Goal: Information Seeking & Learning: Learn about a topic

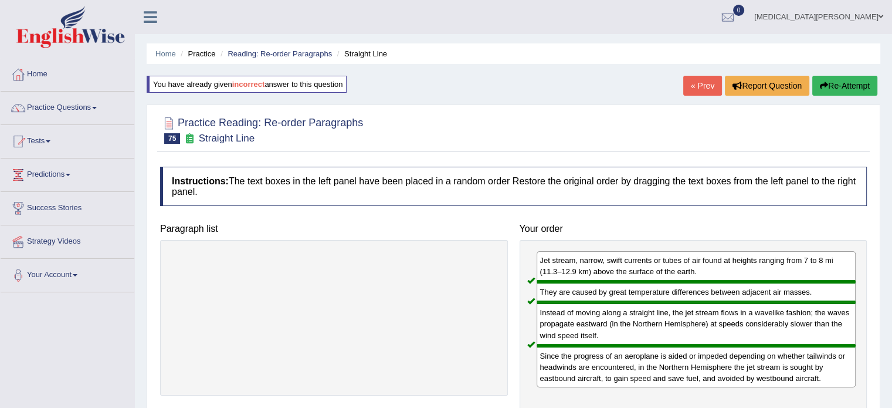
click at [209, 49] on li "Practice" at bounding box center [197, 53] width 38 height 11
click at [203, 55] on li "Practice" at bounding box center [197, 53] width 38 height 11
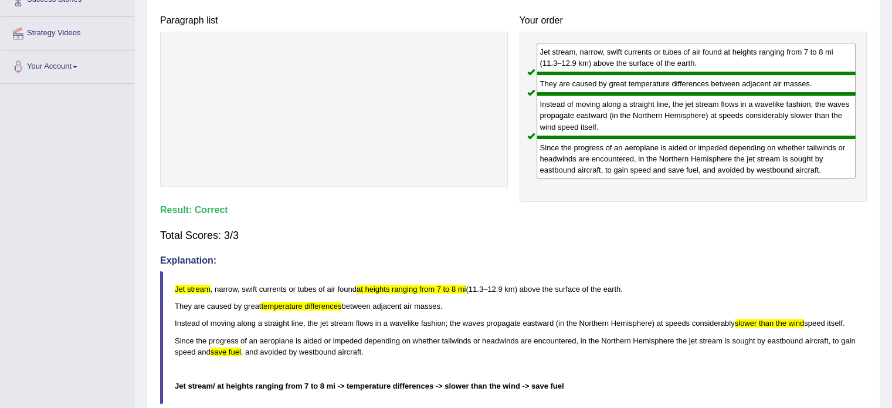
scroll to position [260, 0]
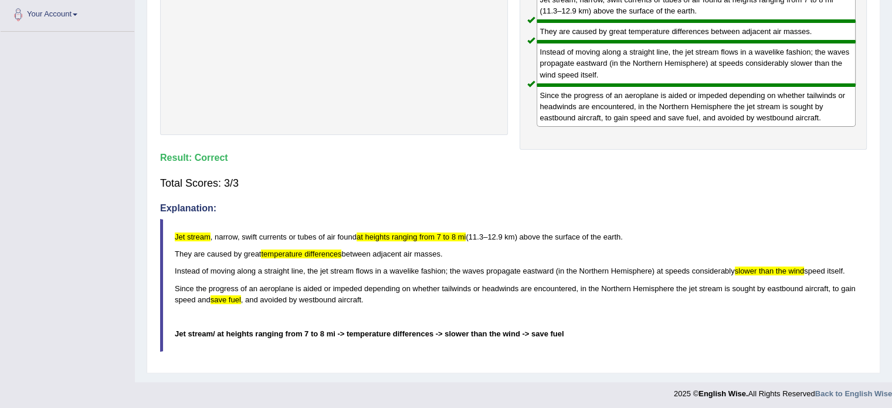
click at [612, 250] on p "They are caused by great temperature differences between adjacent air masses." at bounding box center [521, 253] width 692 height 11
drag, startPoint x: 612, startPoint y: 250, endPoint x: 596, endPoint y: 261, distance: 19.5
click at [596, 261] on blockquote "Jet stream , narrow, swift currents or tubes of air found at heights ranging fr…" at bounding box center [513, 285] width 707 height 133
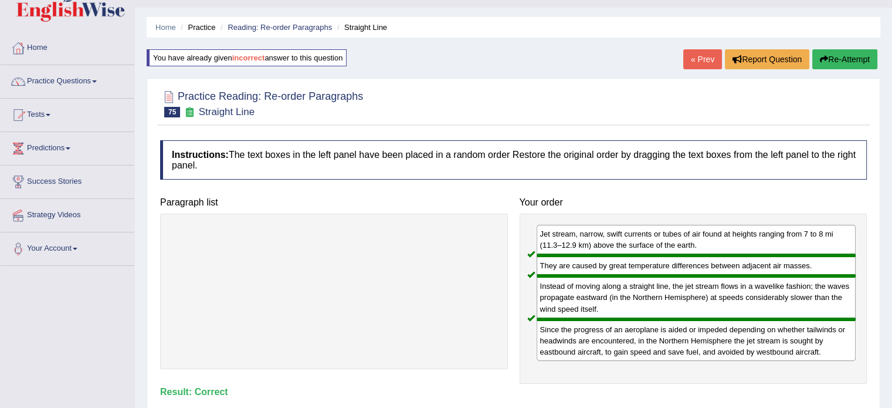
scroll to position [0, 0]
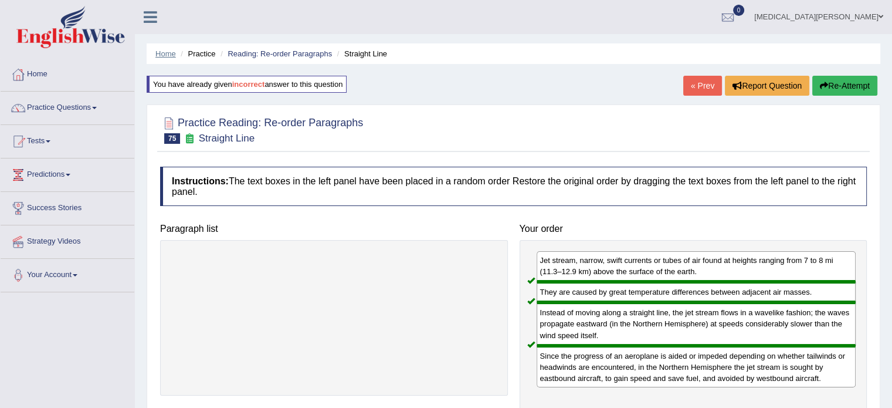
click at [167, 51] on link "Home" at bounding box center [165, 53] width 21 height 9
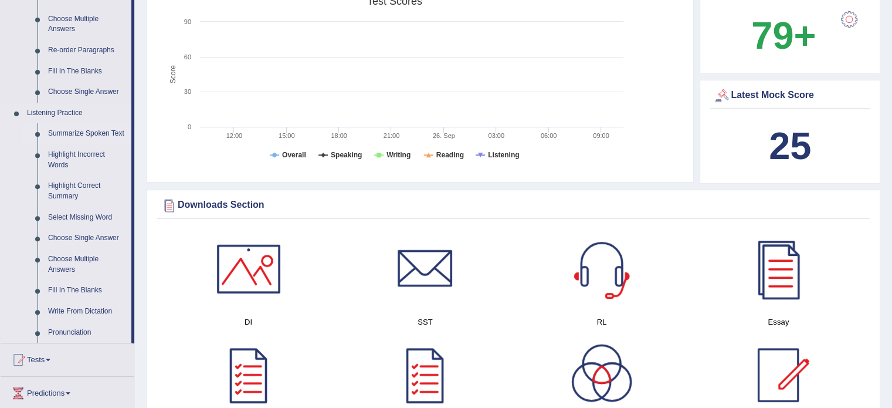
scroll to position [429, 0]
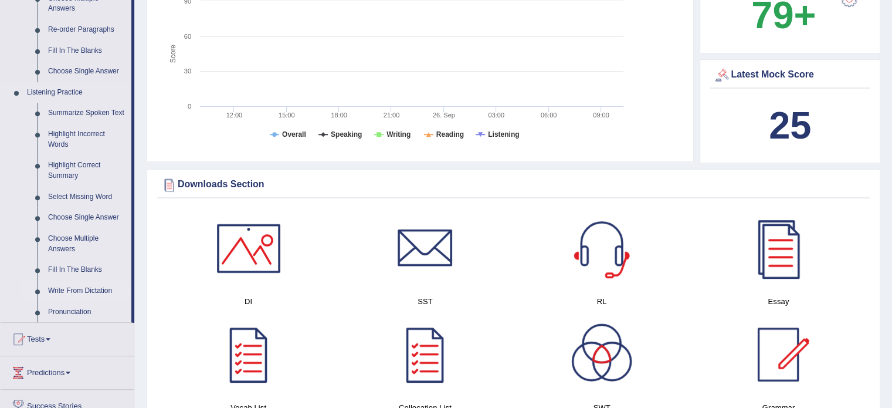
click at [63, 290] on link "Write From Dictation" at bounding box center [87, 290] width 89 height 21
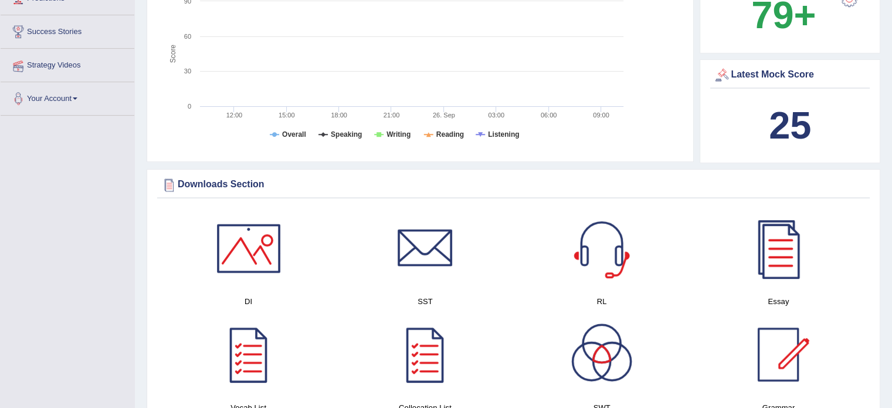
scroll to position [279, 0]
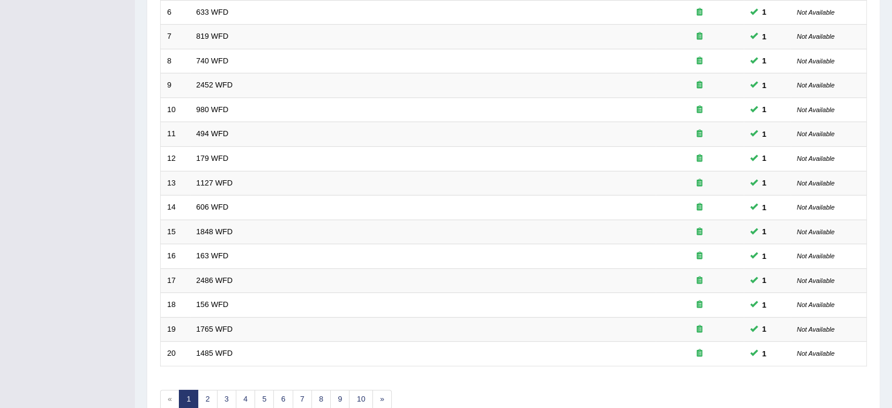
scroll to position [365, 0]
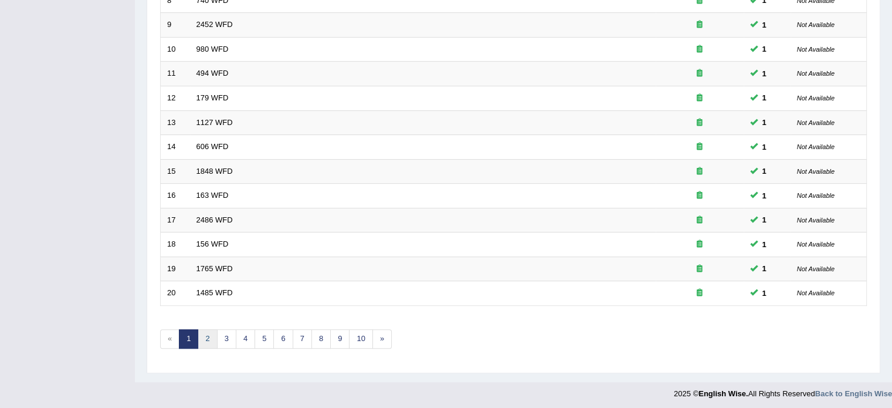
click at [206, 339] on link "2" at bounding box center [207, 338] width 19 height 19
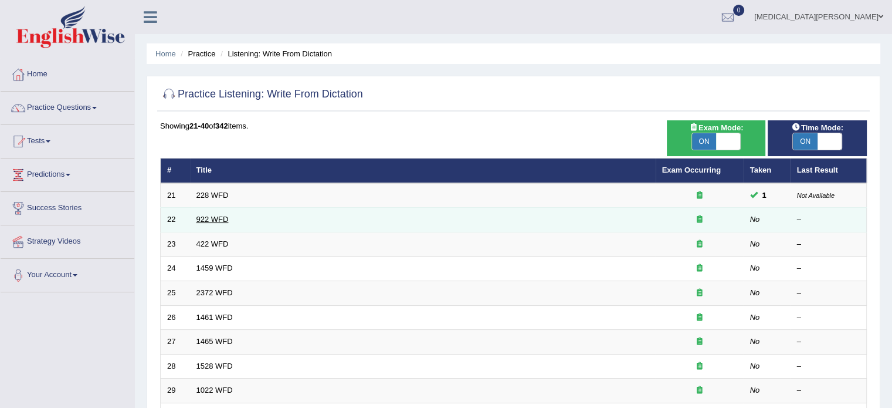
click at [209, 219] on link "922 WFD" at bounding box center [213, 219] width 32 height 9
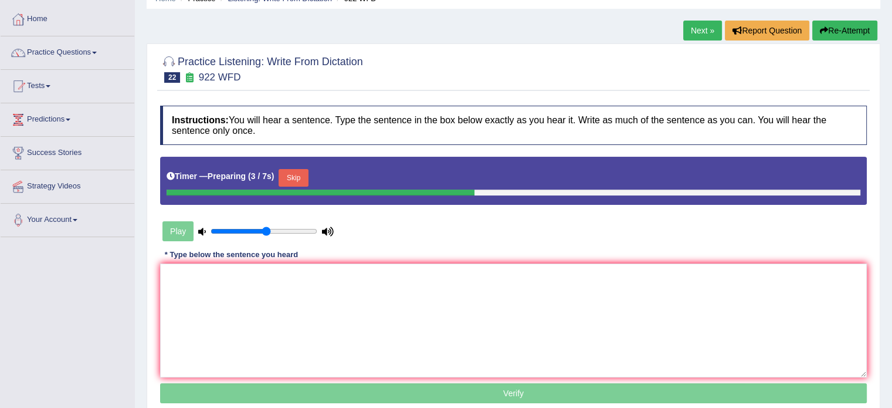
scroll to position [56, 0]
click at [289, 172] on button "Skip" at bounding box center [293, 177] width 29 height 18
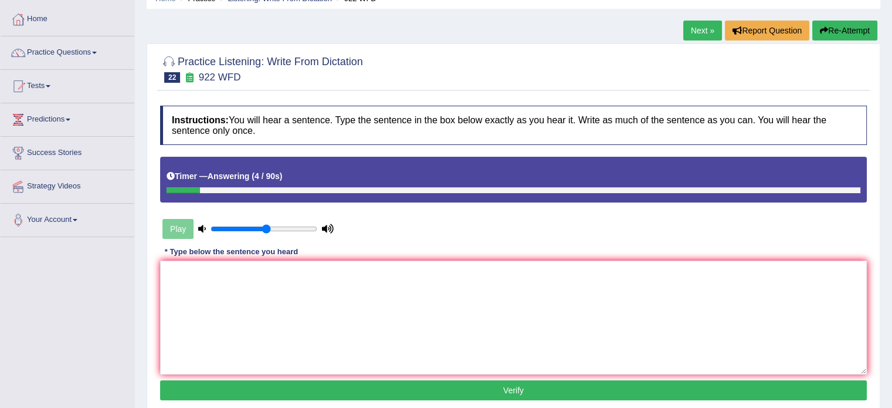
scroll to position [13, 0]
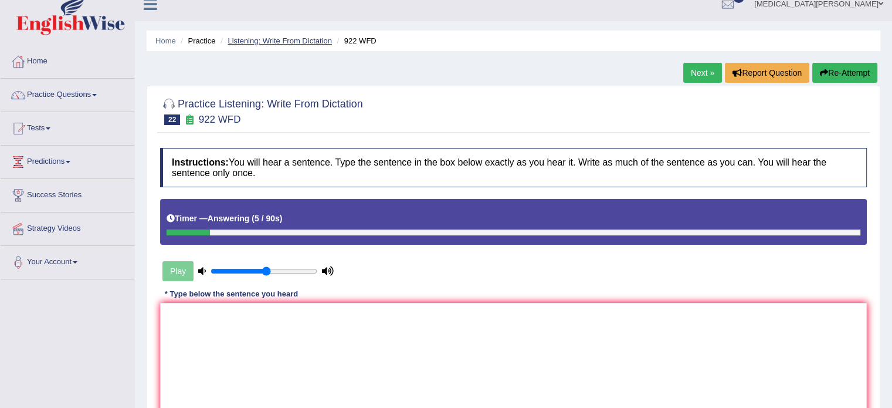
click at [247, 36] on link "Listening: Write From Dictation" at bounding box center [280, 40] width 104 height 9
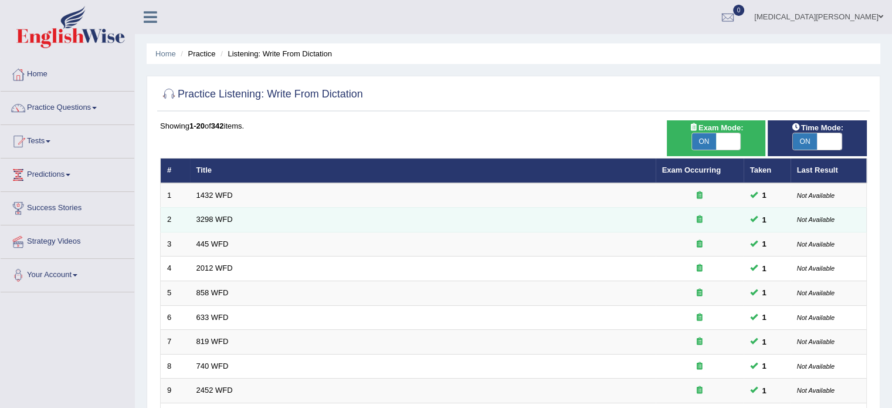
scroll to position [365, 0]
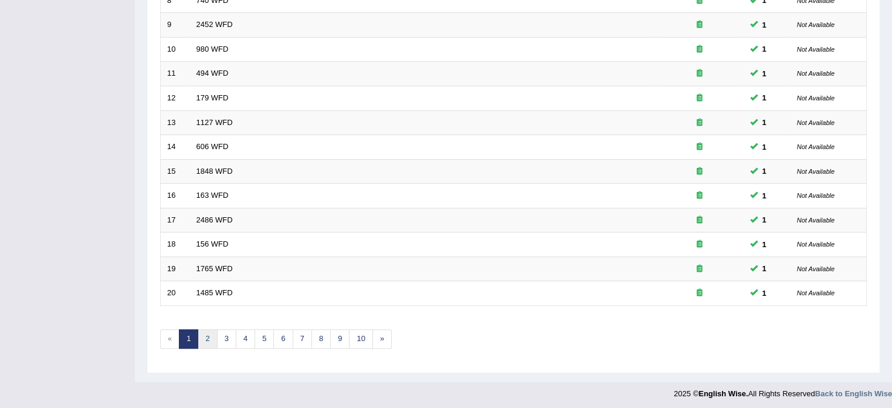
click at [209, 338] on link "2" at bounding box center [207, 338] width 19 height 19
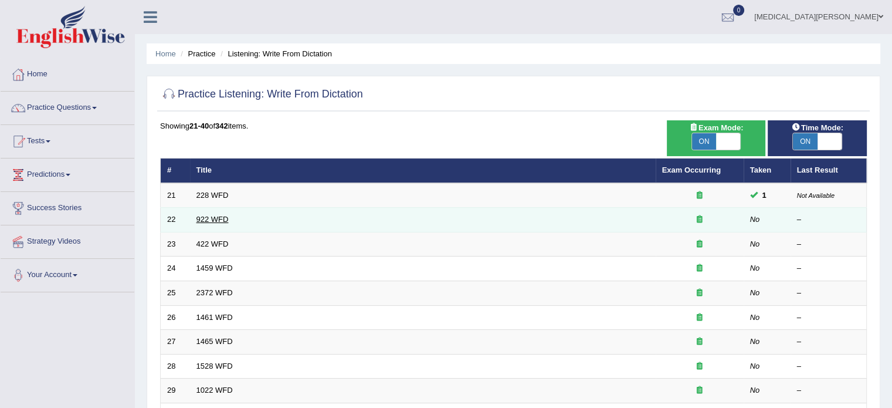
click at [212, 216] on link "922 WFD" at bounding box center [213, 219] width 32 height 9
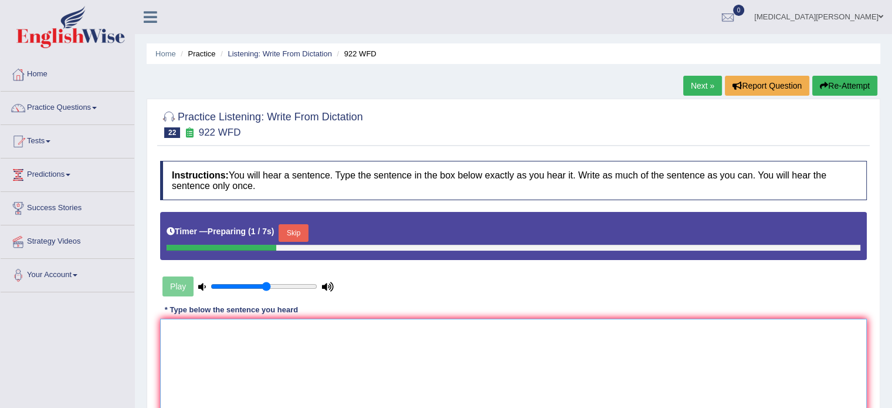
click at [225, 360] on textarea at bounding box center [513, 376] width 707 height 114
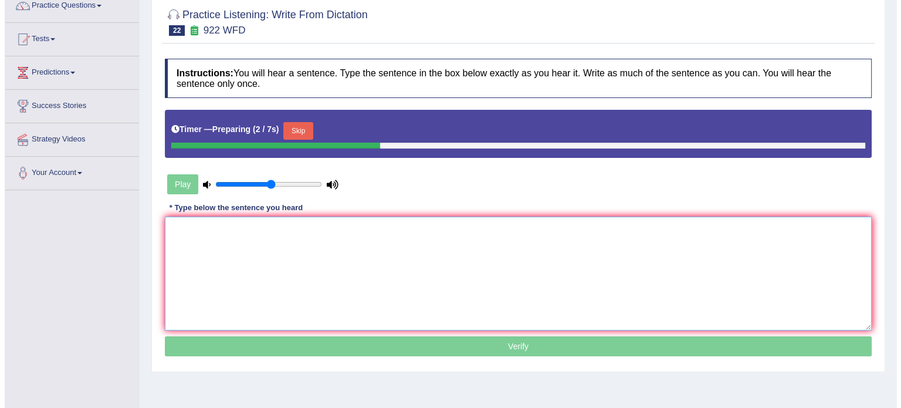
scroll to position [103, 0]
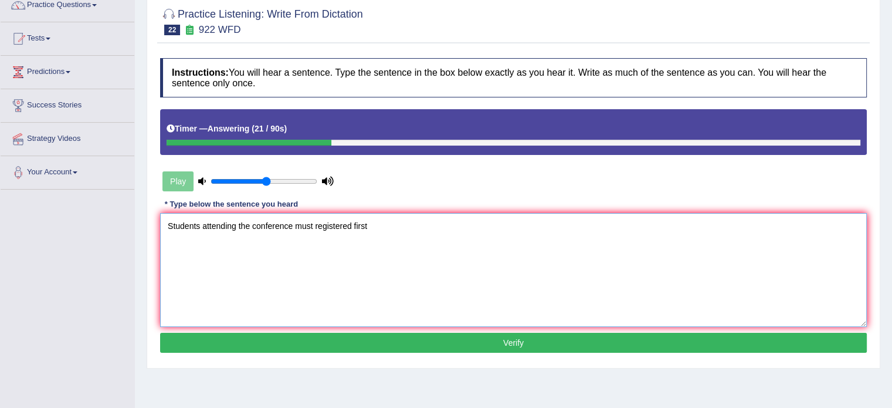
click at [202, 225] on textarea "Students attending the conference must registered first" at bounding box center [513, 270] width 707 height 114
click at [387, 224] on textarea "Students who attending the conference must registered first" at bounding box center [513, 270] width 707 height 114
type textarea "Students who attending the conference must registered first."
click at [346, 343] on button "Verify" at bounding box center [513, 343] width 707 height 20
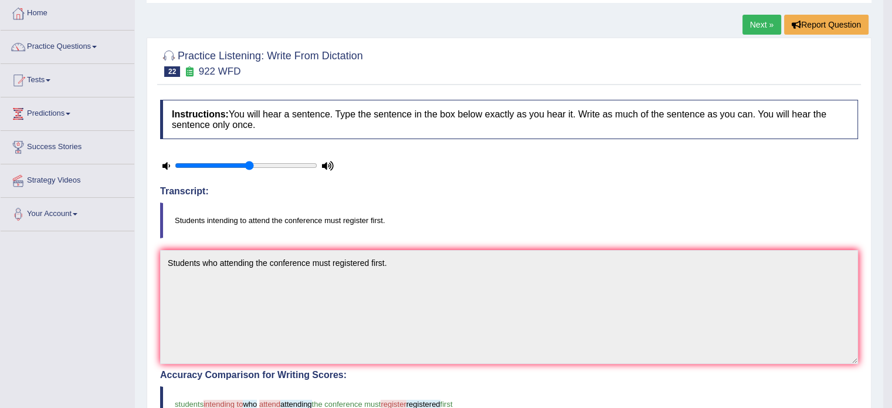
scroll to position [0, 0]
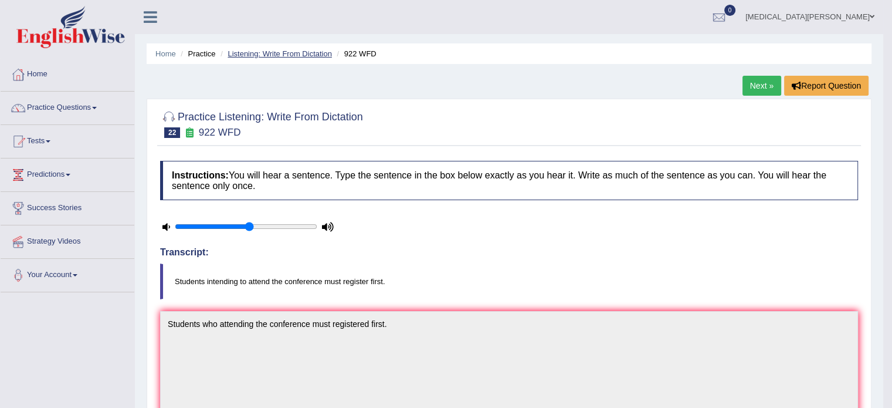
click at [249, 53] on link "Listening: Write From Dictation" at bounding box center [280, 53] width 104 height 9
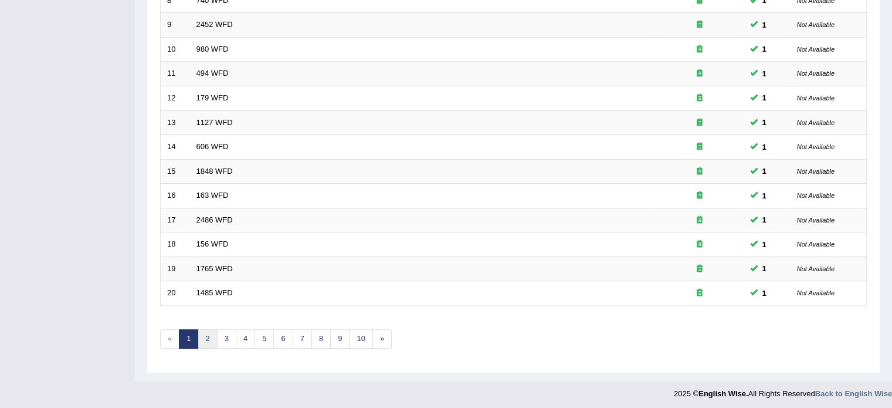
click at [206, 340] on link "2" at bounding box center [207, 338] width 19 height 19
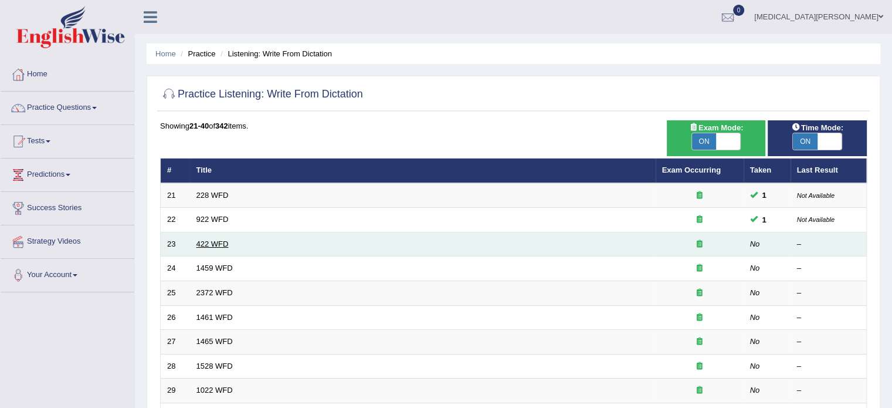
click at [206, 244] on link "422 WFD" at bounding box center [213, 243] width 32 height 9
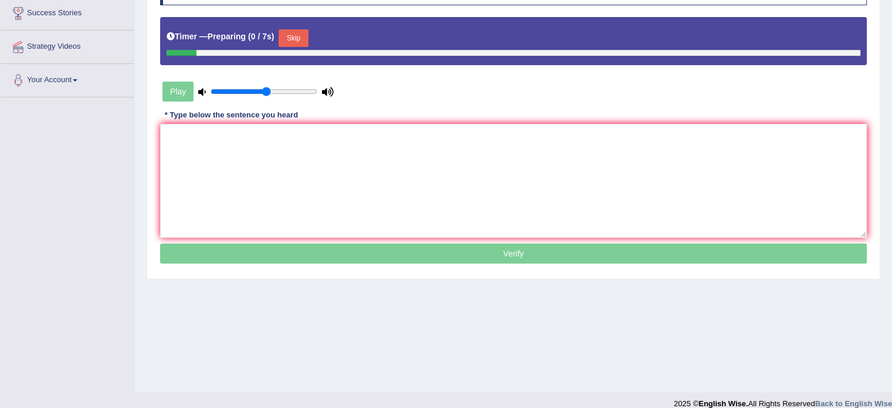
scroll to position [208, 0]
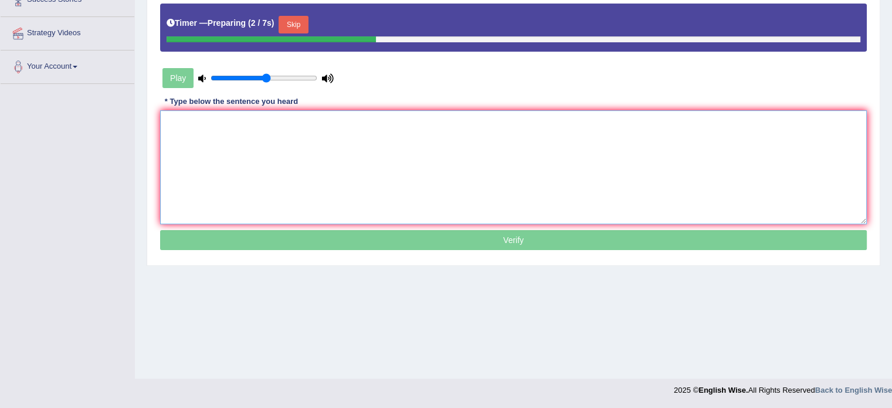
click at [249, 165] on textarea at bounding box center [513, 167] width 707 height 114
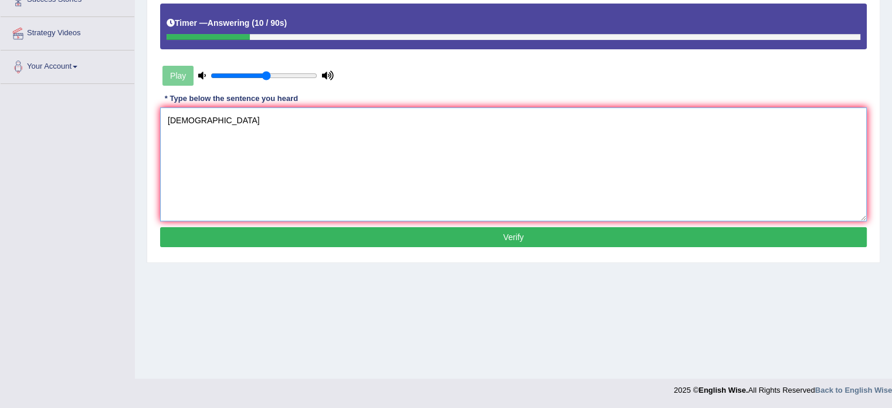
type textarea "Y"
type textarea "t"
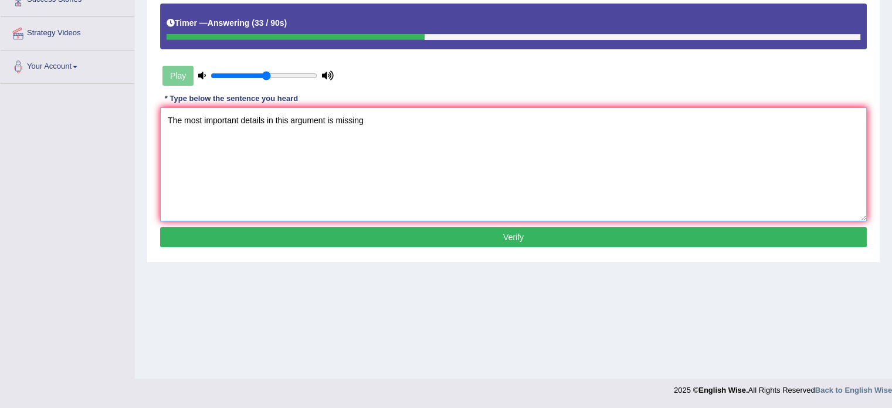
click at [237, 119] on textarea "The most important details in this argument is missing" at bounding box center [513, 164] width 707 height 114
click at [353, 119] on textarea "The most important detail details in this argument is missing" at bounding box center [513, 164] width 707 height 114
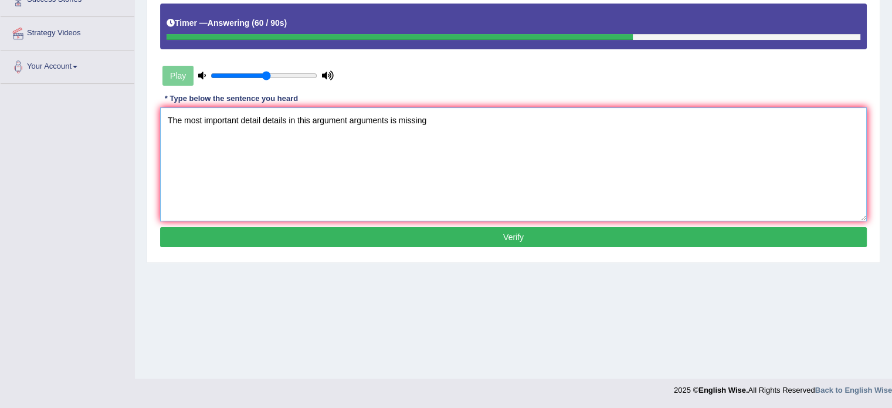
click at [435, 123] on textarea "The most important detail details in this argument arguments is missing" at bounding box center [513, 164] width 707 height 114
type textarea "The most important detail details in this argument arguments is missing."
click at [364, 234] on button "Verify" at bounding box center [513, 237] width 707 height 20
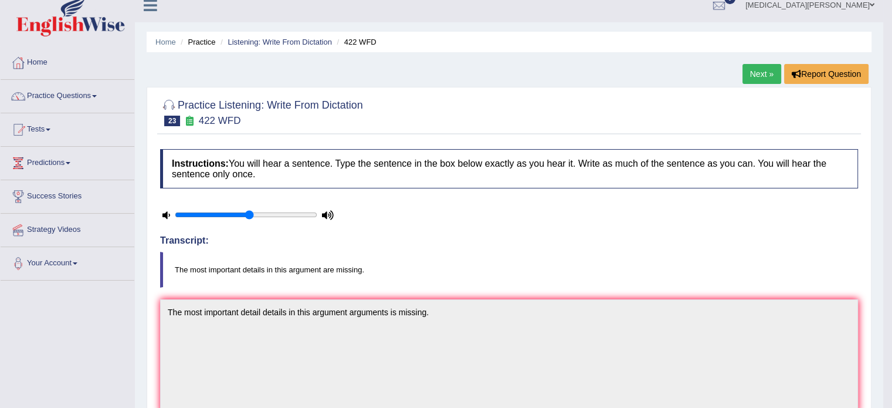
scroll to position [0, 0]
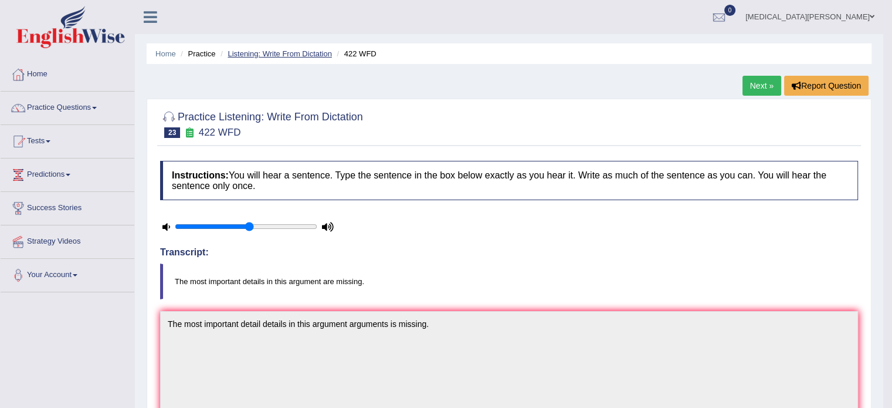
click at [270, 50] on link "Listening: Write From Dictation" at bounding box center [280, 53] width 104 height 9
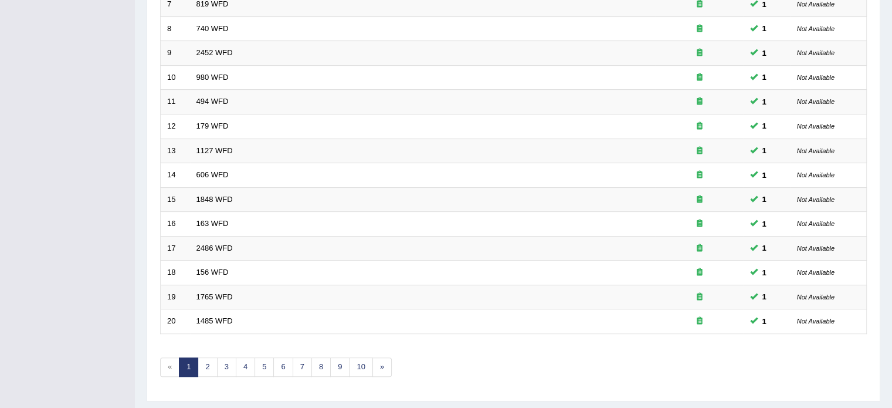
scroll to position [365, 0]
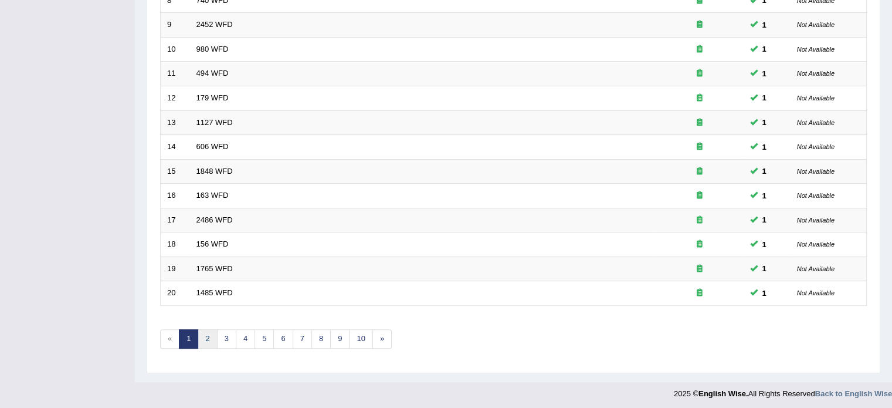
click at [205, 331] on link "2" at bounding box center [207, 338] width 19 height 19
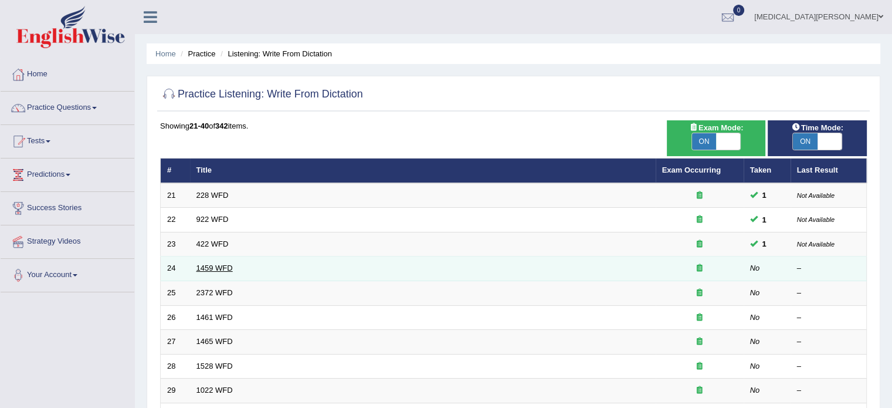
click at [212, 267] on link "1459 WFD" at bounding box center [215, 267] width 36 height 9
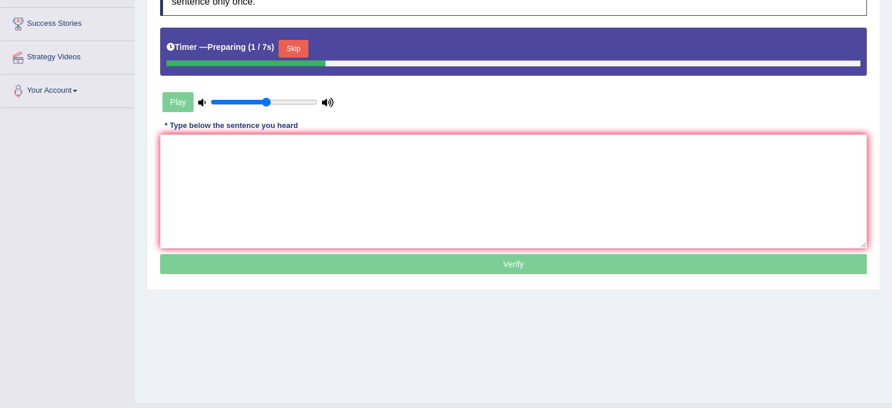
scroll to position [185, 0]
click at [292, 49] on button "Skip" at bounding box center [293, 48] width 29 height 18
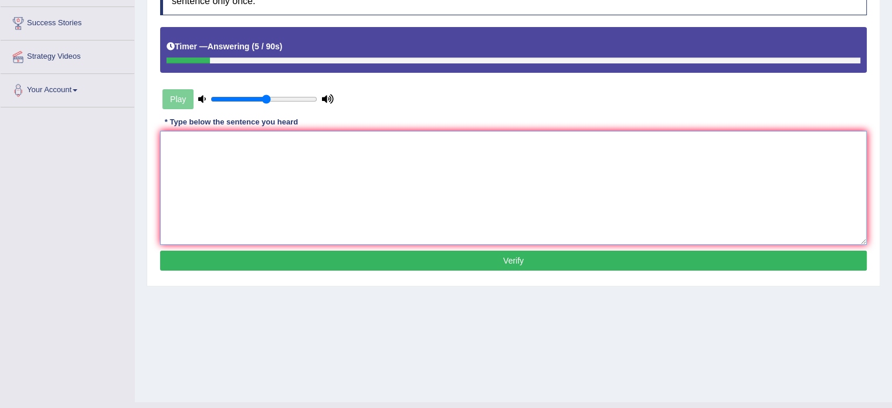
click at [247, 155] on textarea at bounding box center [513, 188] width 707 height 114
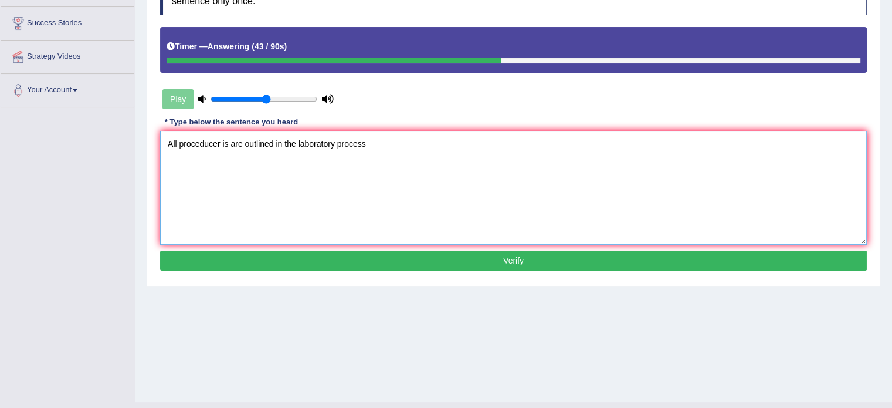
click at [218, 143] on textarea "All proceducer is are outlined in the laboratory process" at bounding box center [513, 188] width 707 height 114
click at [361, 150] on textarea "All procedur is are outlined in the laboratory process" at bounding box center [513, 188] width 707 height 114
type textarea "All procedur is are outlined in the laboratory process."
click at [343, 252] on button "Verify" at bounding box center [513, 260] width 707 height 20
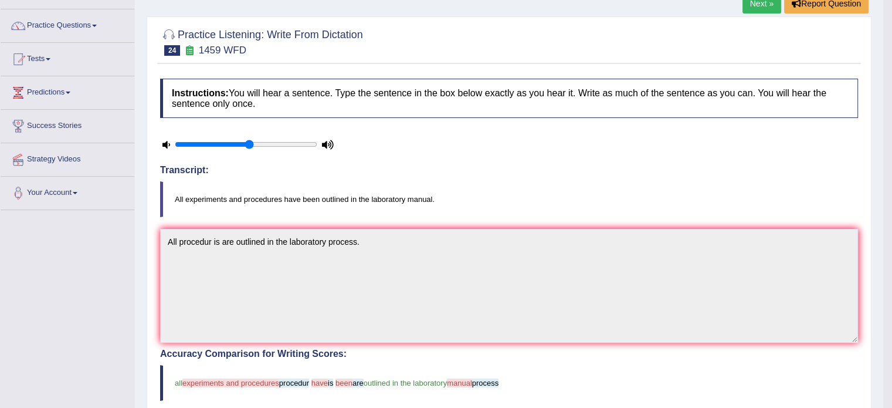
scroll to position [0, 0]
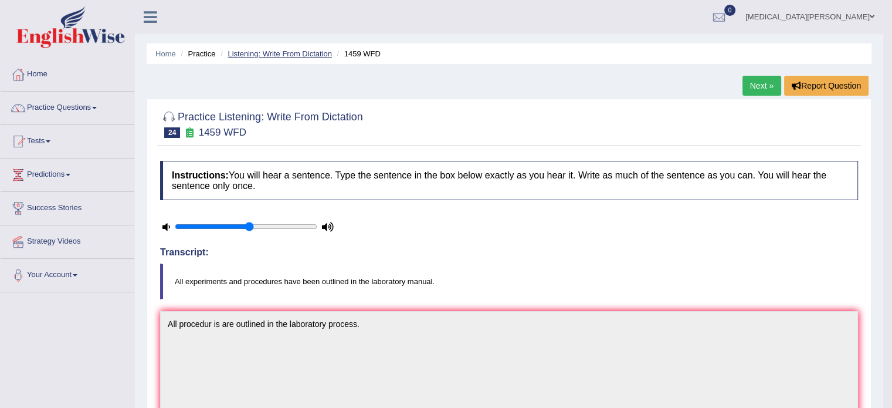
click at [303, 56] on link "Listening: Write From Dictation" at bounding box center [280, 53] width 104 height 9
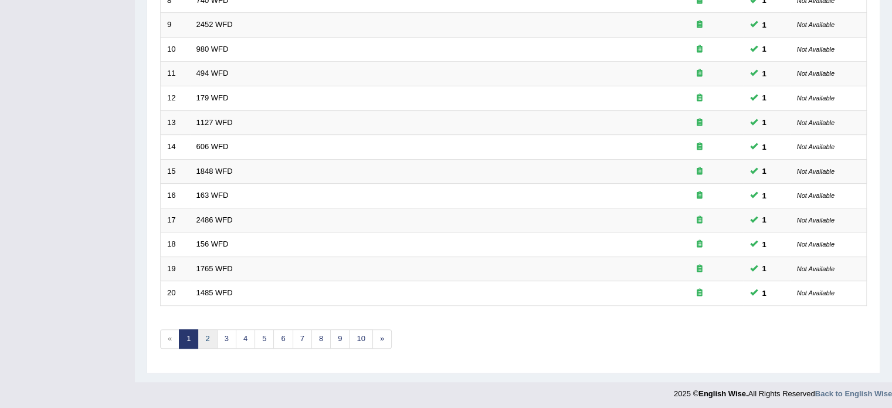
click at [205, 336] on link "2" at bounding box center [207, 338] width 19 height 19
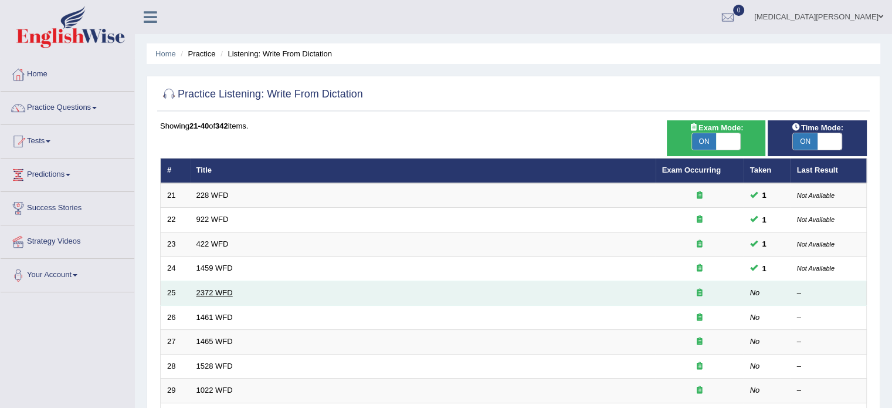
click at [211, 291] on link "2372 WFD" at bounding box center [215, 292] width 36 height 9
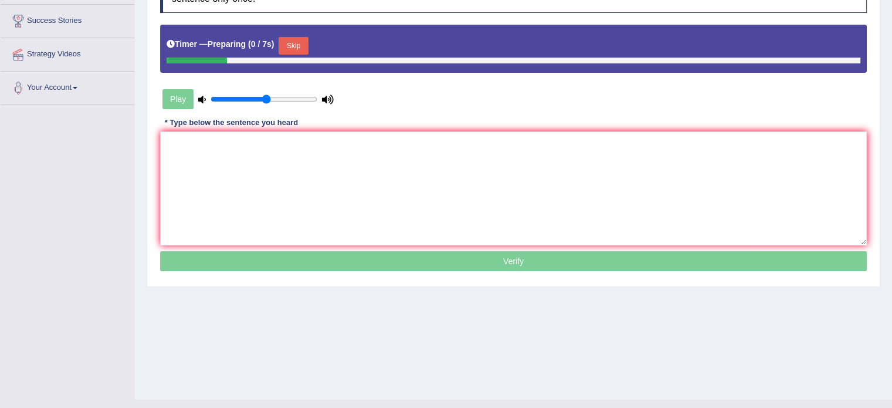
scroll to position [191, 0]
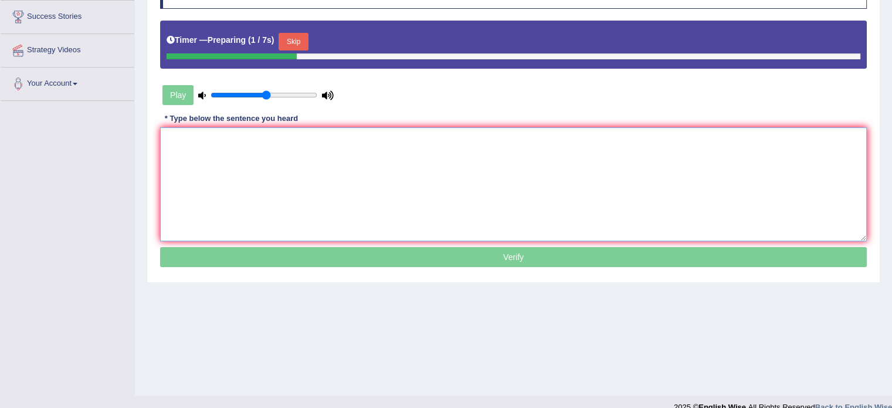
click at [229, 168] on textarea at bounding box center [513, 184] width 707 height 114
click at [288, 39] on button "Skip" at bounding box center [293, 42] width 29 height 18
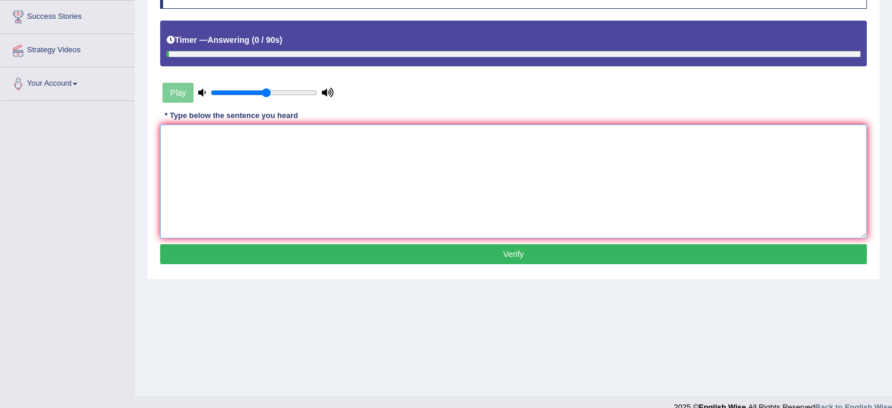
click at [241, 133] on textarea at bounding box center [513, 181] width 707 height 114
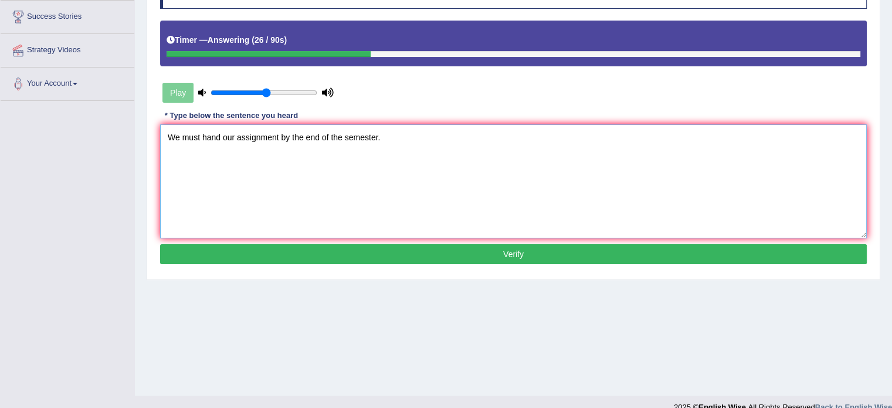
click at [279, 135] on textarea "We must hand our assignment by the end of the semester." at bounding box center [513, 181] width 707 height 114
type textarea "We must hand our assignment assignments by the end of the semester."
click at [348, 245] on button "Verify" at bounding box center [513, 254] width 707 height 20
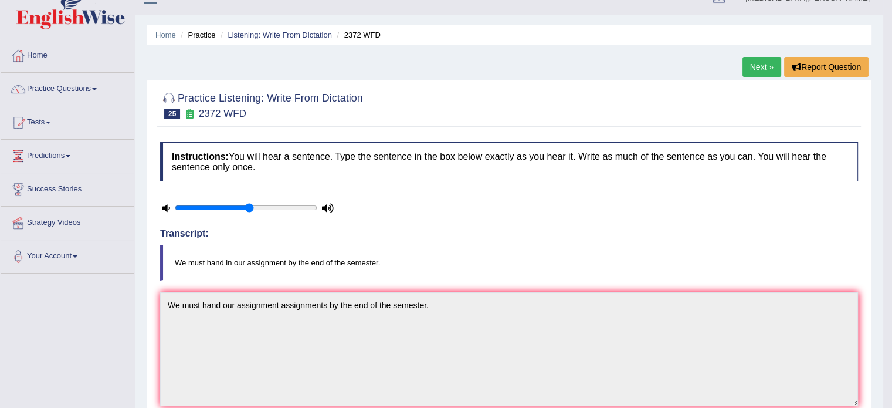
scroll to position [0, 0]
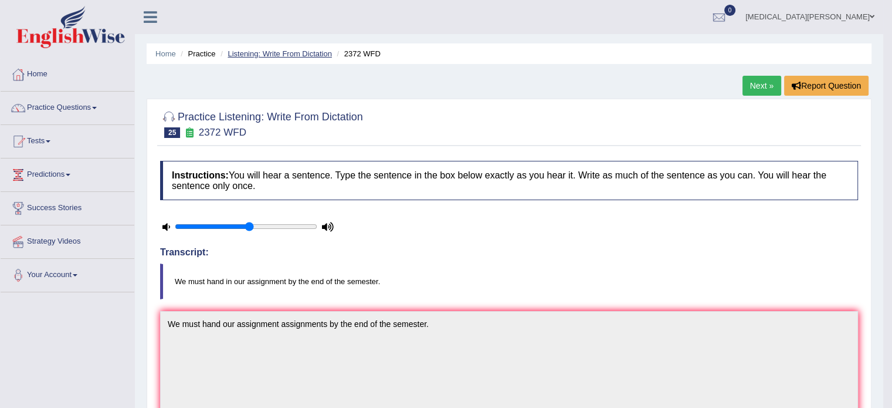
click at [263, 50] on link "Listening: Write From Dictation" at bounding box center [280, 53] width 104 height 9
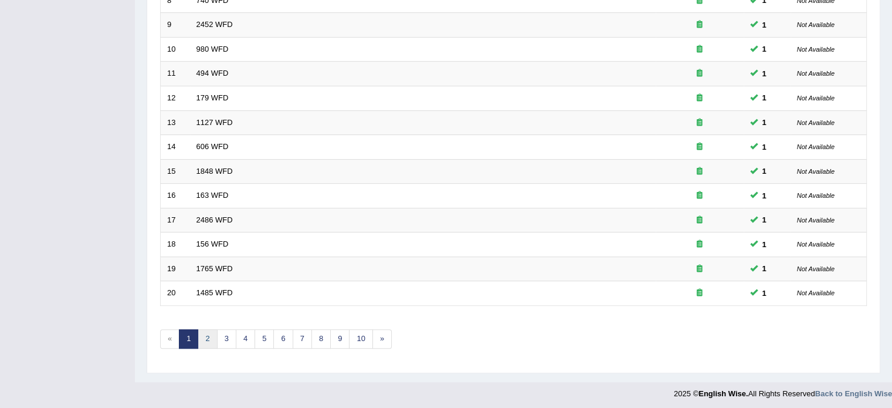
click at [207, 329] on link "2" at bounding box center [207, 338] width 19 height 19
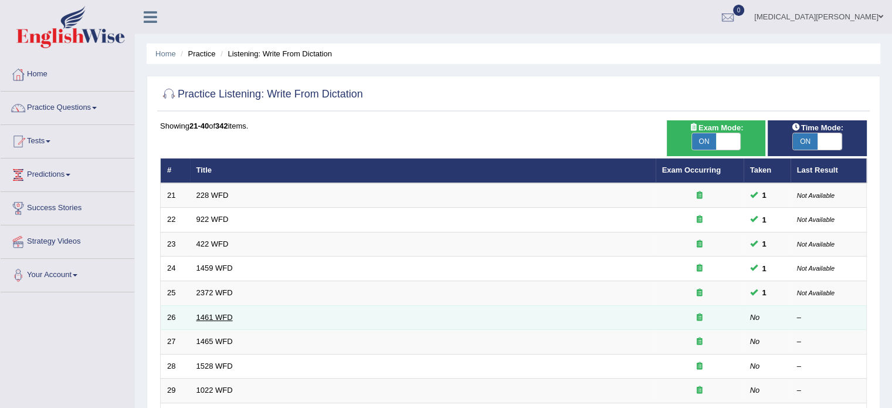
click at [216, 313] on link "1461 WFD" at bounding box center [215, 317] width 36 height 9
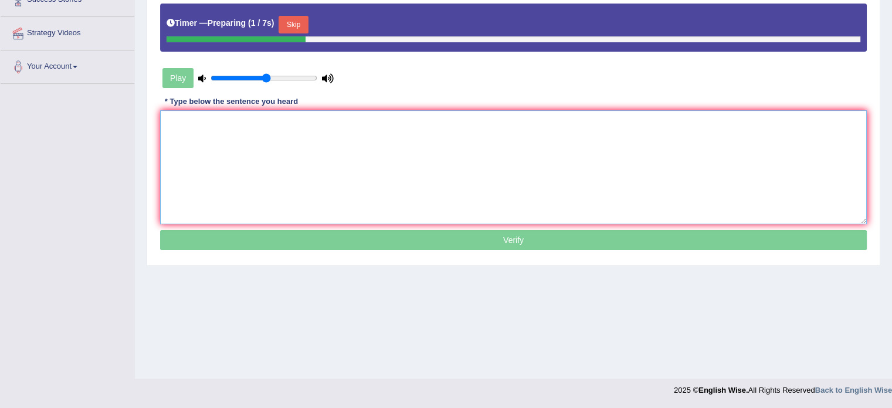
click at [252, 137] on textarea at bounding box center [513, 167] width 707 height 114
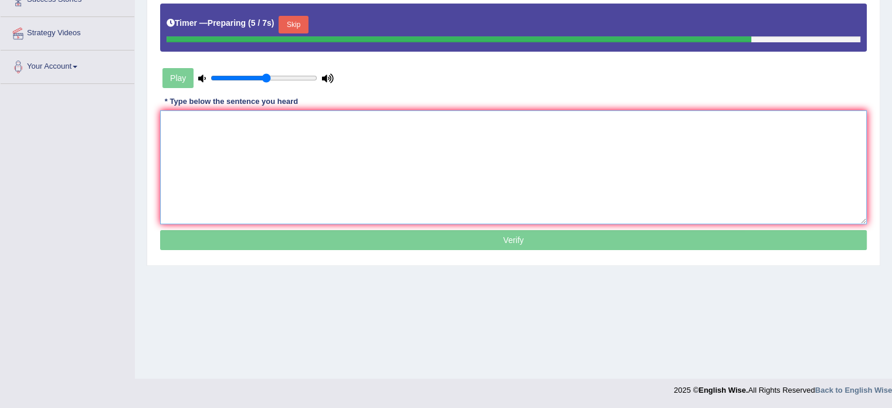
click at [252, 137] on textarea at bounding box center [513, 167] width 707 height 114
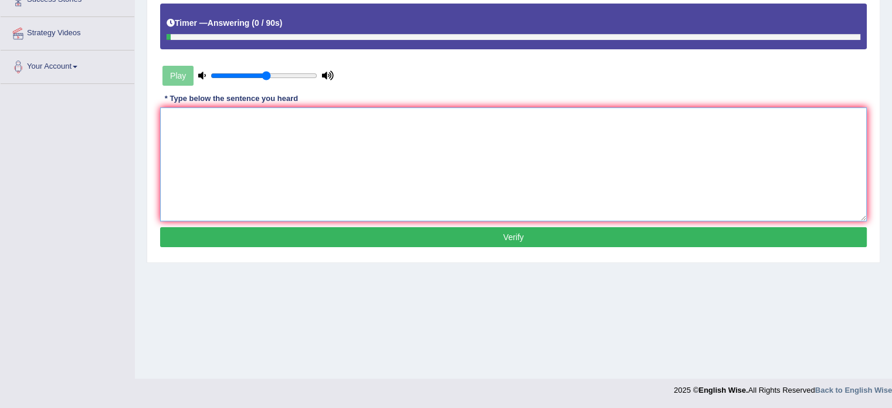
click at [242, 131] on textarea at bounding box center [513, 164] width 707 height 114
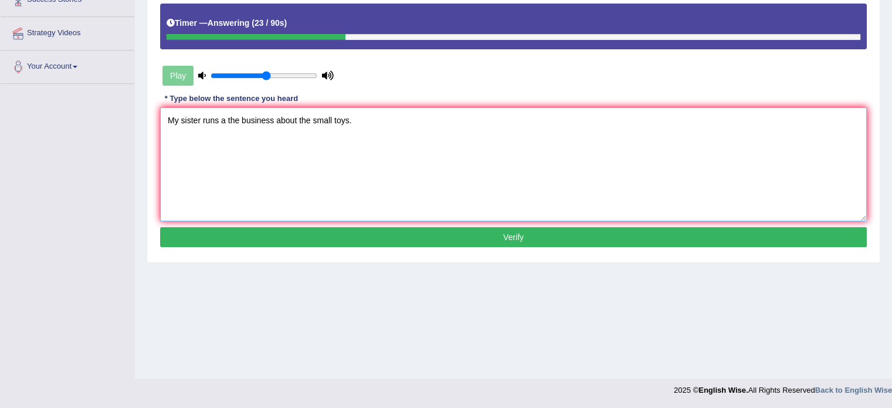
type textarea "My sister runs a the business about the small toys."
click at [288, 228] on button "Verify" at bounding box center [513, 237] width 707 height 20
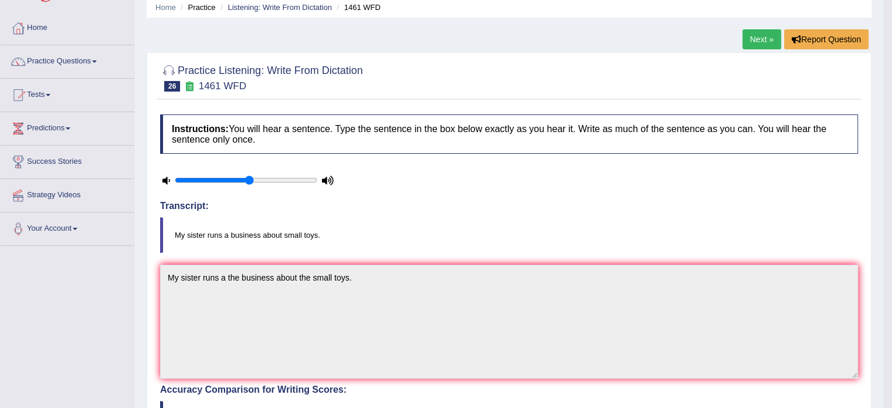
scroll to position [16, 0]
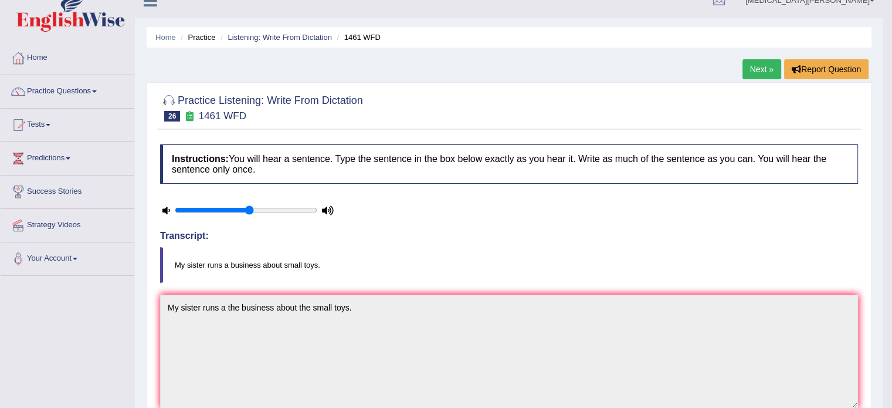
click at [757, 66] on link "Next »" at bounding box center [762, 69] width 39 height 20
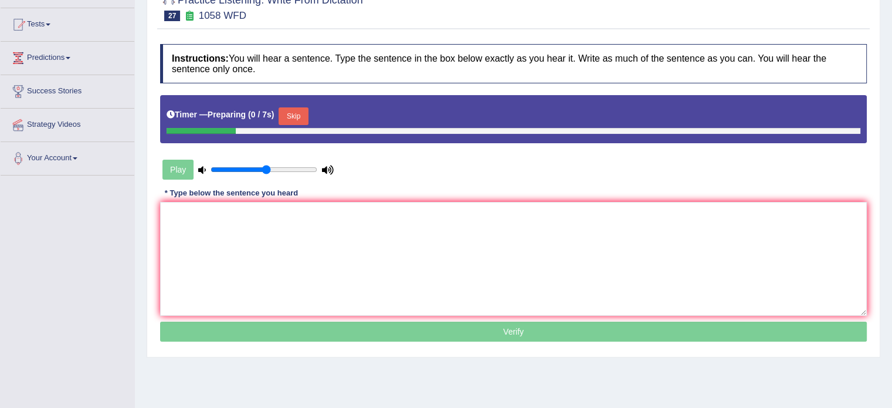
scroll to position [117, 0]
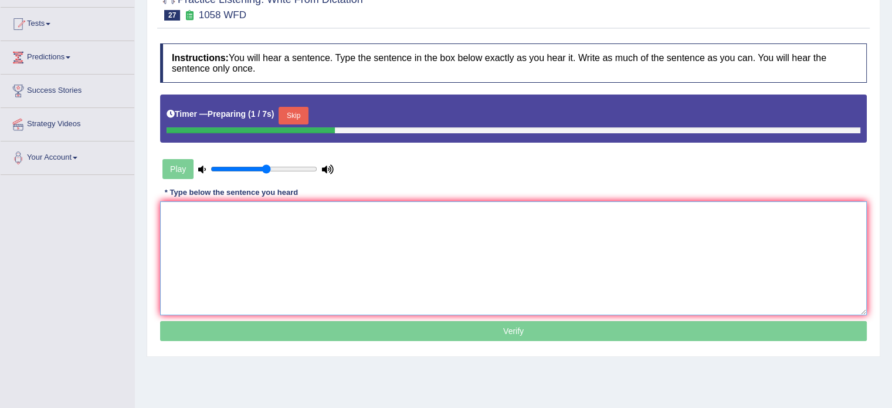
click at [422, 240] on textarea at bounding box center [513, 258] width 707 height 114
click at [293, 111] on button "Skip" at bounding box center [293, 116] width 29 height 18
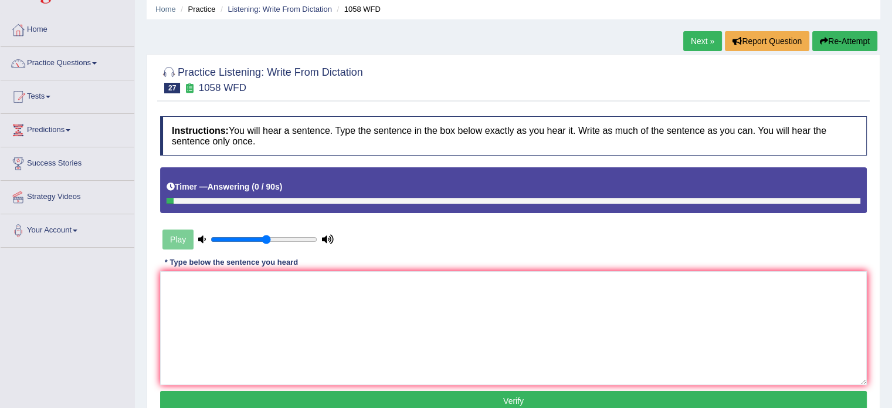
scroll to position [43, 0]
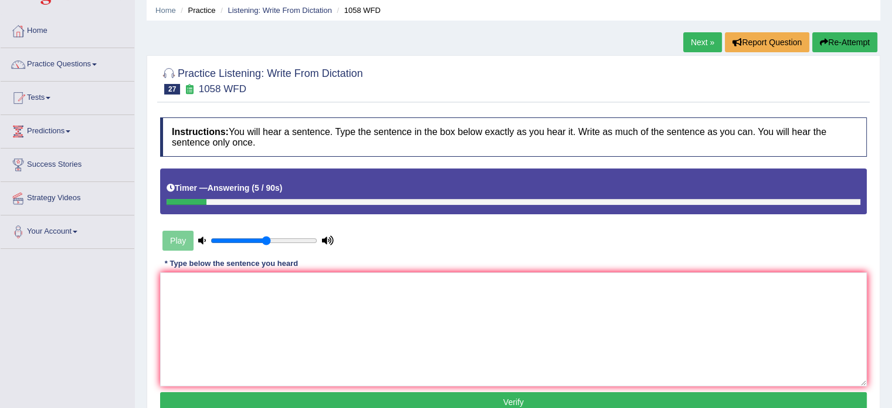
click at [358, 8] on li "1058 WFD" at bounding box center [357, 10] width 46 height 11
click at [837, 37] on button "Re-Attempt" at bounding box center [844, 42] width 65 height 20
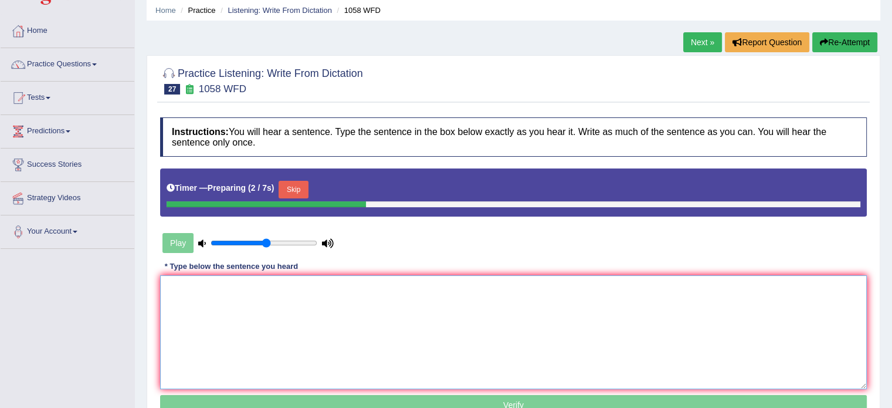
click at [483, 314] on textarea at bounding box center [513, 332] width 707 height 114
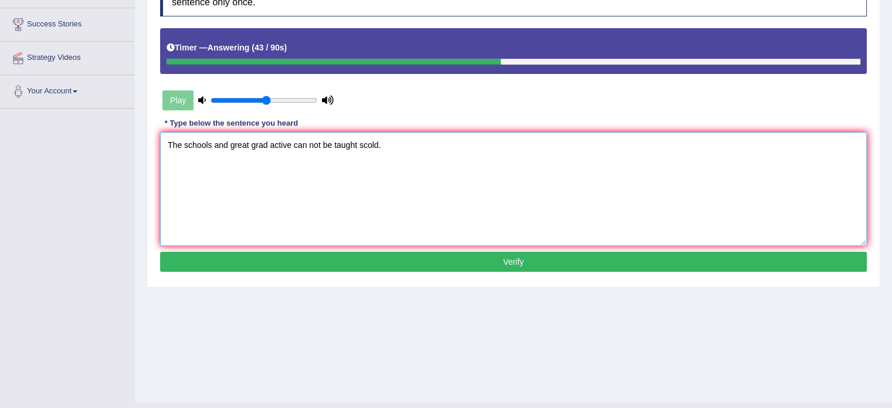
scroll to position [189, 0]
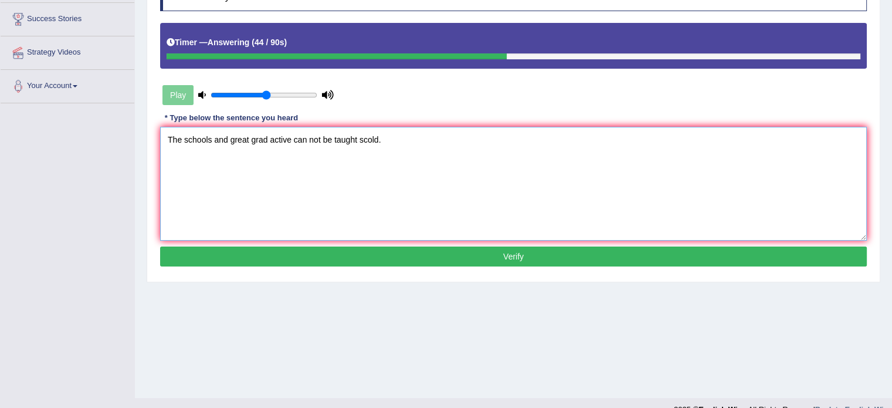
type textarea "The schools and great grad active can not be taught scold."
click at [450, 253] on button "Verify" at bounding box center [513, 256] width 707 height 20
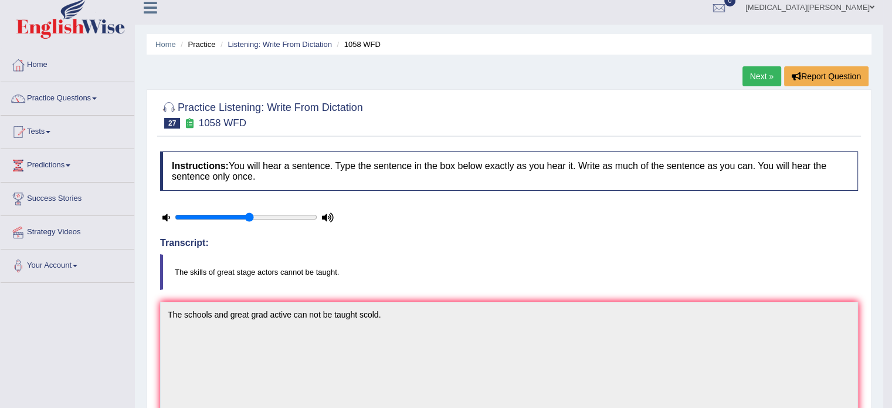
scroll to position [0, 0]
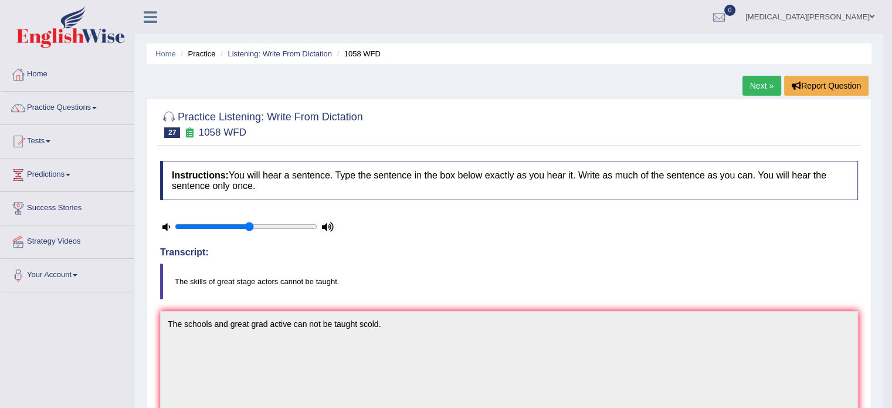
click at [749, 80] on link "Next »" at bounding box center [762, 86] width 39 height 20
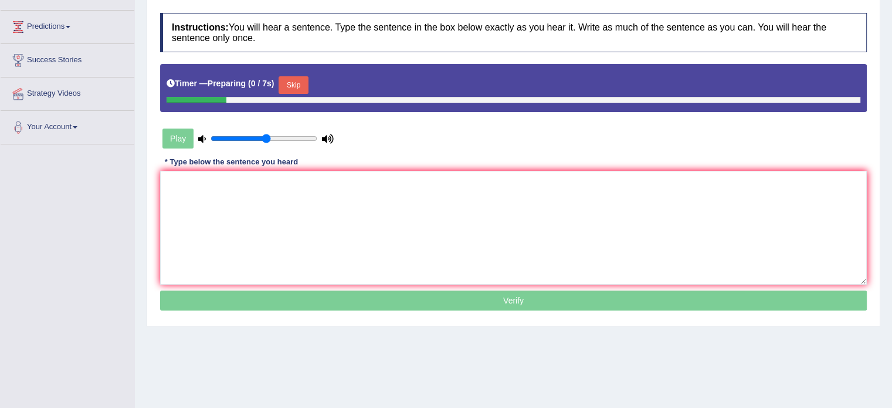
scroll to position [149, 0]
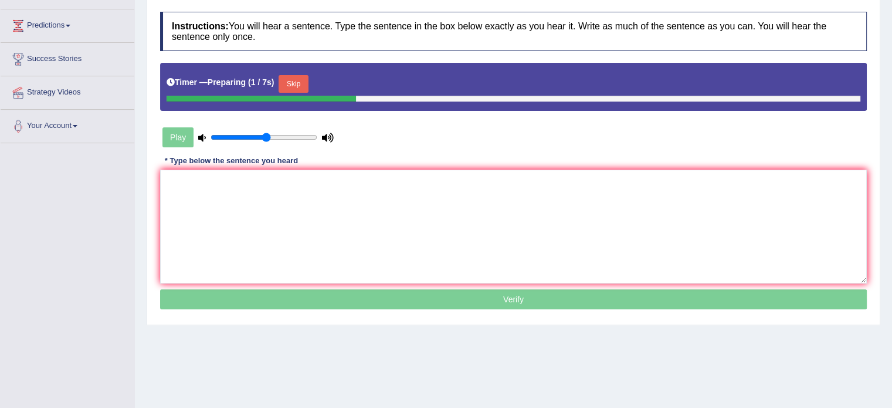
click at [297, 83] on button "Skip" at bounding box center [293, 84] width 29 height 18
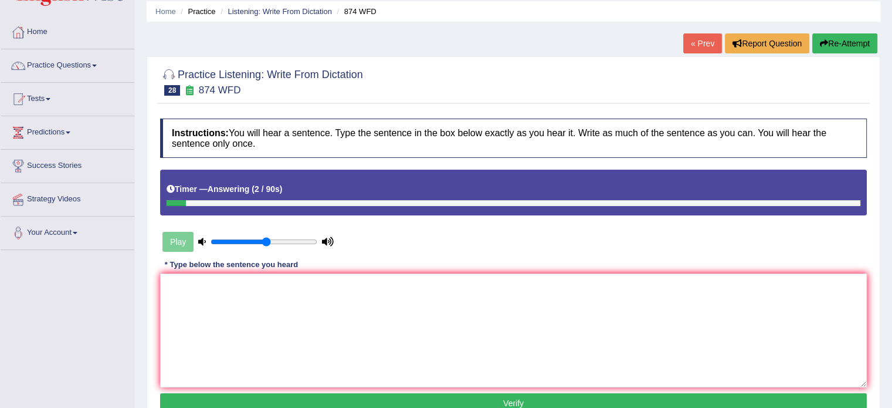
scroll to position [40, 0]
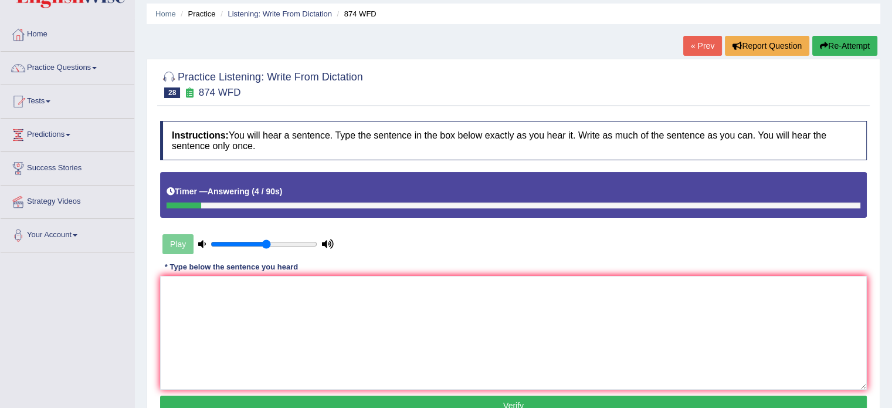
click at [841, 45] on button "Re-Attempt" at bounding box center [844, 46] width 65 height 20
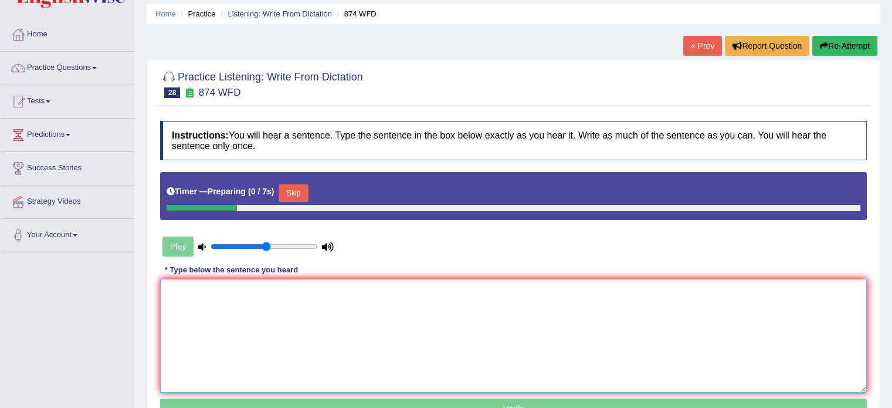
click at [422, 292] on textarea at bounding box center [513, 336] width 707 height 114
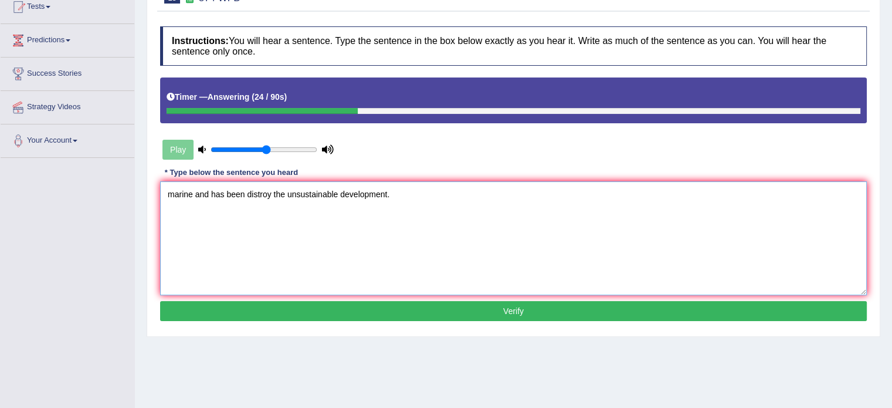
scroll to position [136, 0]
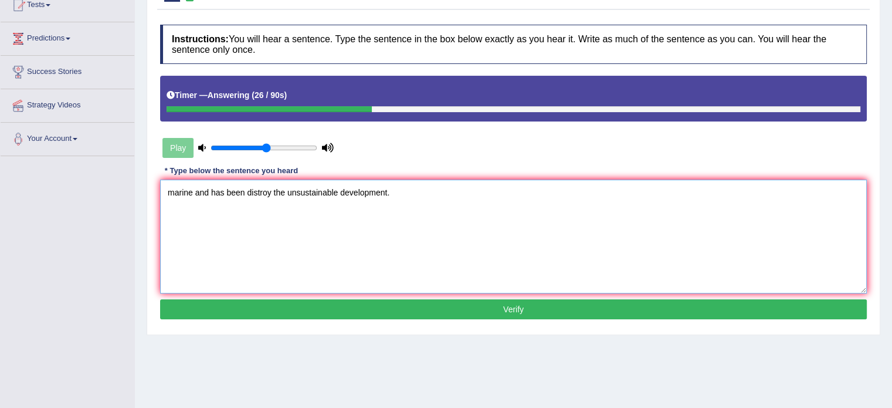
click at [174, 188] on textarea "marine and has been distroy the unsustainable development." at bounding box center [513, 236] width 707 height 114
type textarea "Marine and has been distroy the unsustainable development."
click at [313, 303] on button "Verify" at bounding box center [513, 309] width 707 height 20
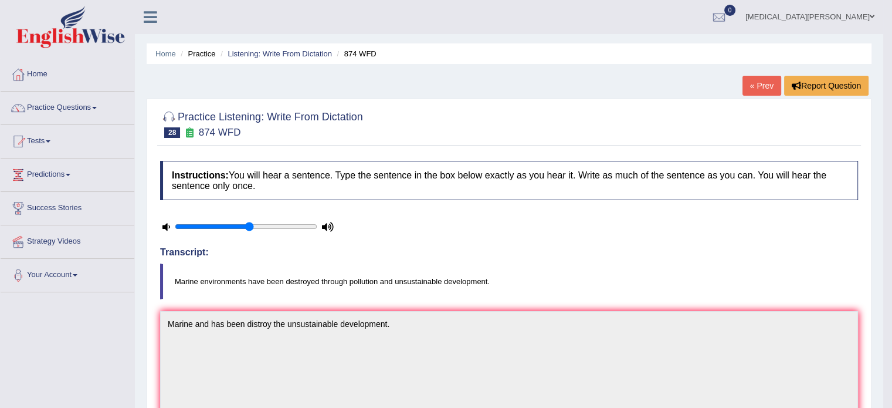
scroll to position [0, 0]
click at [257, 52] on link "Listening: Write From Dictation" at bounding box center [280, 53] width 104 height 9
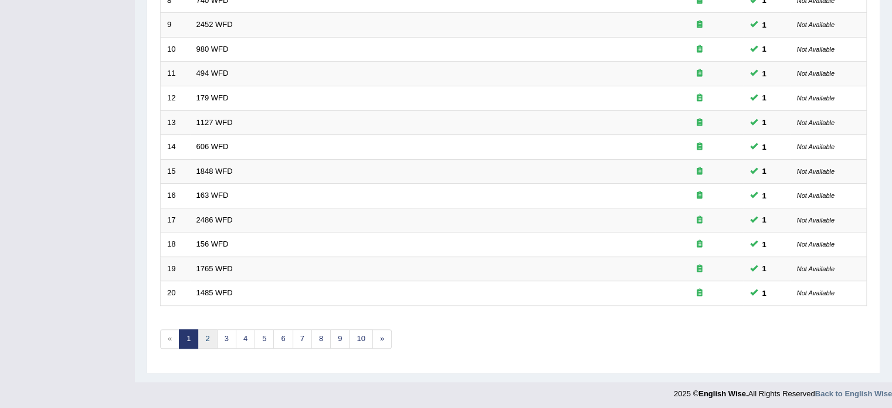
click at [204, 336] on link "2" at bounding box center [207, 338] width 19 height 19
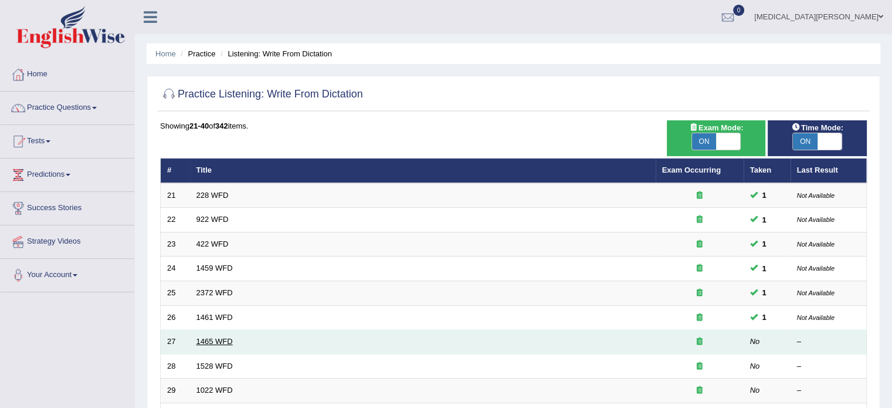
click at [205, 340] on link "1465 WFD" at bounding box center [215, 341] width 36 height 9
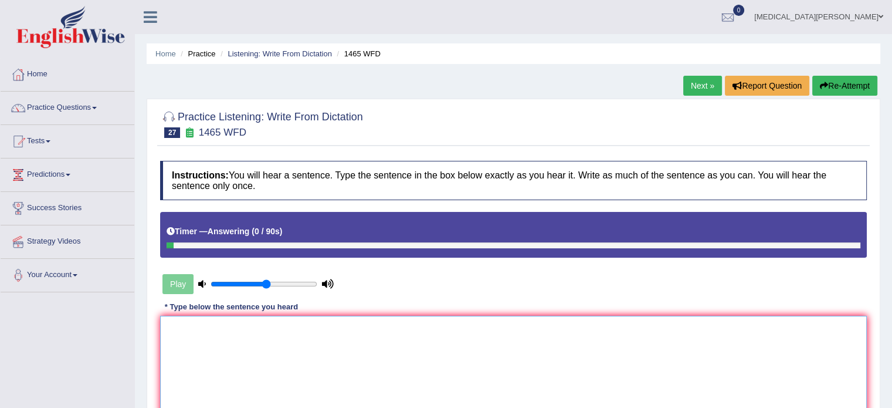
click at [208, 338] on textarea at bounding box center [513, 373] width 707 height 114
click at [250, 327] on textarea "You can find complete form on website" at bounding box center [513, 373] width 707 height 114
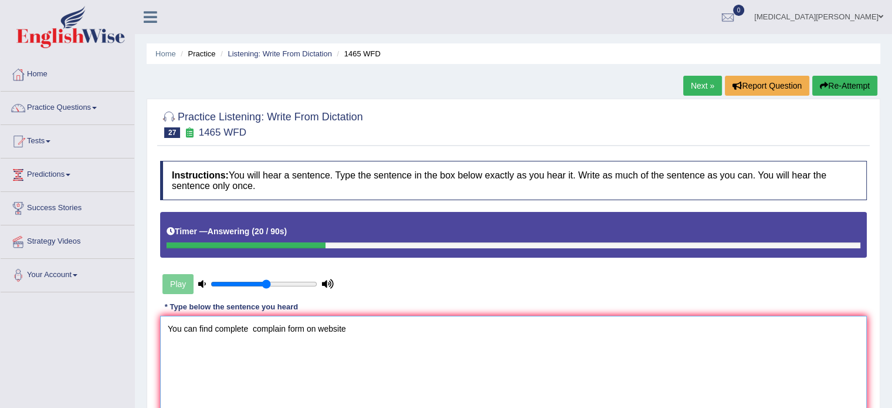
click at [350, 326] on textarea "You can find complete complain form on website" at bounding box center [513, 373] width 707 height 114
drag, startPoint x: 350, startPoint y: 326, endPoint x: 360, endPoint y: 328, distance: 10.8
click at [360, 328] on textarea "You can find complete complain form on website" at bounding box center [513, 373] width 707 height 114
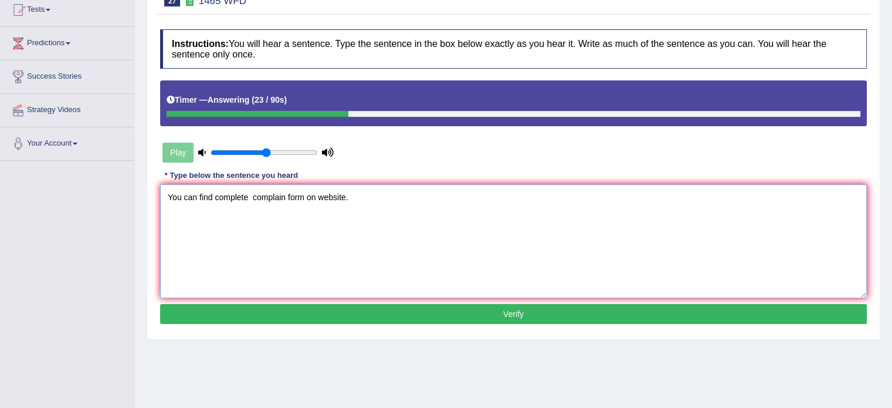
scroll to position [134, 0]
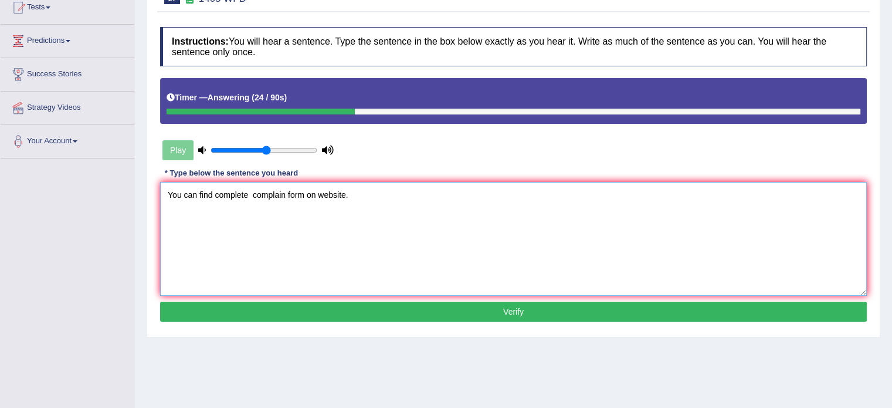
type textarea "You can find complete complain form on website."
click at [318, 303] on button "Verify" at bounding box center [513, 311] width 707 height 20
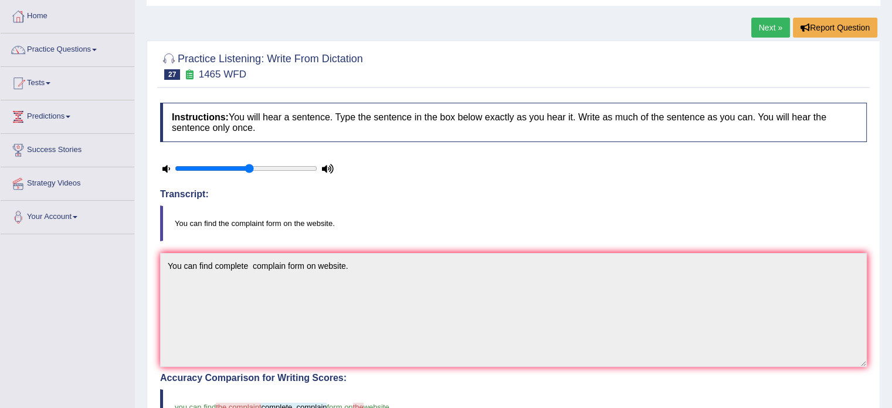
scroll to position [0, 0]
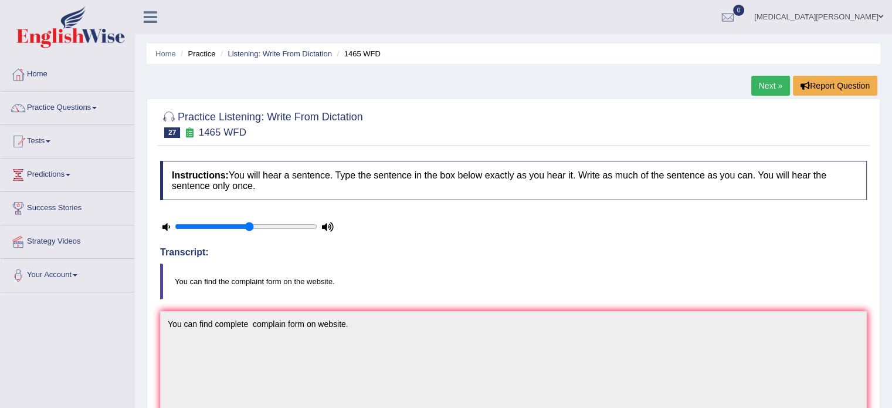
click at [762, 84] on link "Next »" at bounding box center [770, 86] width 39 height 20
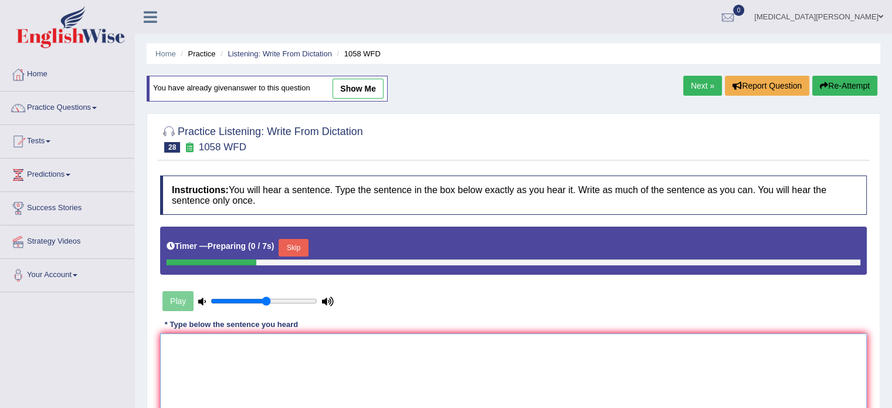
click at [351, 384] on textarea at bounding box center [513, 390] width 707 height 114
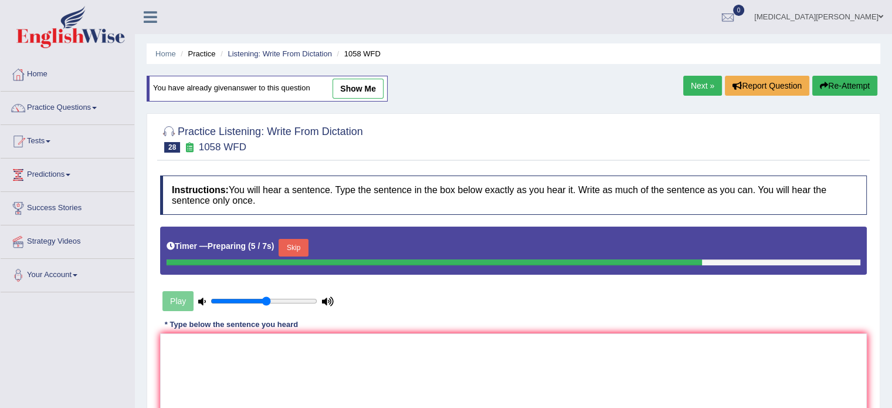
click at [290, 248] on button "Skip" at bounding box center [293, 248] width 29 height 18
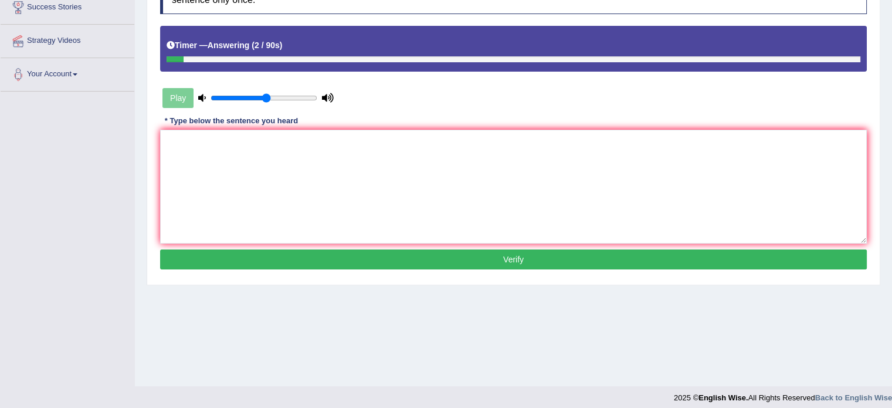
scroll to position [208, 0]
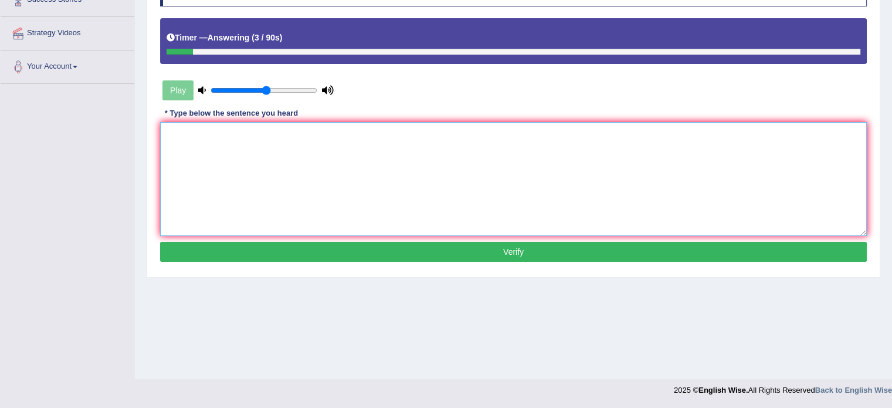
click at [275, 168] on textarea at bounding box center [513, 179] width 707 height 114
type textarea "The skills of great stage actors cannot be taught."
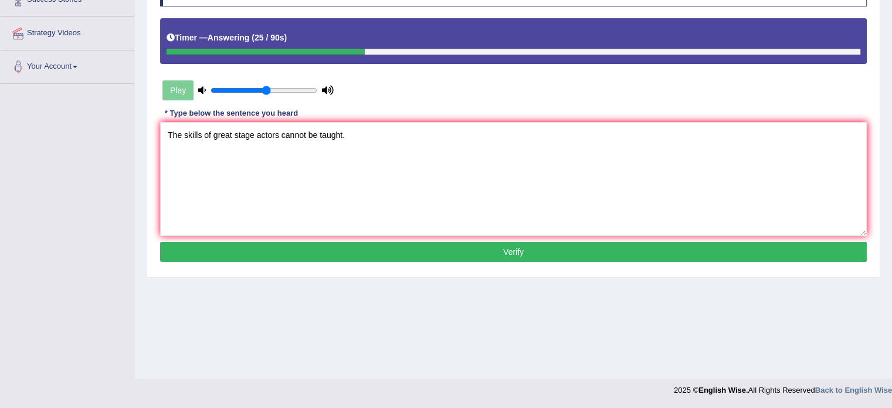
click at [348, 248] on button "Verify" at bounding box center [513, 252] width 707 height 20
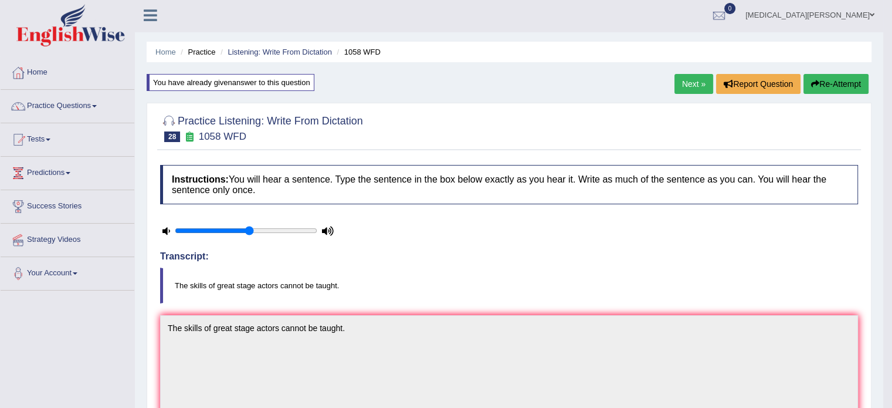
scroll to position [0, 0]
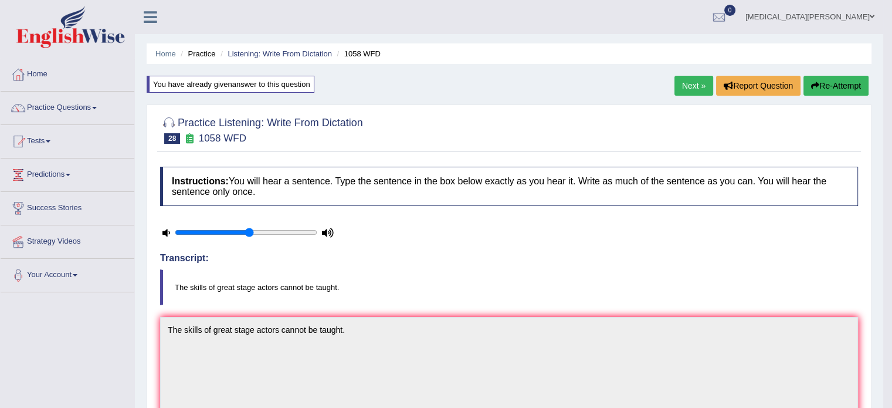
click at [686, 83] on link "Next »" at bounding box center [694, 86] width 39 height 20
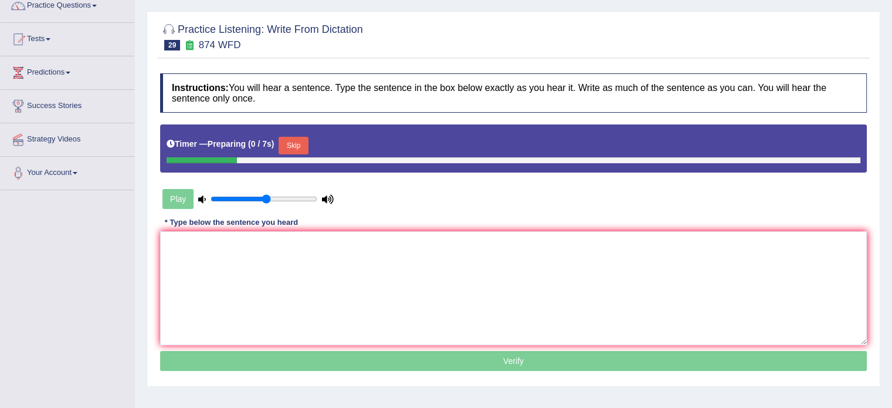
scroll to position [106, 0]
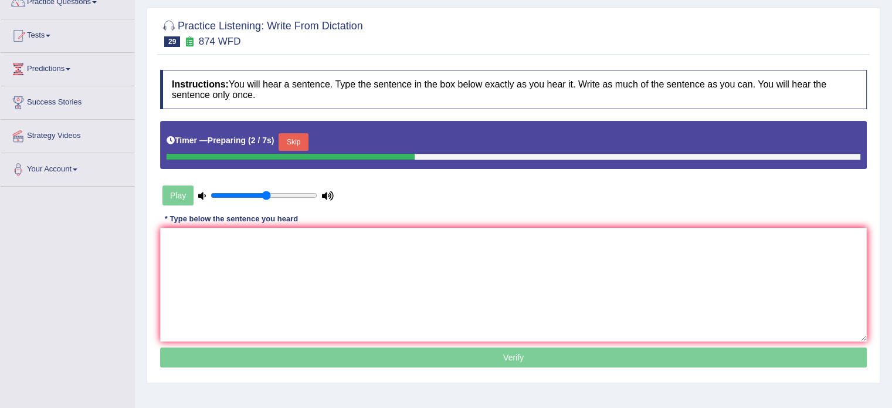
drag, startPoint x: 284, startPoint y: 140, endPoint x: 267, endPoint y: 262, distance: 122.5
click at [267, 262] on div "Instructions: You will hear a sentence. Type the sentence in the box below exac…" at bounding box center [513, 220] width 713 height 313
click at [267, 262] on textarea at bounding box center [513, 285] width 707 height 114
click at [288, 146] on button "Skip" at bounding box center [293, 142] width 29 height 18
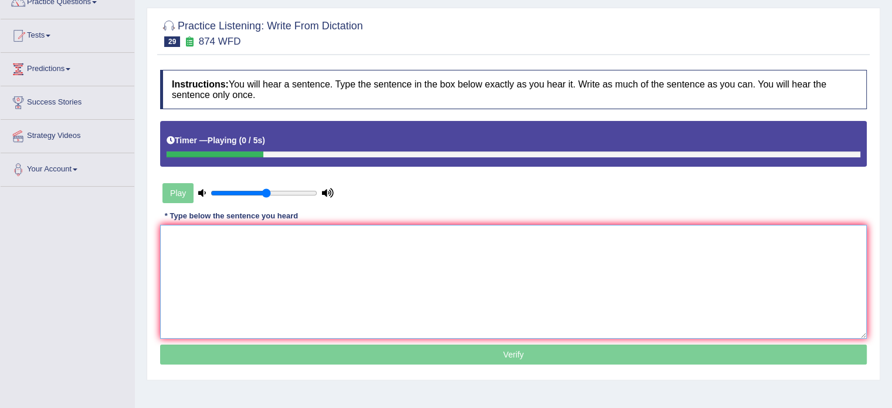
click at [257, 245] on textarea at bounding box center [513, 282] width 707 height 114
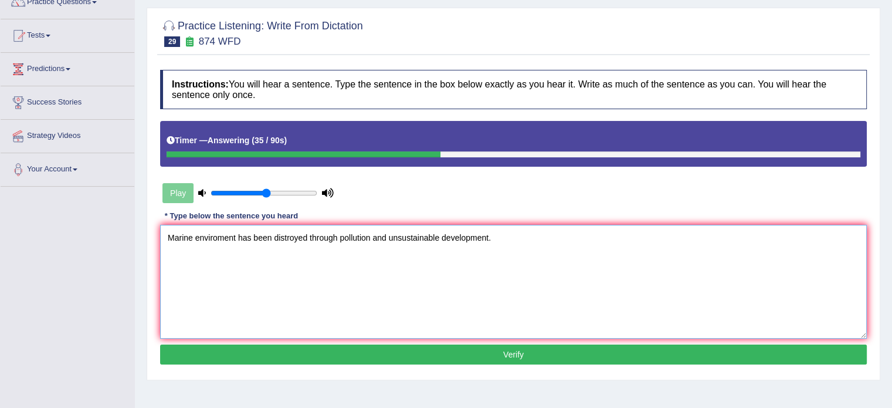
click at [250, 237] on textarea "Marine enviroment has been distroyed through pollution and unsustainable develo…" at bounding box center [513, 282] width 707 height 114
click at [218, 236] on textarea "Marine enviroment has have been distroyed through pollution and unsustainable d…" at bounding box center [513, 282] width 707 height 114
type textarea "Marine environment has have been distroyed through pollution and unsustainable …"
click at [256, 349] on button "Verify" at bounding box center [513, 354] width 707 height 20
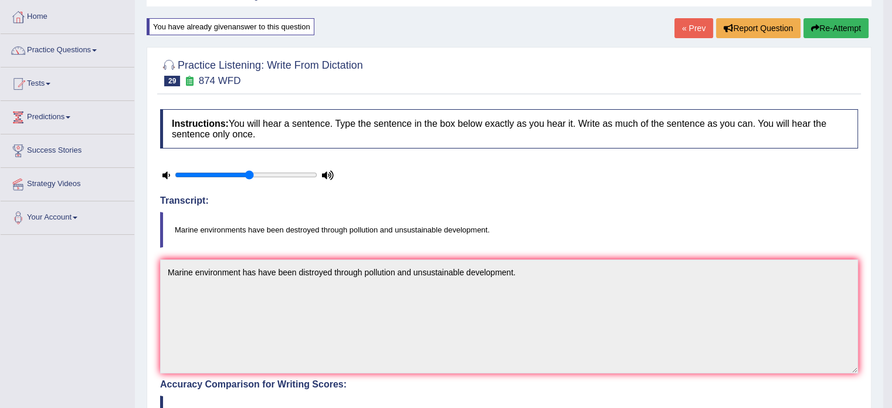
scroll to position [0, 0]
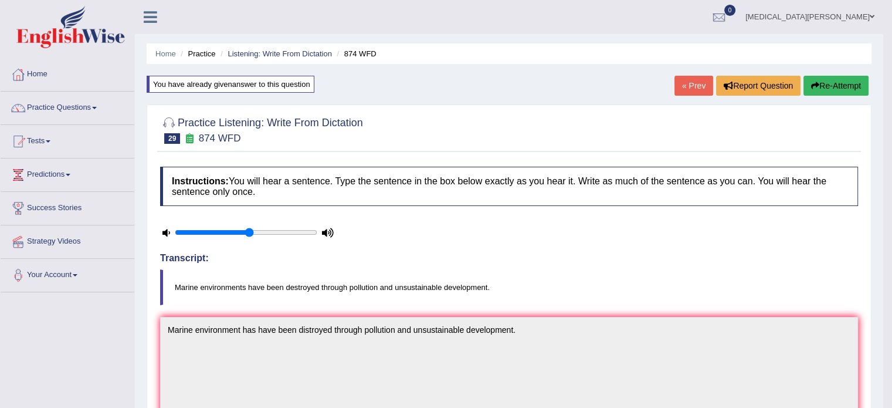
click at [832, 82] on button "Re-Attempt" at bounding box center [836, 86] width 65 height 20
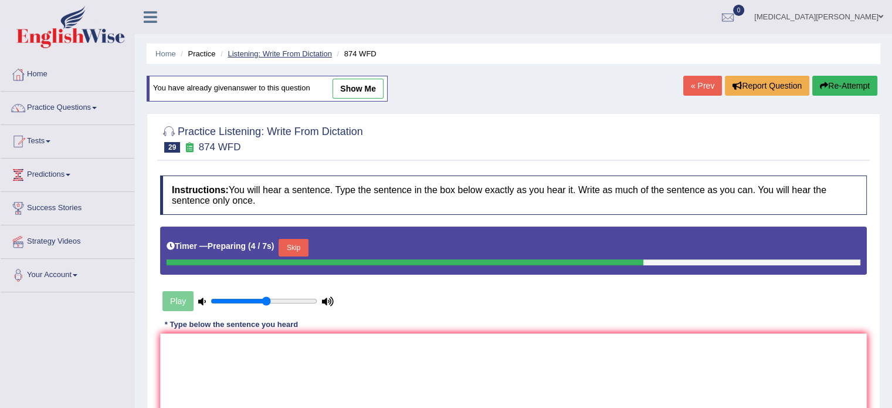
click at [268, 56] on link "Listening: Write From Dictation" at bounding box center [280, 53] width 104 height 9
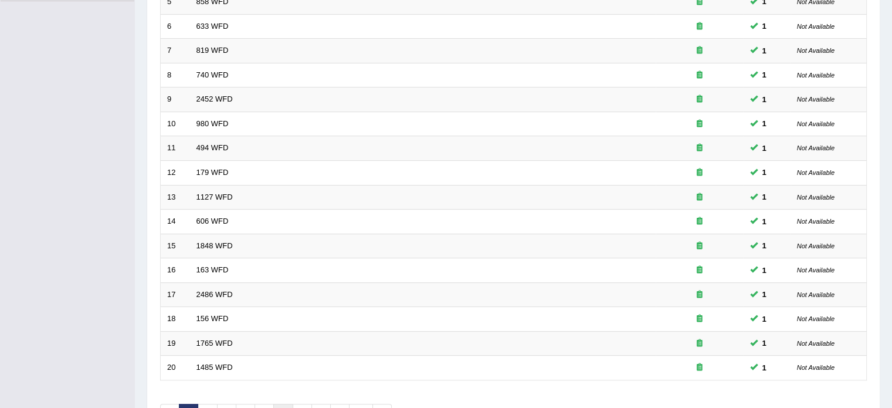
scroll to position [293, 0]
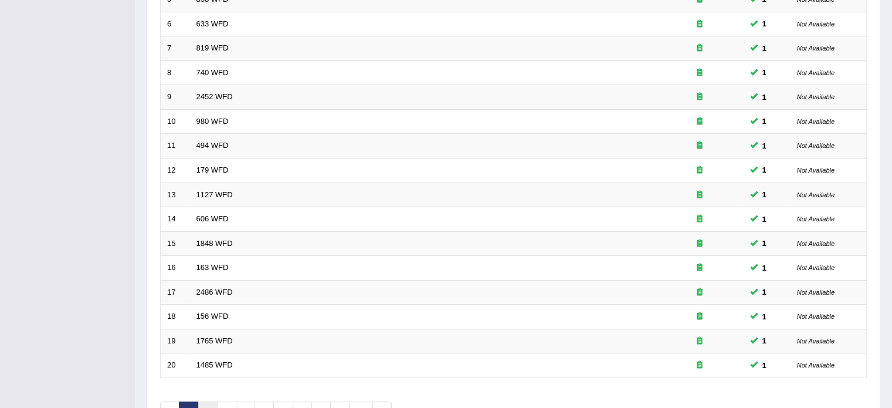
click at [208, 402] on link "2" at bounding box center [207, 410] width 19 height 19
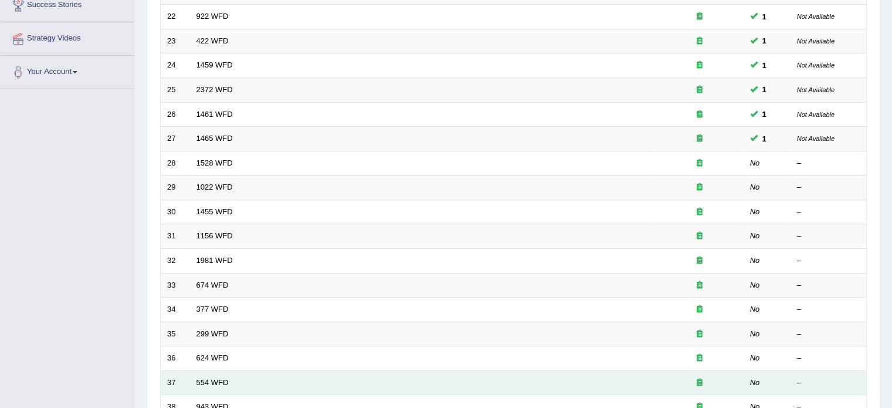
scroll to position [206, 0]
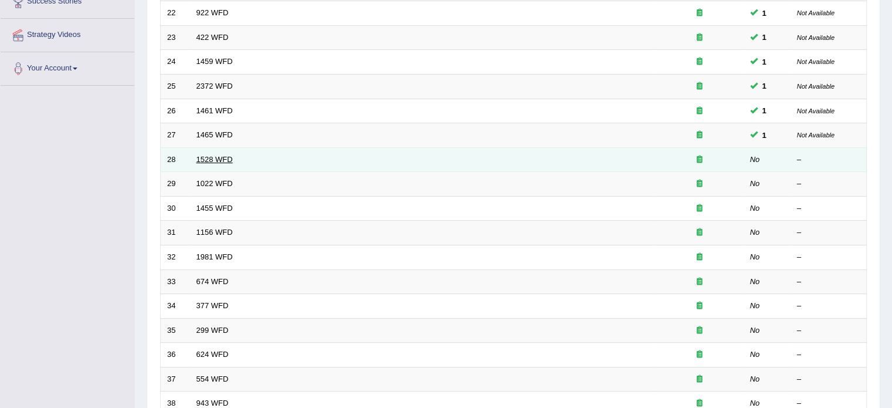
click at [212, 155] on link "1528 WFD" at bounding box center [215, 159] width 36 height 9
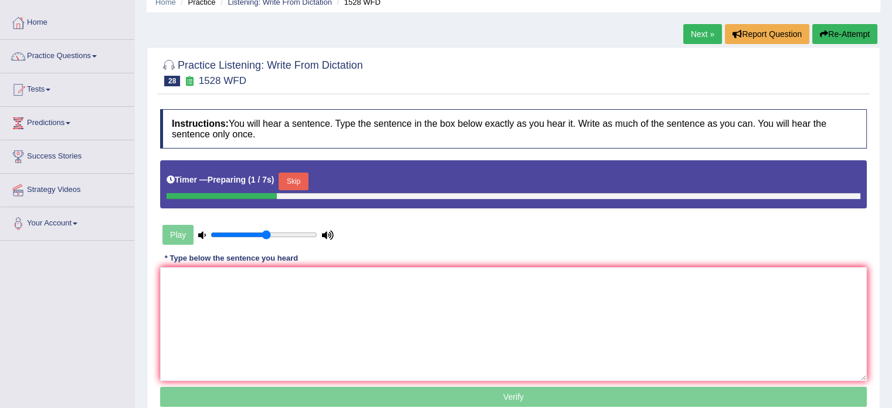
scroll to position [60, 0]
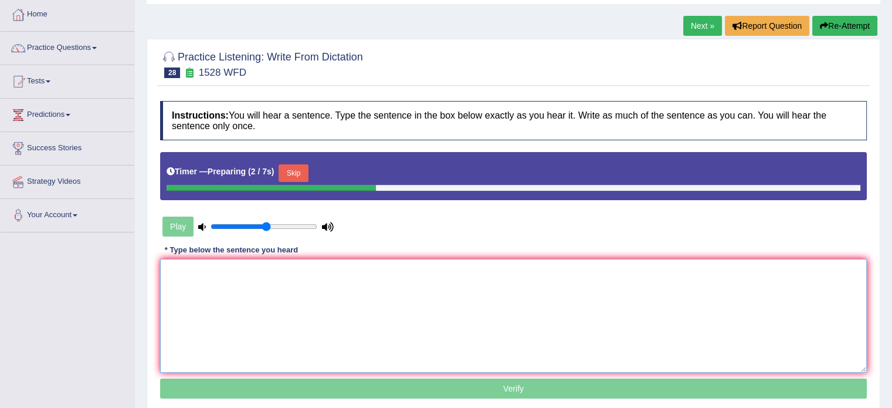
click at [260, 308] on textarea at bounding box center [513, 316] width 707 height 114
click at [284, 171] on button "Skip" at bounding box center [293, 173] width 29 height 18
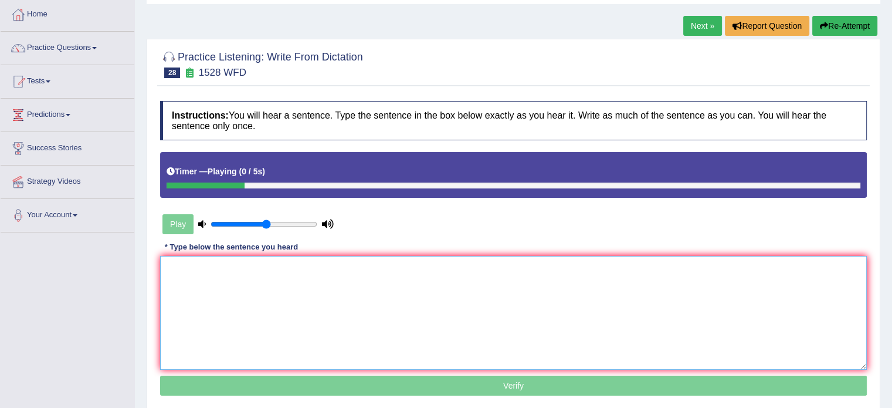
click at [235, 275] on textarea at bounding box center [513, 313] width 707 height 114
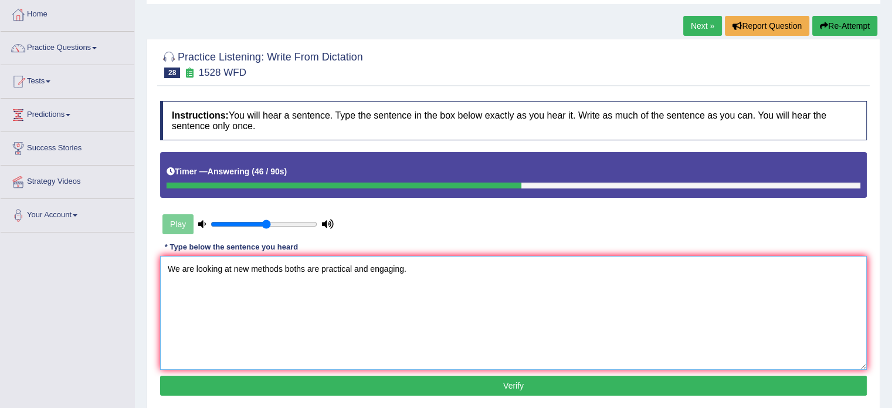
drag, startPoint x: 317, startPoint y: 269, endPoint x: 304, endPoint y: 269, distance: 12.9
click at [304, 269] on textarea "We are looking at new methods boths are practical and engaging." at bounding box center [513, 313] width 707 height 114
click at [283, 269] on textarea "We are looking at new methods boths practical and engaging." at bounding box center [513, 313] width 707 height 114
paste textarea "are"
click at [284, 265] on textarea "We are looking at new methods are boths practical and engaging." at bounding box center [513, 313] width 707 height 114
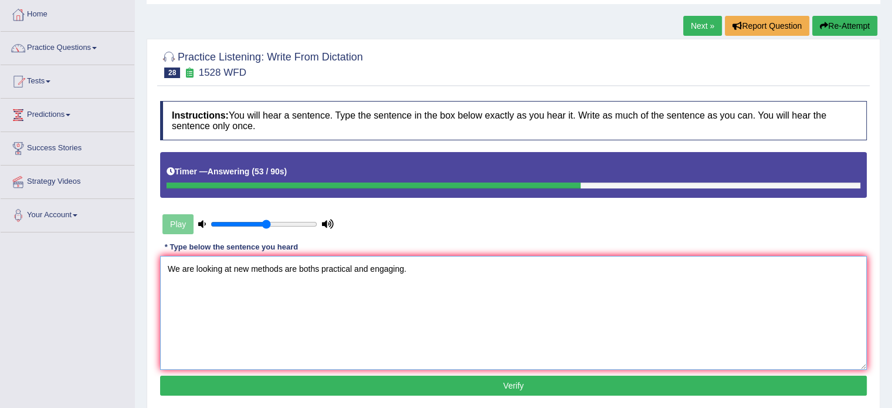
click at [319, 267] on textarea "We are looking at new methods are boths practical and engaging." at bounding box center [513, 313] width 707 height 114
type textarea "We are looking at new methods are both practical and engaging."
click at [353, 372] on div "Instructions: You will hear a sentence. Type the sentence in the box below exac…" at bounding box center [513, 250] width 713 height 310
click at [352, 382] on button "Verify" at bounding box center [513, 385] width 707 height 20
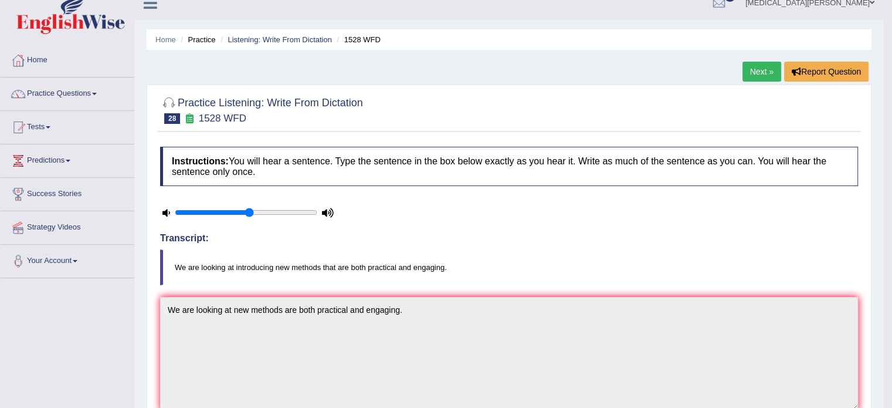
scroll to position [0, 0]
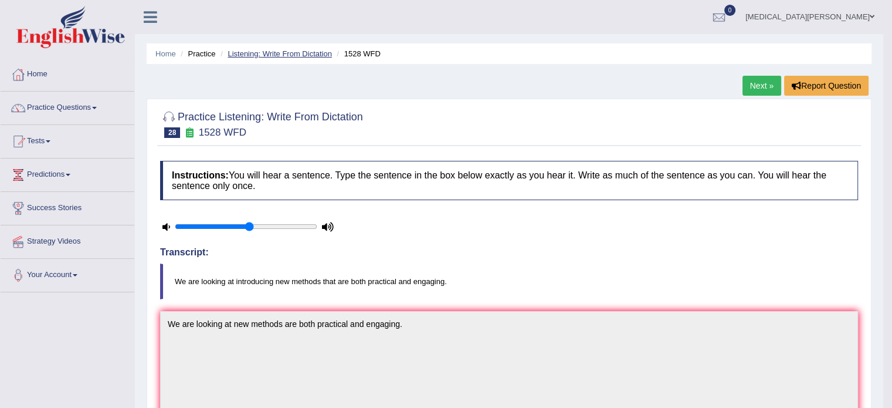
click at [273, 54] on link "Listening: Write From Dictation" at bounding box center [280, 53] width 104 height 9
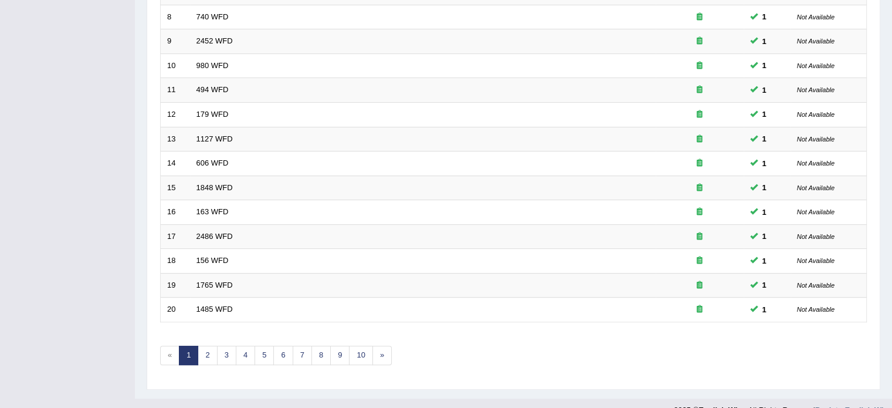
scroll to position [365, 0]
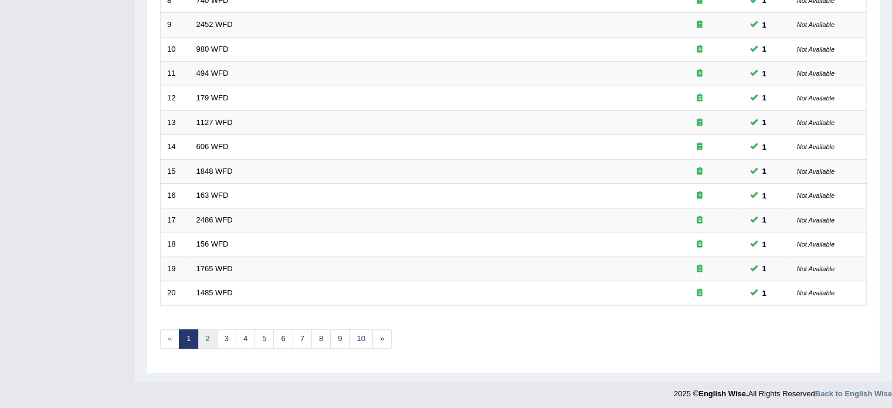
click at [211, 335] on link "2" at bounding box center [207, 338] width 19 height 19
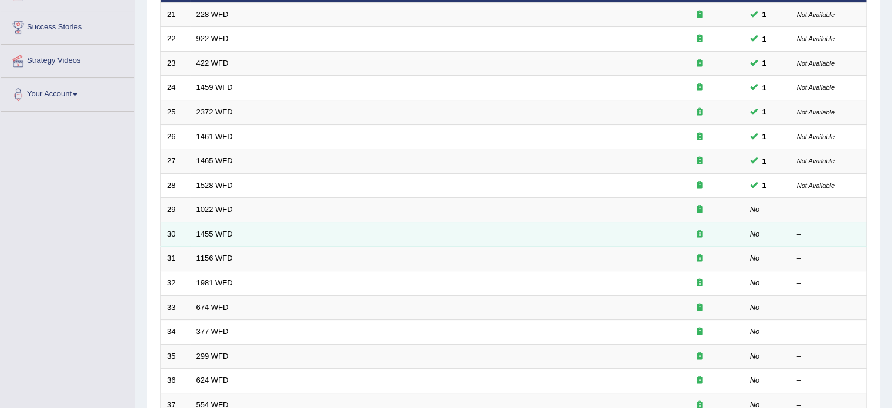
scroll to position [184, 0]
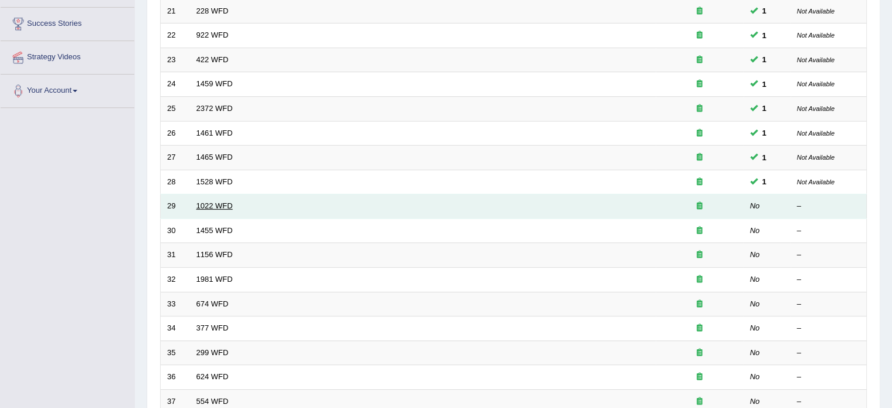
click at [205, 201] on link "1022 WFD" at bounding box center [215, 205] width 36 height 9
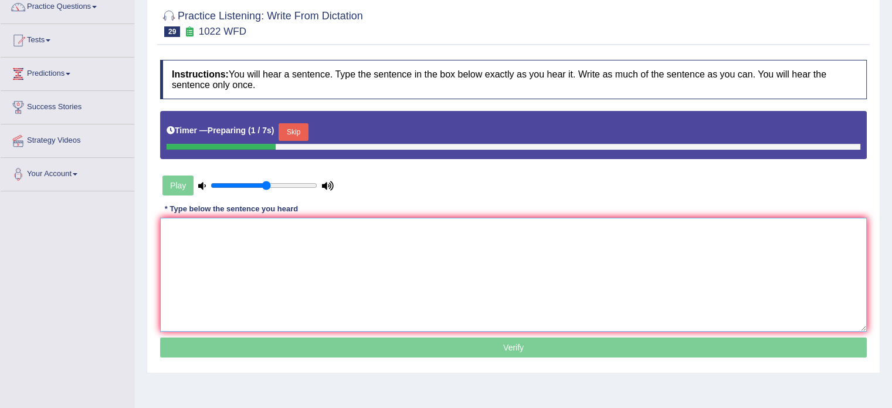
click at [226, 253] on textarea at bounding box center [513, 275] width 707 height 114
click at [284, 128] on button "Skip" at bounding box center [293, 132] width 29 height 18
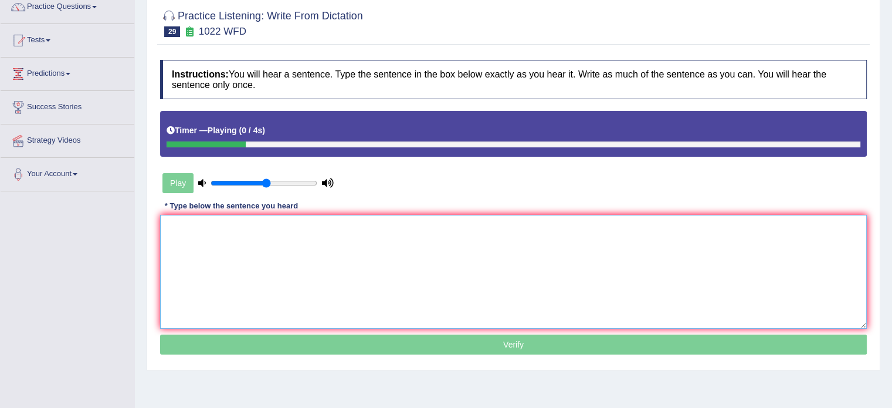
click at [214, 236] on textarea at bounding box center [513, 272] width 707 height 114
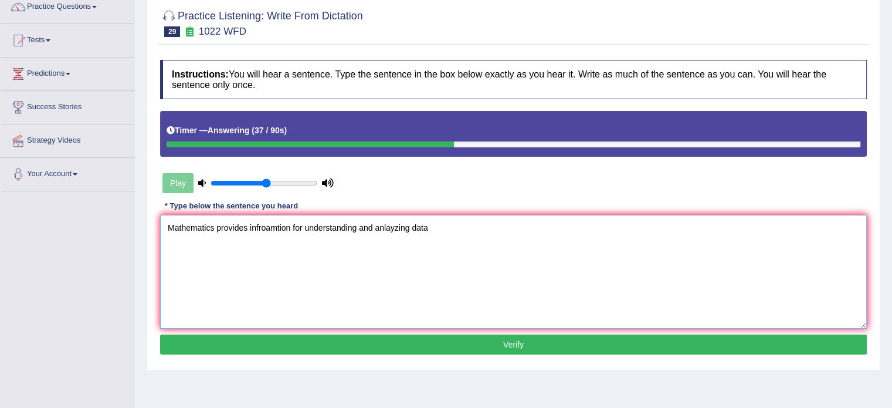
click at [272, 227] on textarea "Mathematics provides infroamtion for understanding and anlayzing data" at bounding box center [513, 272] width 707 height 114
click at [272, 227] on textarea "Mathematics provides informtion for understanding and anlayzing data" at bounding box center [513, 272] width 707 height 114
click at [432, 226] on textarea "Mathematics provides information for understanding and anlayzing data" at bounding box center [513, 272] width 707 height 114
click at [251, 229] on textarea "Mathematics provides information for understanding and anlayzing data." at bounding box center [513, 272] width 707 height 114
type textarea "Mathematics provides information for understanding and anlayzing data."
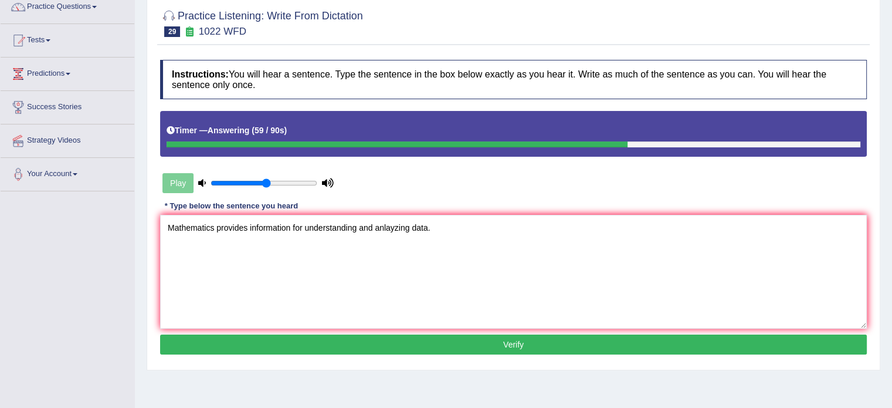
click at [385, 342] on button "Verify" at bounding box center [513, 344] width 707 height 20
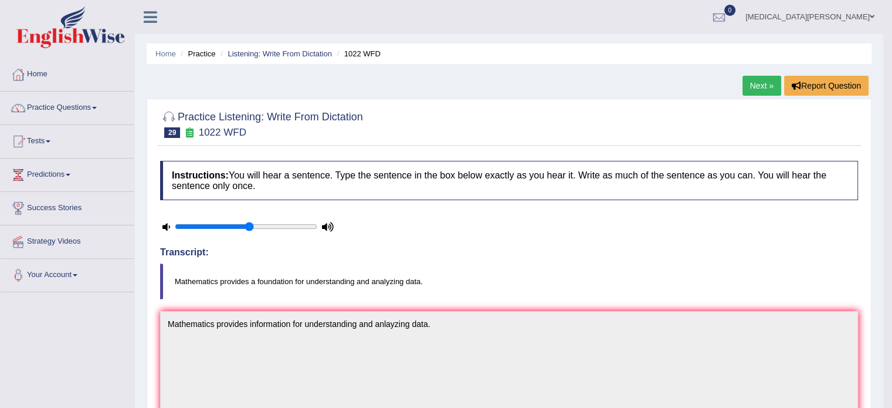
click at [206, 52] on li "Practice" at bounding box center [197, 53] width 38 height 11
click at [259, 50] on link "Listening: Write From Dictation" at bounding box center [280, 53] width 104 height 9
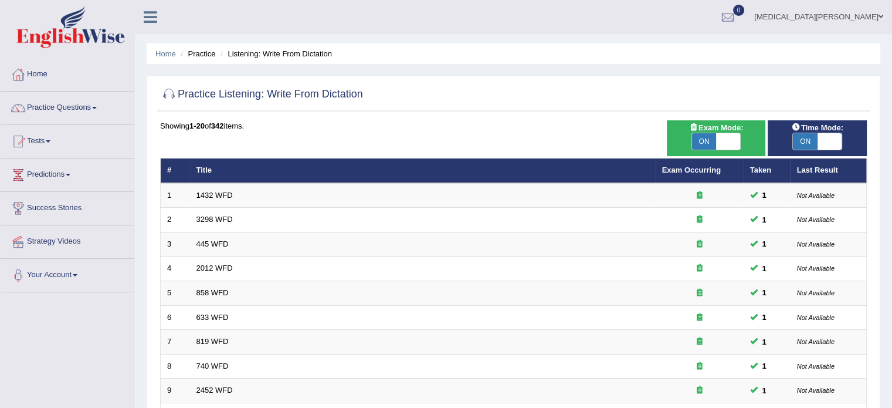
click at [197, 53] on li "Practice" at bounding box center [197, 53] width 38 height 11
click at [162, 52] on link "Home" at bounding box center [165, 53] width 21 height 9
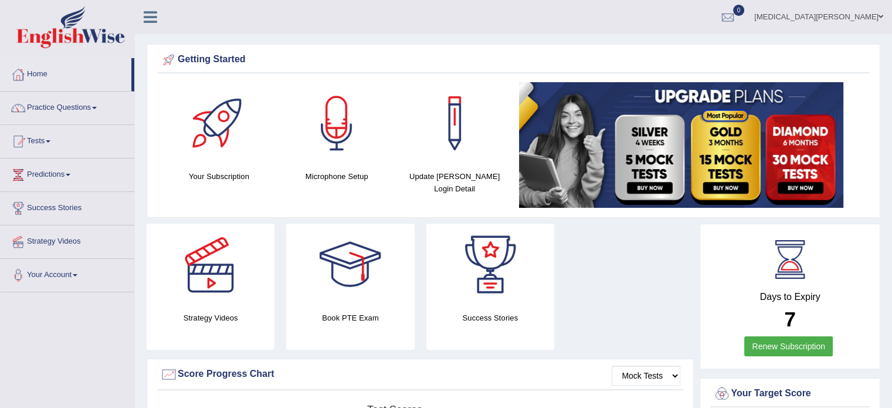
click at [82, 103] on link "Practice Questions" at bounding box center [68, 106] width 134 height 29
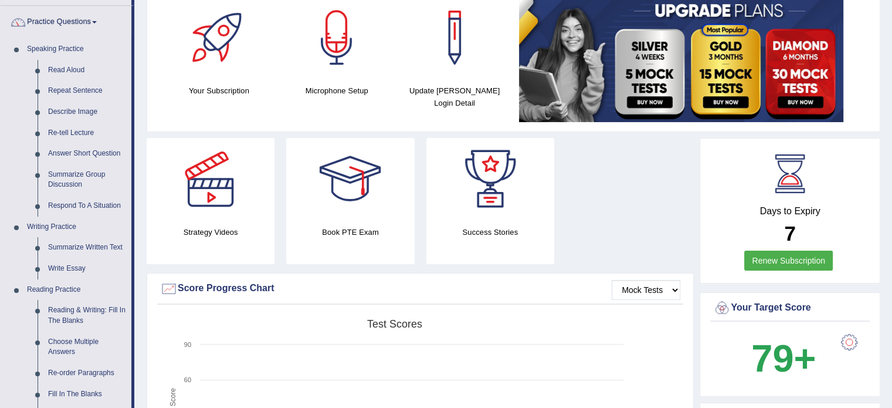
scroll to position [79, 0]
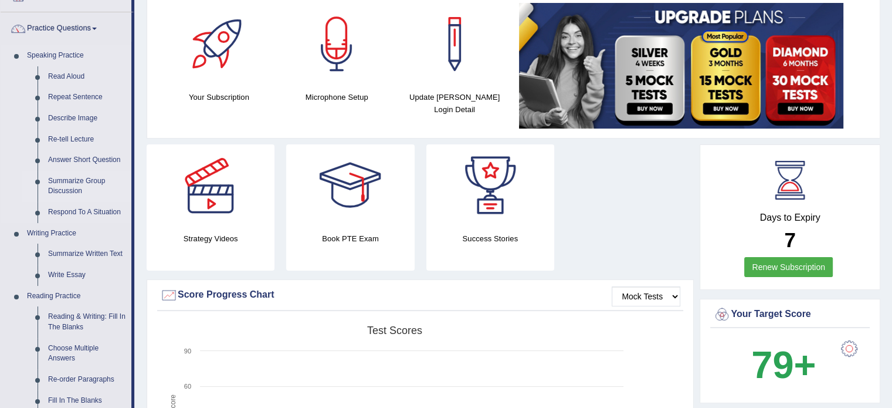
click at [80, 179] on link "Summarize Group Discussion" at bounding box center [87, 186] width 89 height 31
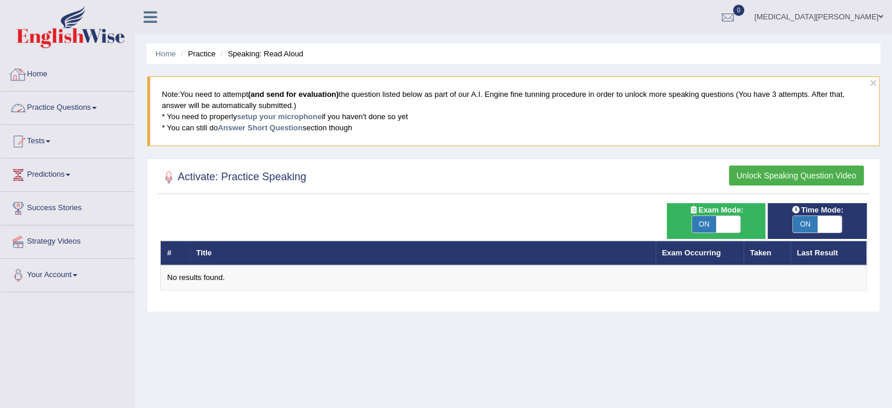
click at [84, 106] on link "Practice Questions" at bounding box center [68, 106] width 134 height 29
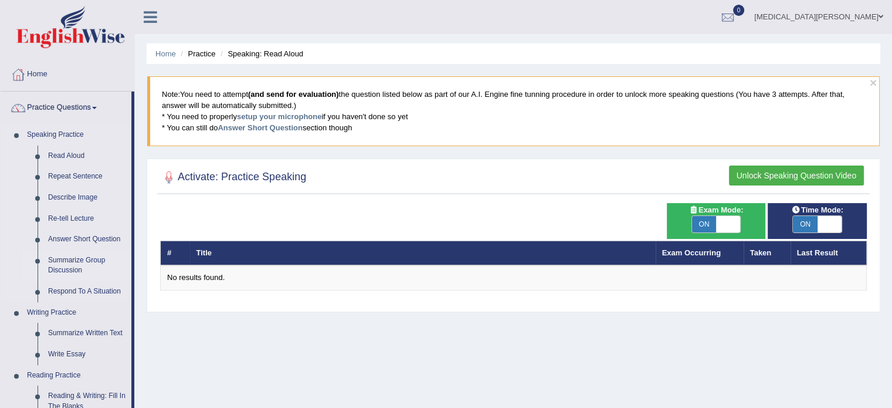
click at [62, 264] on link "Summarize Group Discussion" at bounding box center [87, 265] width 89 height 31
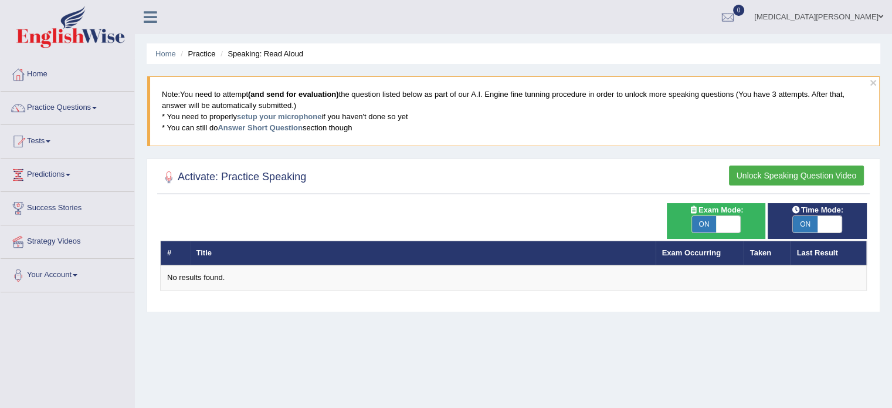
click at [792, 169] on button "Unlock Speaking Question Video" at bounding box center [796, 175] width 135 height 20
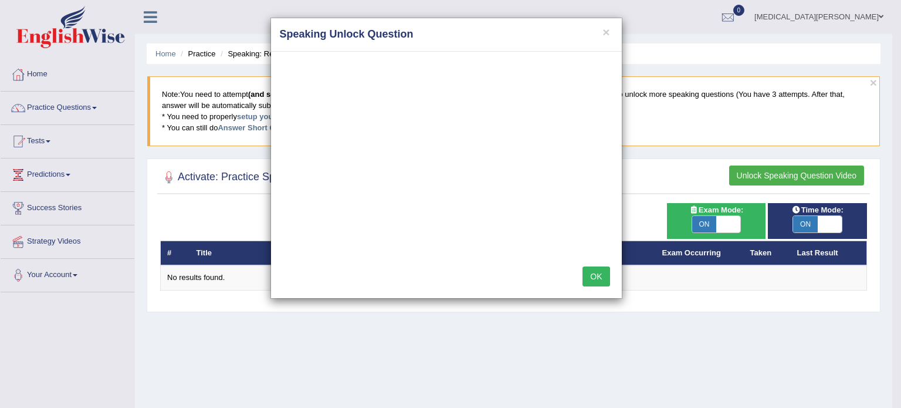
click at [598, 275] on button "OK" at bounding box center [595, 276] width 27 height 20
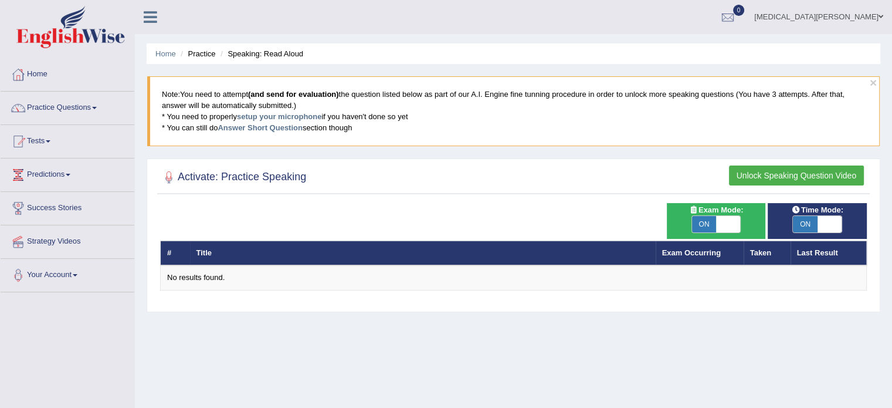
click at [764, 171] on button "Unlock Speaking Question Video" at bounding box center [796, 175] width 135 height 20
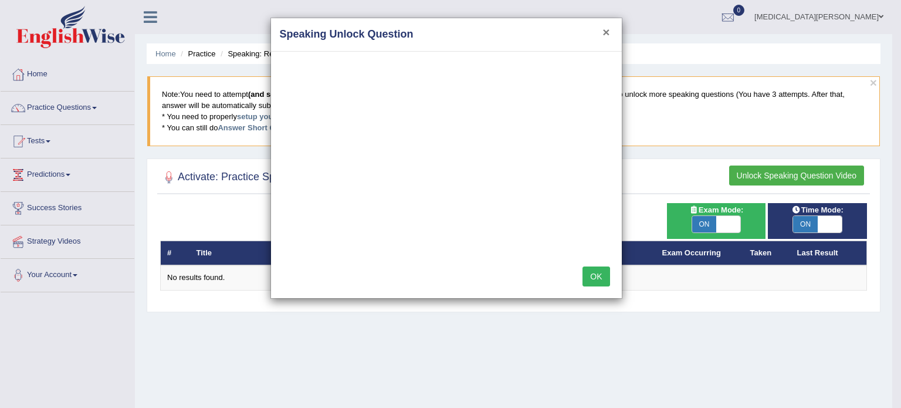
click at [608, 30] on button "×" at bounding box center [605, 32] width 7 height 12
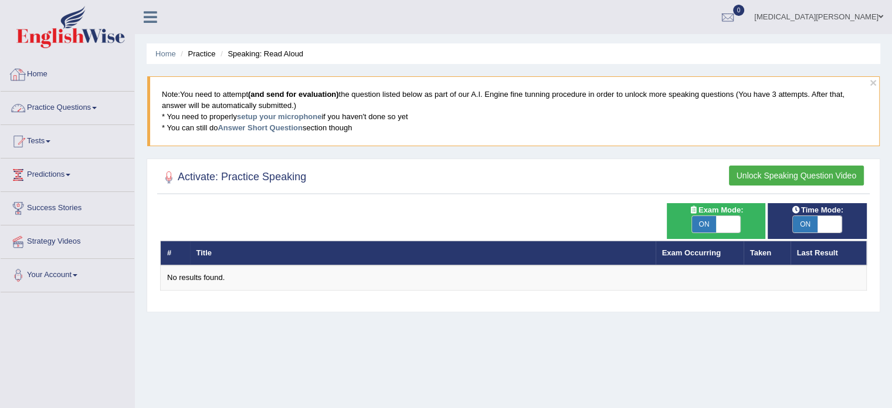
click at [77, 102] on link "Practice Questions" at bounding box center [68, 106] width 134 height 29
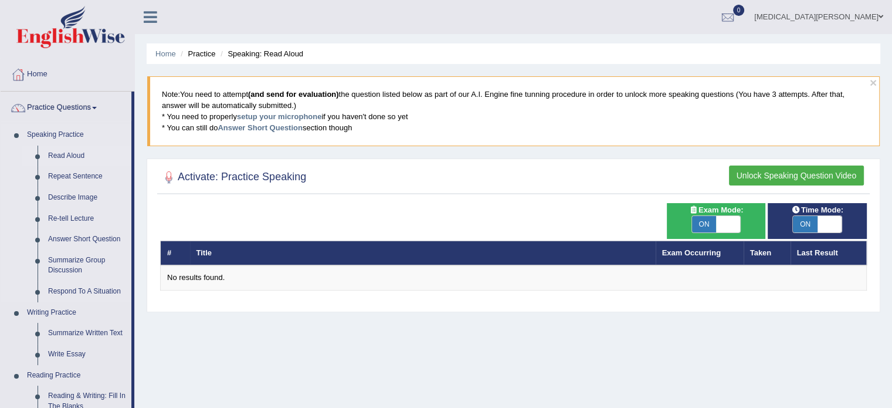
click at [59, 155] on link "Read Aloud" at bounding box center [87, 155] width 89 height 21
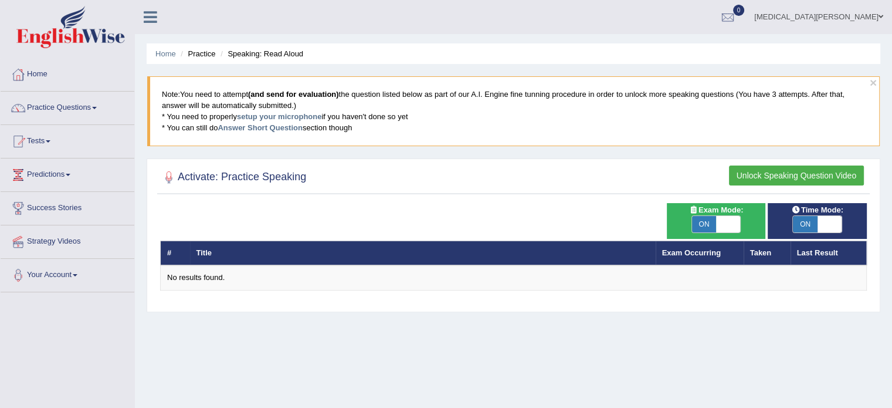
click at [774, 174] on button "Unlock Speaking Question Video" at bounding box center [796, 175] width 135 height 20
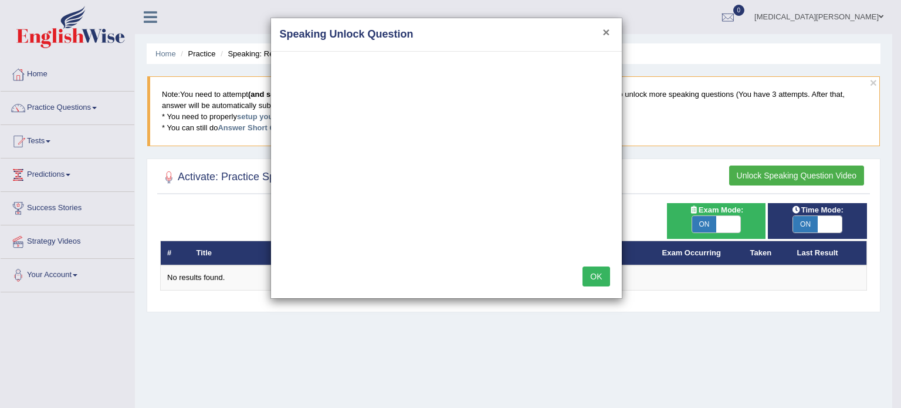
click at [605, 33] on button "×" at bounding box center [605, 32] width 7 height 12
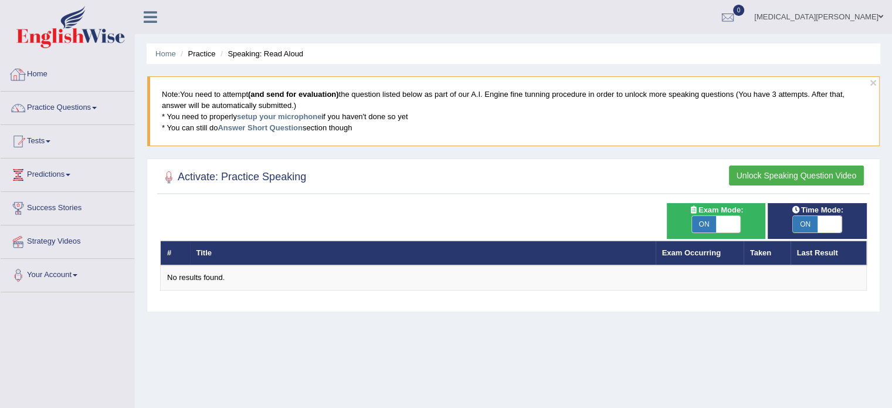
click at [36, 74] on link "Home" at bounding box center [68, 72] width 134 height 29
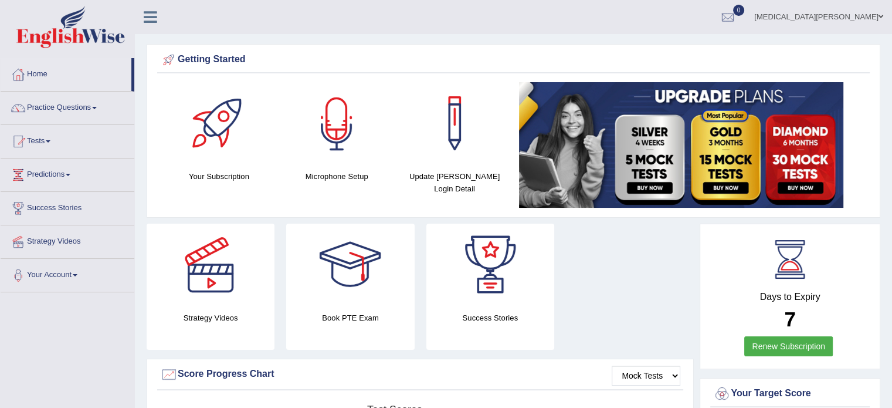
click at [325, 105] on div at bounding box center [337, 123] width 82 height 82
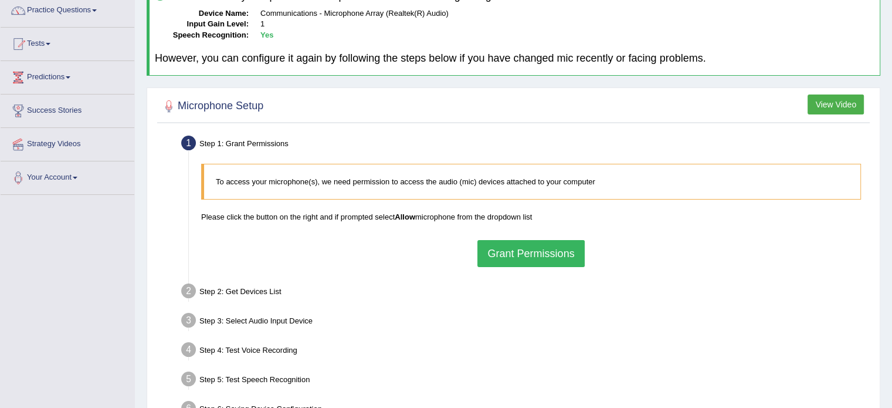
scroll to position [106, 0]
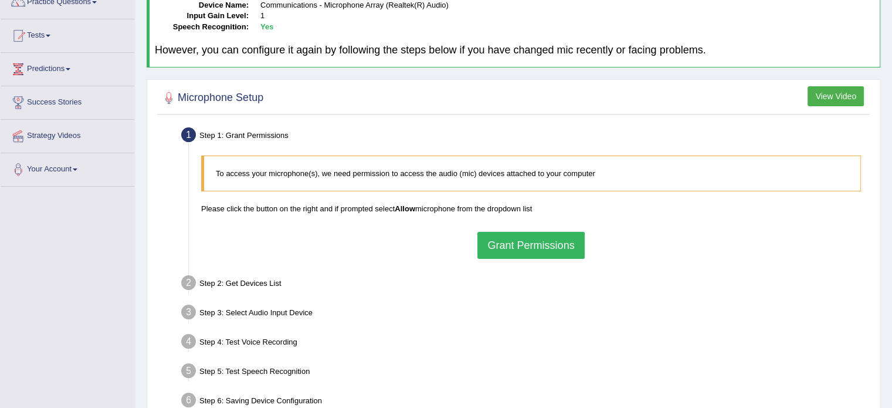
click at [520, 243] on button "Grant Permissions" at bounding box center [530, 245] width 107 height 27
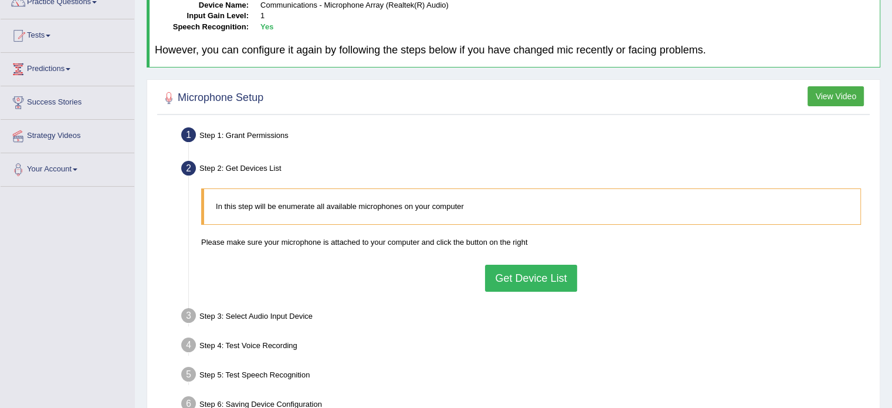
scroll to position [208, 0]
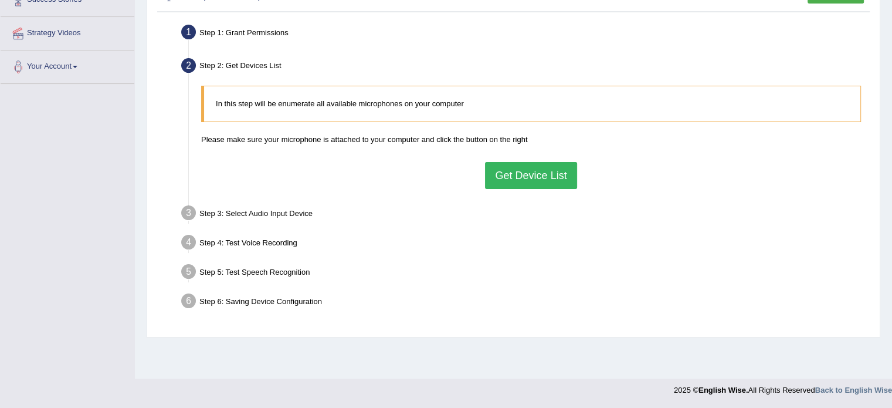
click at [529, 174] on button "Get Device List" at bounding box center [531, 175] width 92 height 27
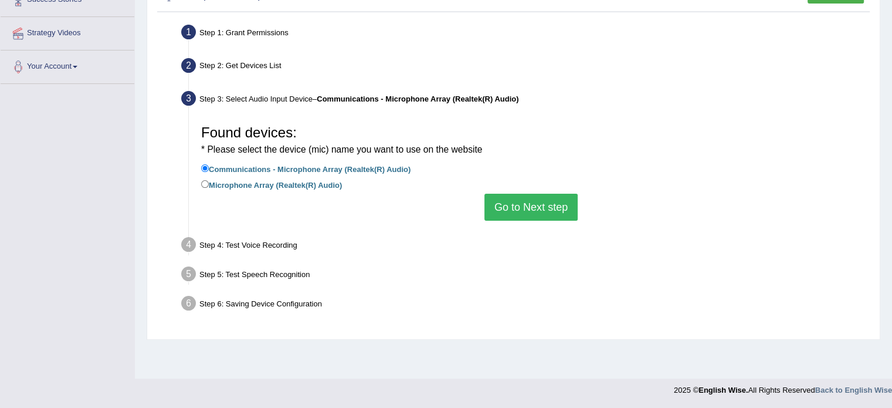
click at [533, 215] on button "Go to Next step" at bounding box center [531, 207] width 93 height 27
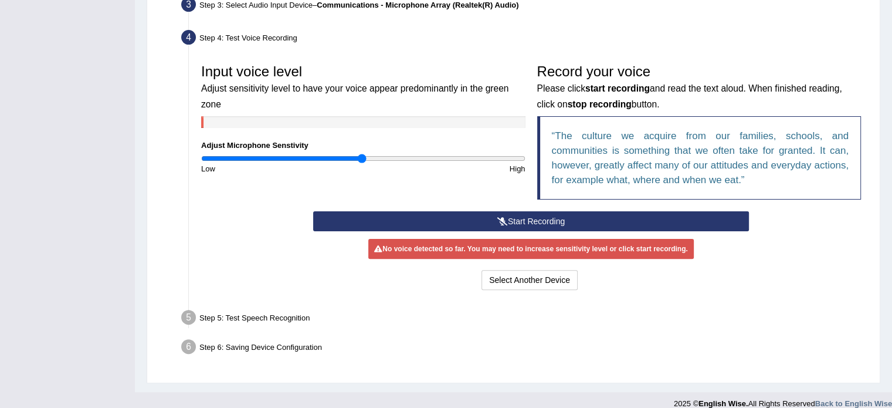
scroll to position [313, 0]
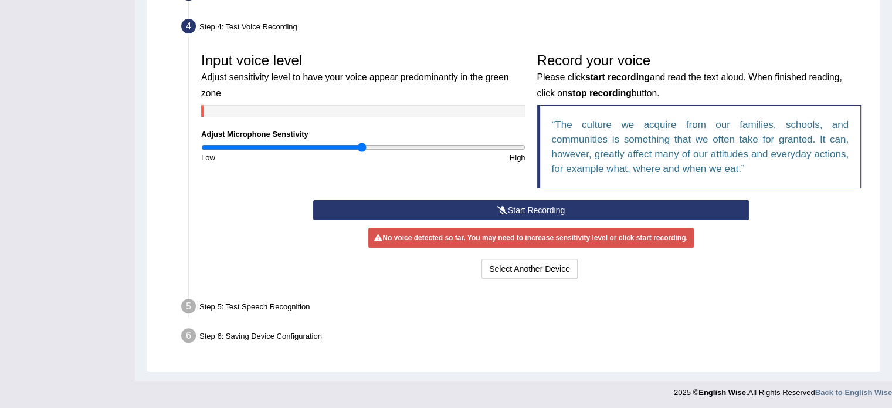
click at [518, 208] on button "Start Recording" at bounding box center [531, 210] width 436 height 20
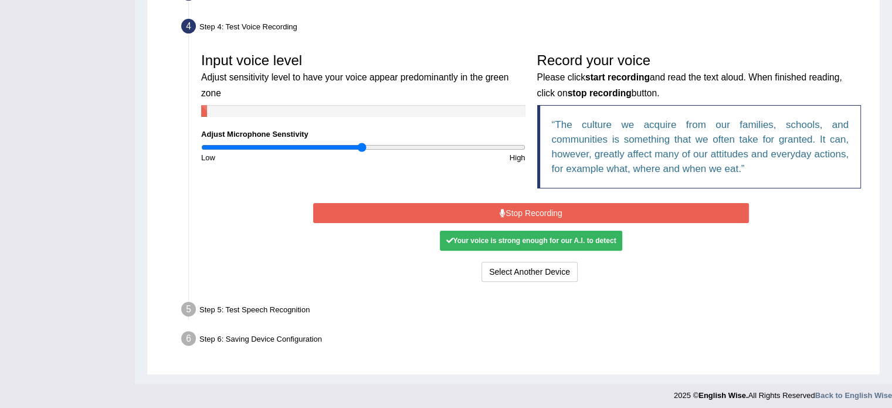
click at [547, 207] on button "Stop Recording" at bounding box center [531, 213] width 436 height 20
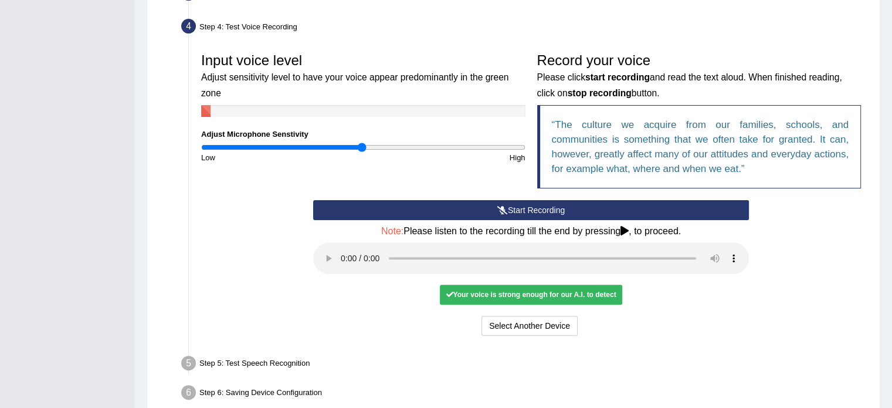
scroll to position [371, 0]
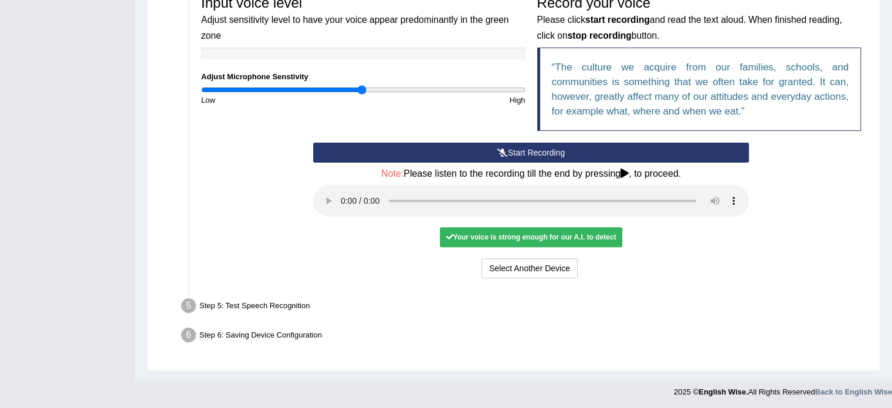
click at [624, 176] on icon at bounding box center [625, 172] width 8 height 9
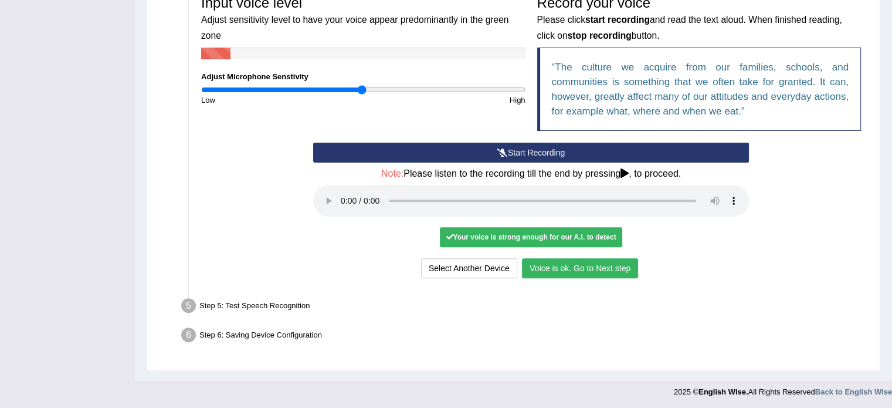
click at [565, 265] on button "Voice is ok. Go to Next step" at bounding box center [580, 268] width 116 height 20
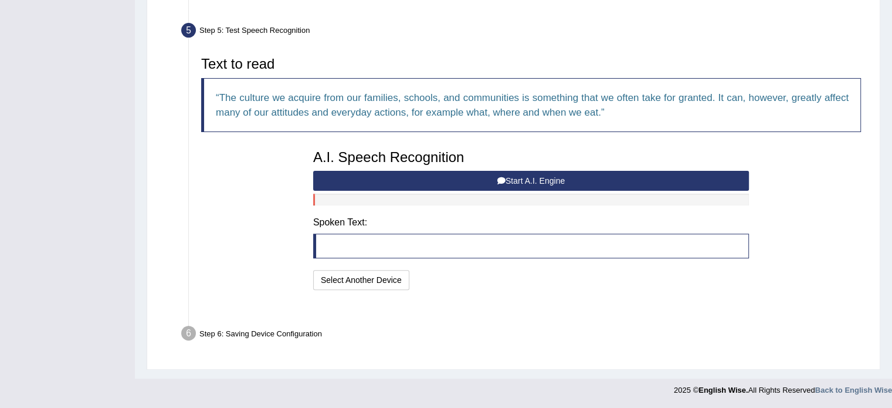
scroll to position [324, 0]
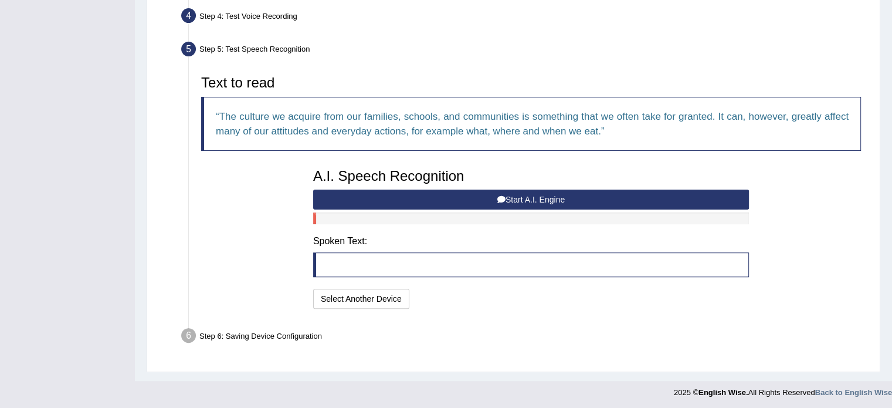
click at [438, 192] on button "Start A.I. Engine" at bounding box center [531, 199] width 436 height 20
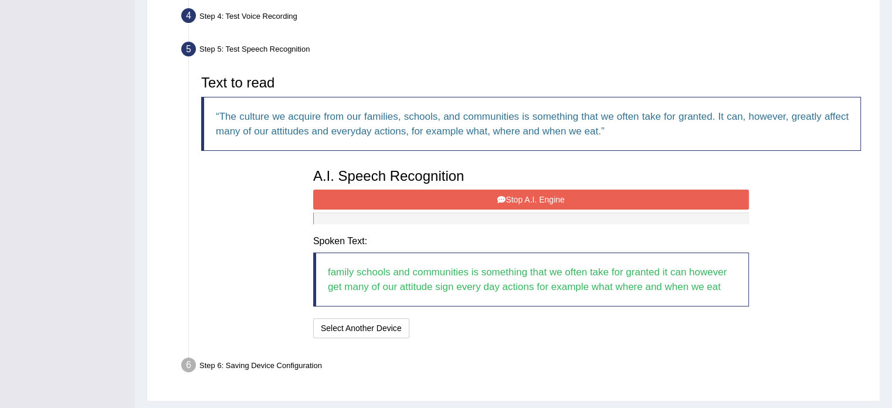
click at [549, 198] on button "Stop A.I. Engine" at bounding box center [531, 199] width 436 height 20
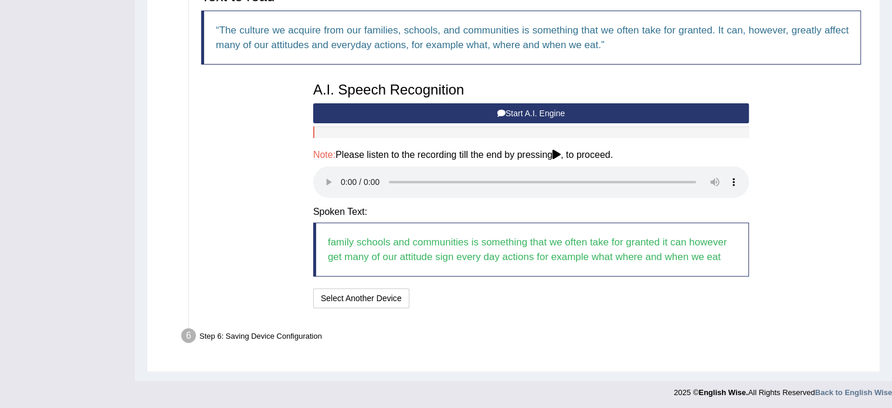
scroll to position [411, 0]
click at [559, 149] on icon at bounding box center [557, 153] width 8 height 9
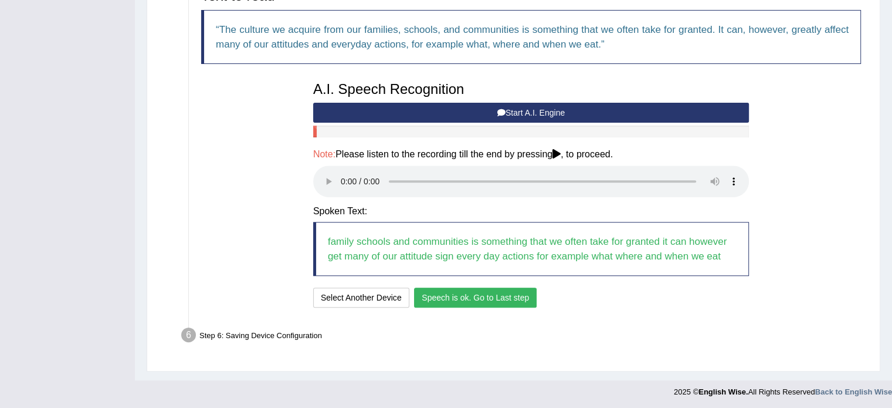
click at [475, 292] on button "Speech is ok. Go to Last step" at bounding box center [475, 297] width 123 height 20
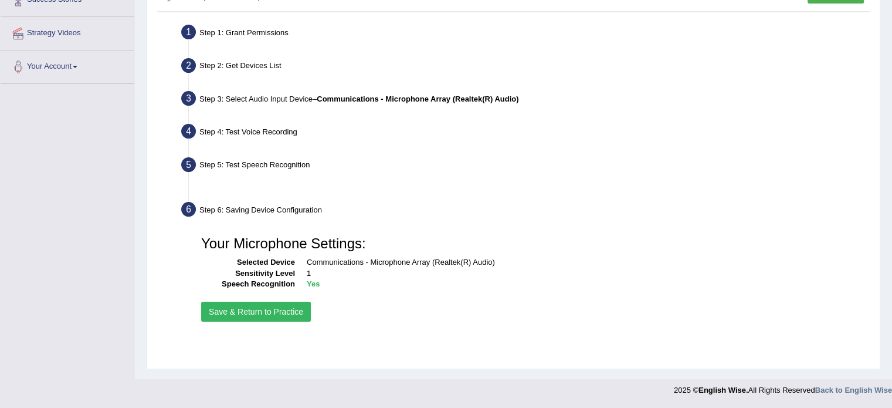
scroll to position [208, 0]
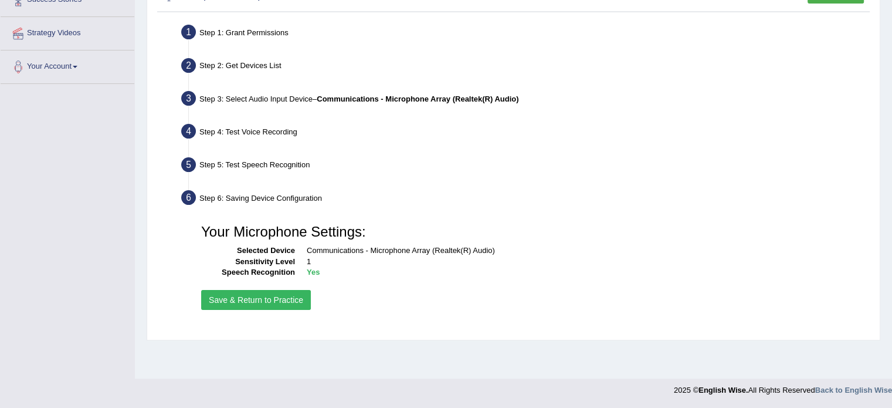
click at [276, 295] on button "Save & Return to Practice" at bounding box center [256, 300] width 110 height 20
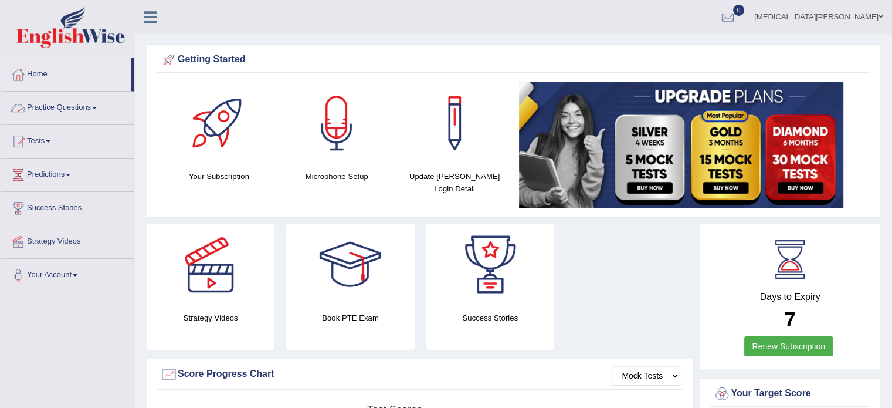
click at [65, 103] on link "Practice Questions" at bounding box center [68, 106] width 134 height 29
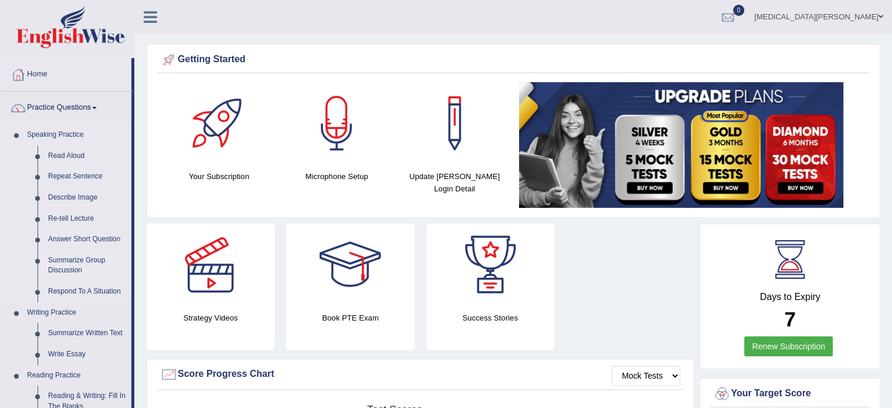
click at [70, 265] on link "Summarize Group Discussion" at bounding box center [87, 265] width 89 height 31
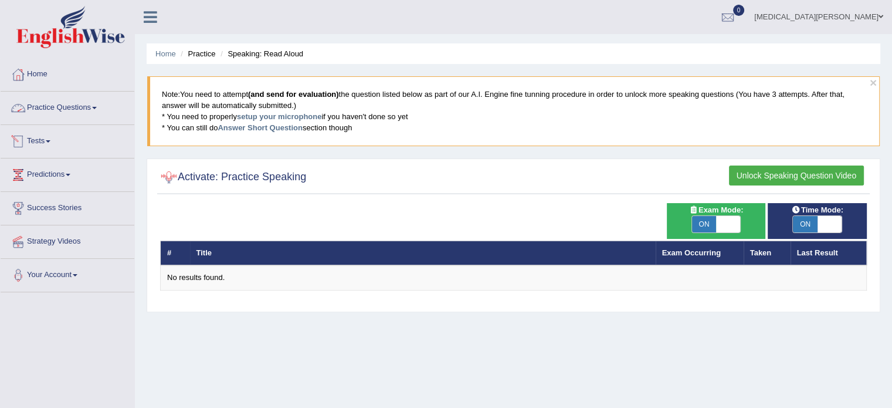
click at [71, 102] on link "Practice Questions" at bounding box center [68, 106] width 134 height 29
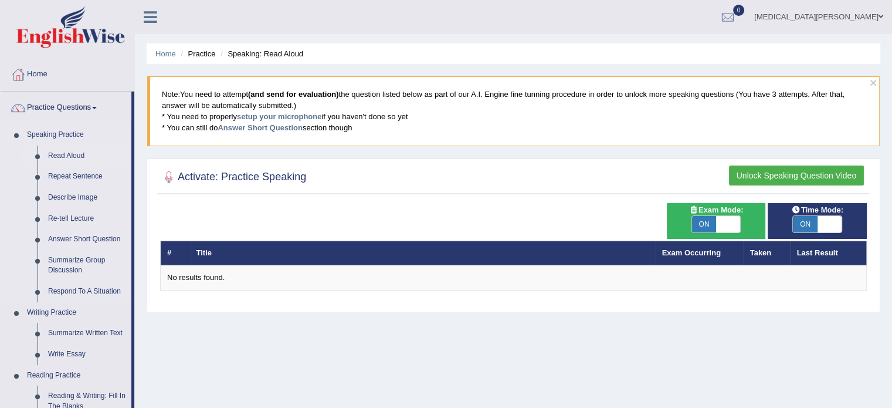
click at [66, 155] on link "Read Aloud" at bounding box center [87, 155] width 89 height 21
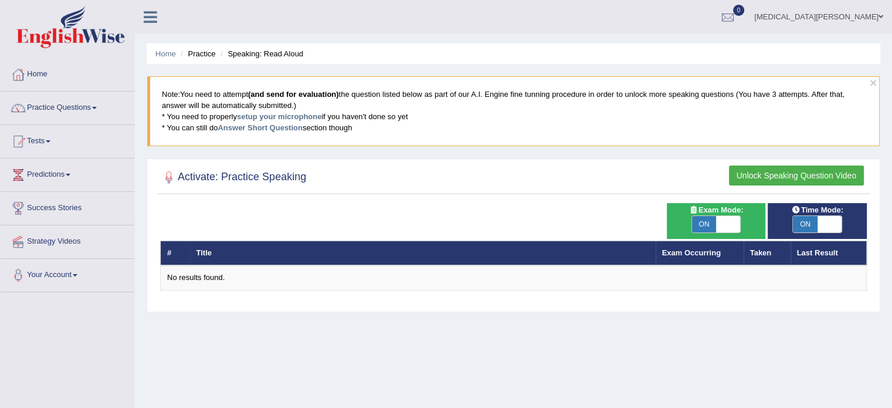
click at [774, 173] on button "Unlock Speaking Question Video" at bounding box center [796, 175] width 135 height 20
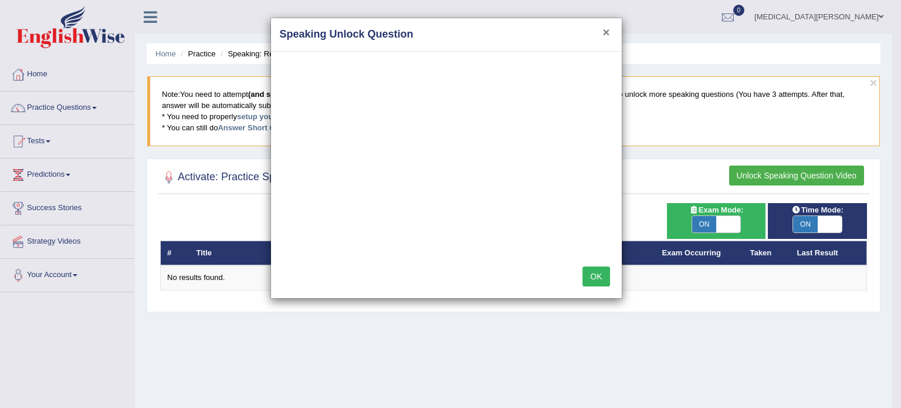
click at [608, 35] on button "×" at bounding box center [605, 32] width 7 height 12
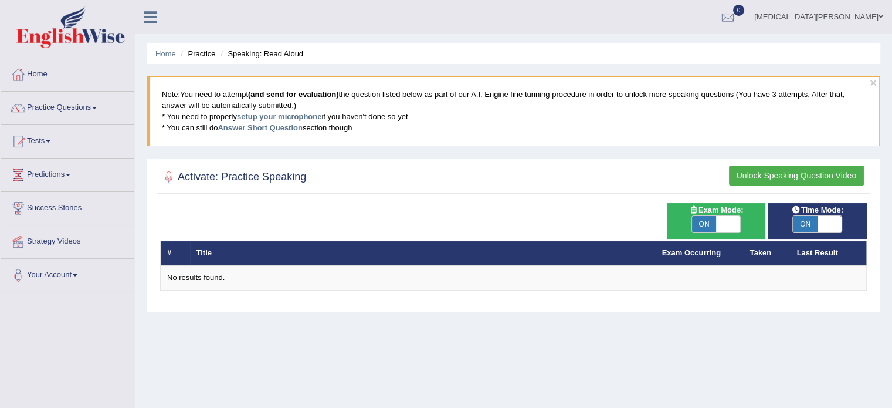
click at [702, 218] on span "ON" at bounding box center [704, 224] width 25 height 16
checkbox input "false"
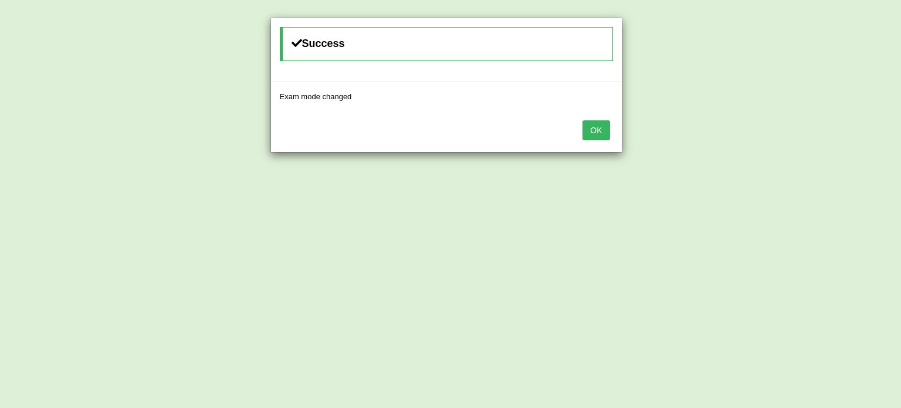
click at [599, 128] on button "OK" at bounding box center [595, 130] width 27 height 20
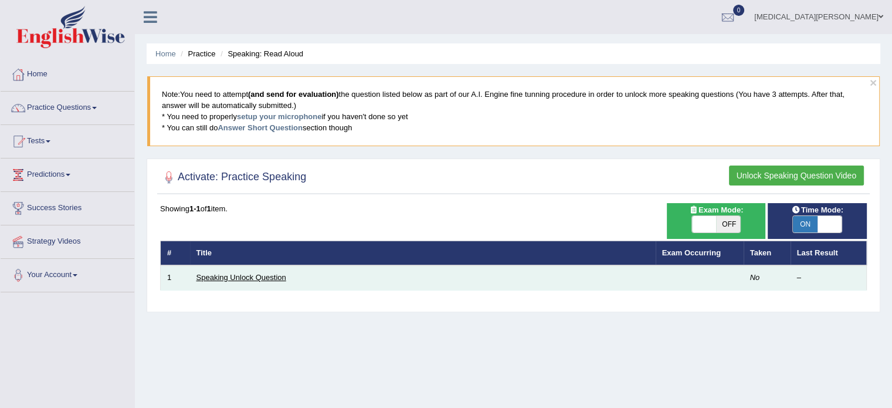
click at [240, 273] on link "Speaking Unlock Question" at bounding box center [242, 277] width 90 height 9
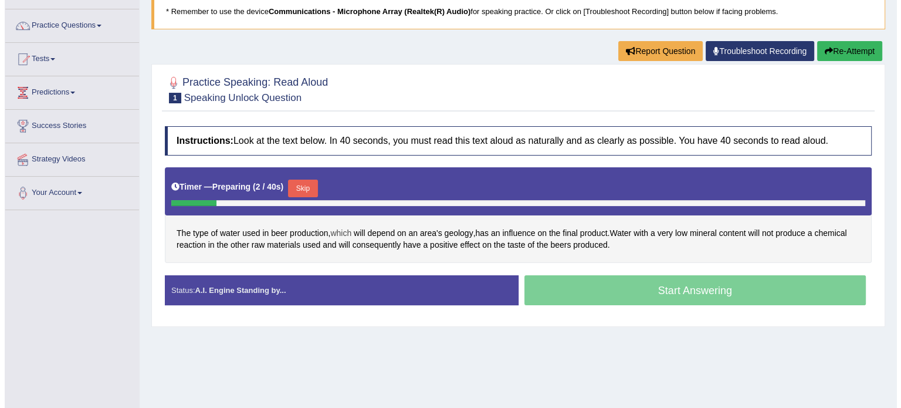
scroll to position [81, 0]
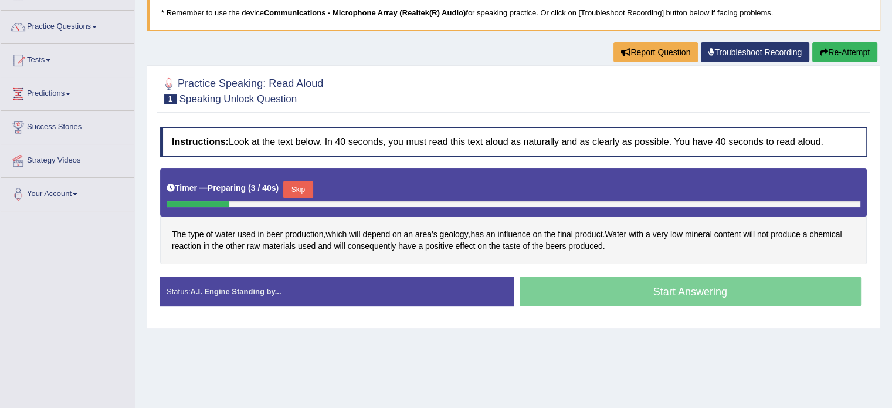
click at [303, 185] on button "Skip" at bounding box center [297, 190] width 29 height 18
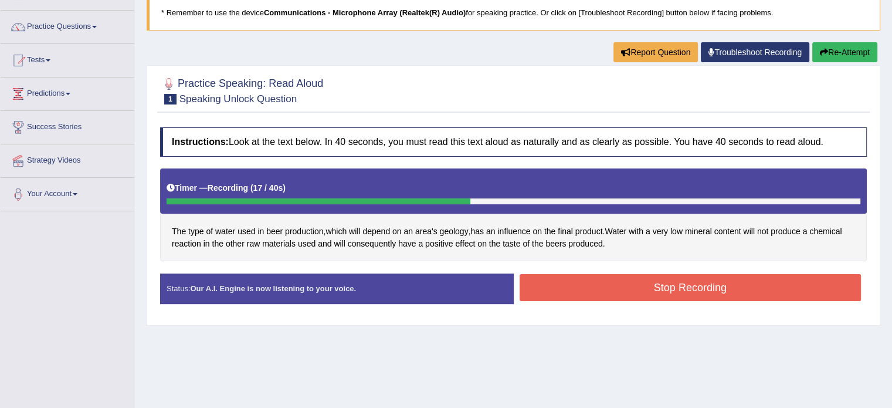
click at [619, 283] on button "Stop Recording" at bounding box center [691, 287] width 342 height 27
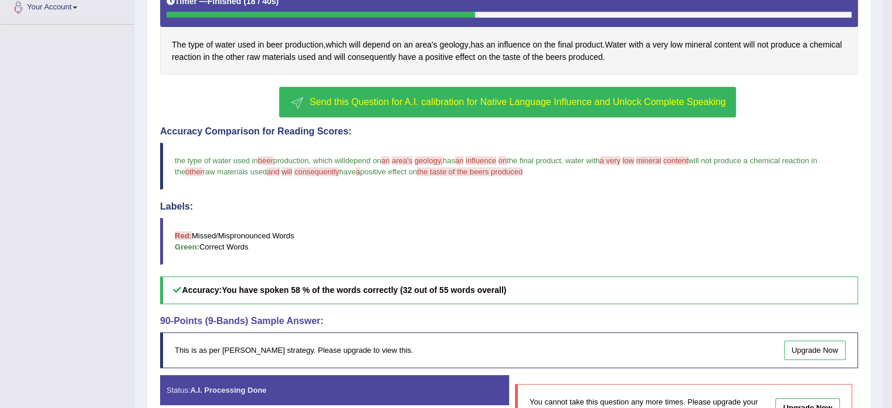
scroll to position [348, 0]
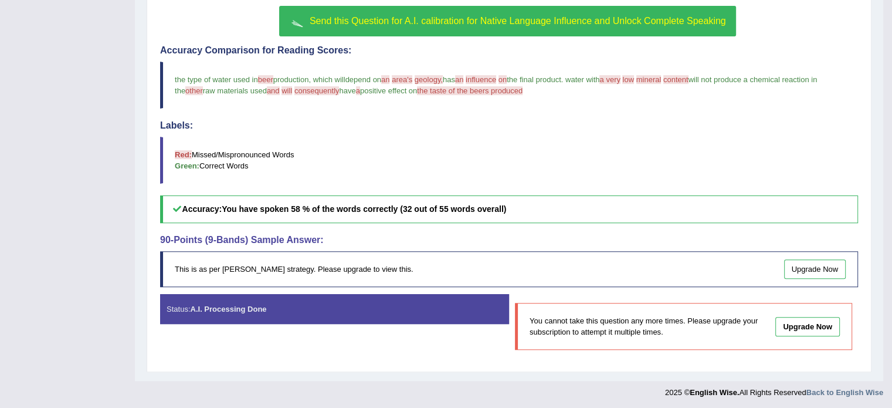
click at [242, 304] on strong "A.I. Processing Done" at bounding box center [228, 308] width 76 height 9
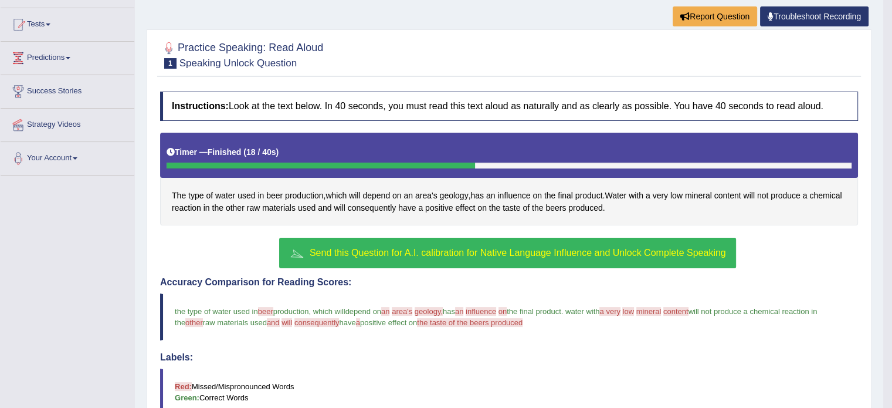
scroll to position [116, 0]
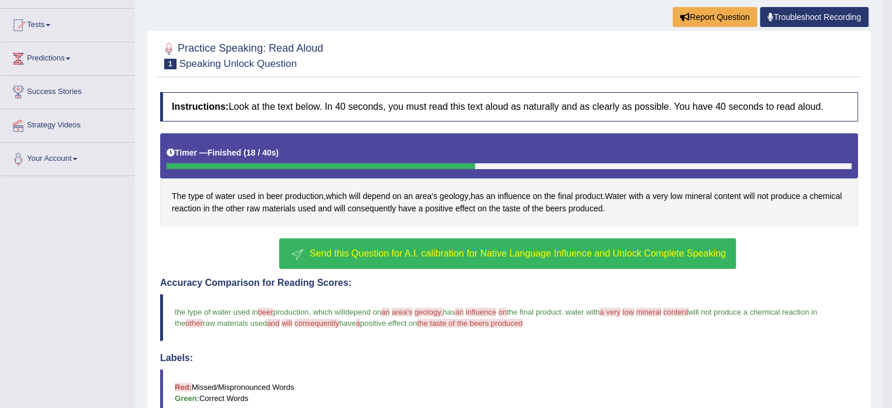
click at [354, 255] on span "Send this Question for A.I. calibration for Native Language Influence and Unloc…" at bounding box center [518, 253] width 416 height 10
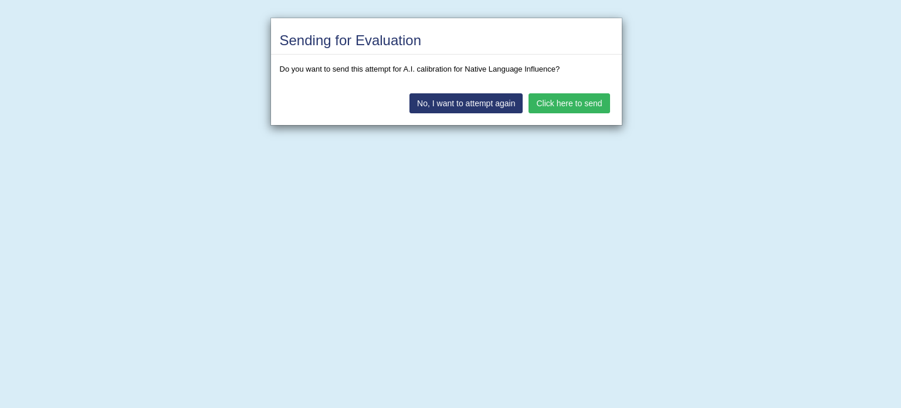
click at [554, 99] on button "Click here to send" at bounding box center [569, 103] width 81 height 20
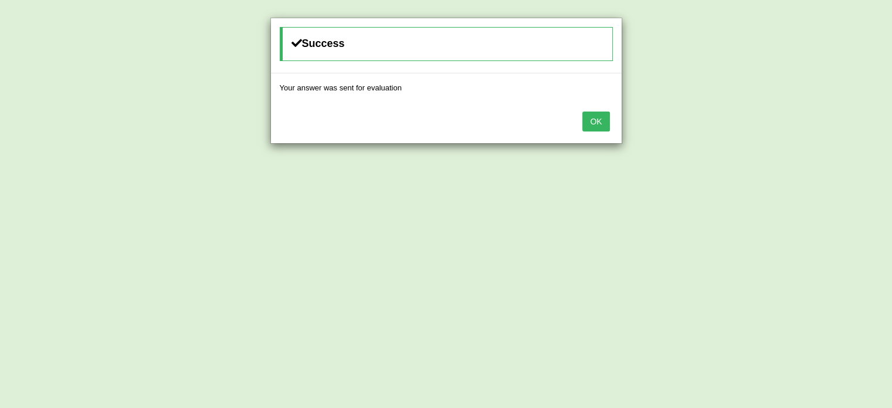
click at [598, 121] on button "OK" at bounding box center [595, 121] width 27 height 20
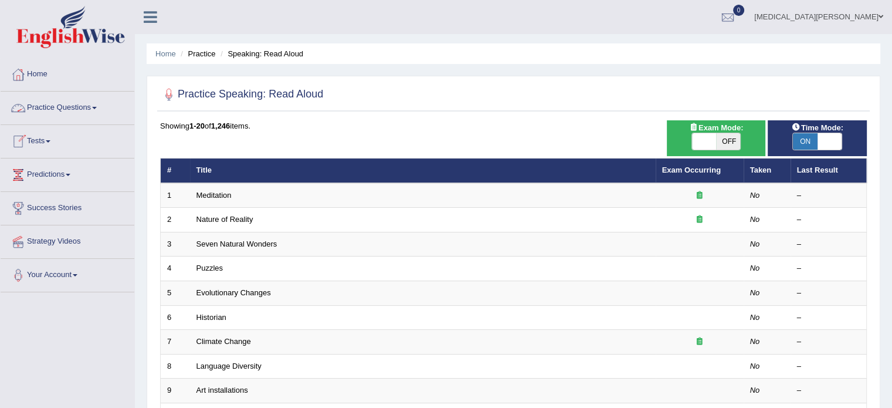
click at [64, 112] on link "Practice Questions" at bounding box center [68, 106] width 134 height 29
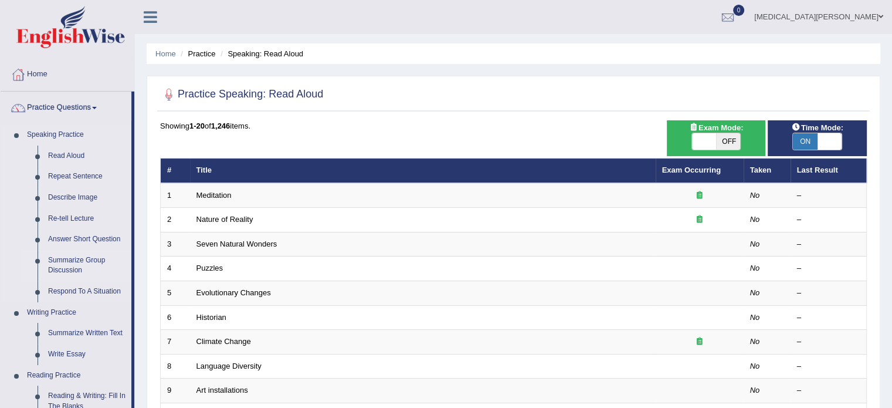
click at [73, 260] on link "Summarize Group Discussion" at bounding box center [87, 265] width 89 height 31
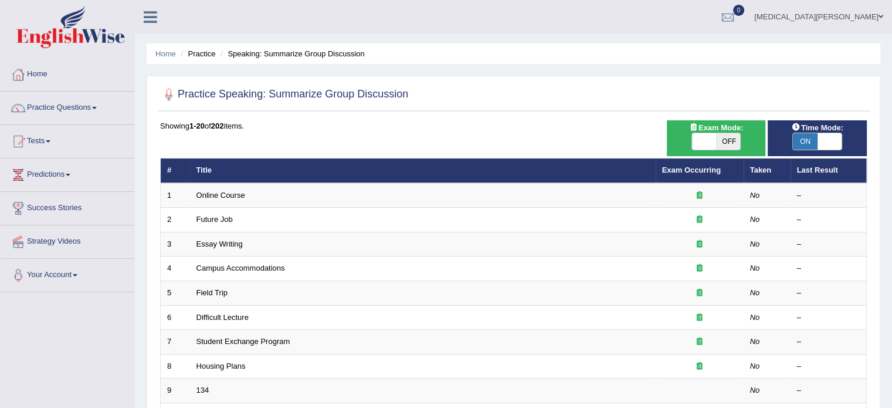
click at [734, 137] on span "OFF" at bounding box center [728, 141] width 25 height 16
checkbox input "true"
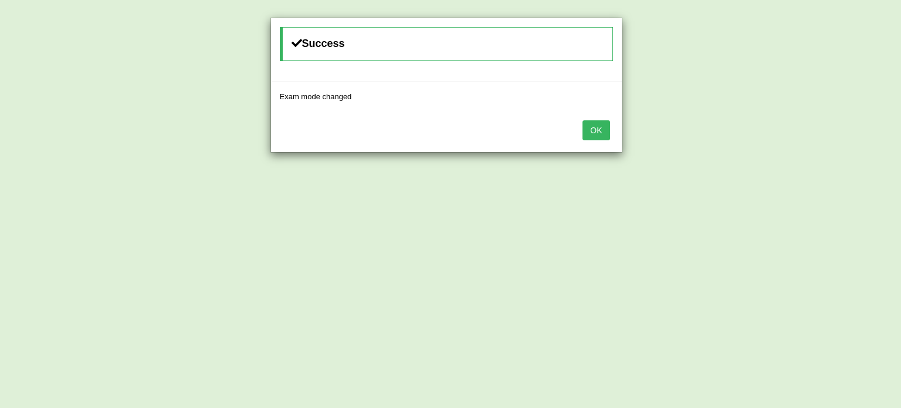
click at [589, 126] on button "OK" at bounding box center [595, 130] width 27 height 20
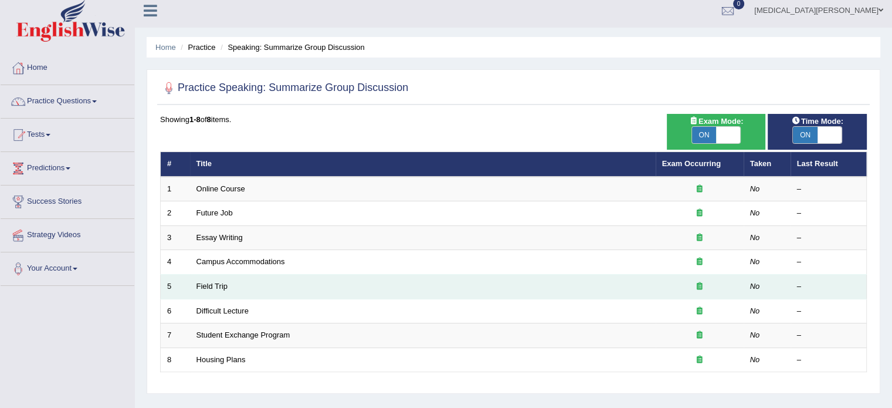
scroll to position [6, 0]
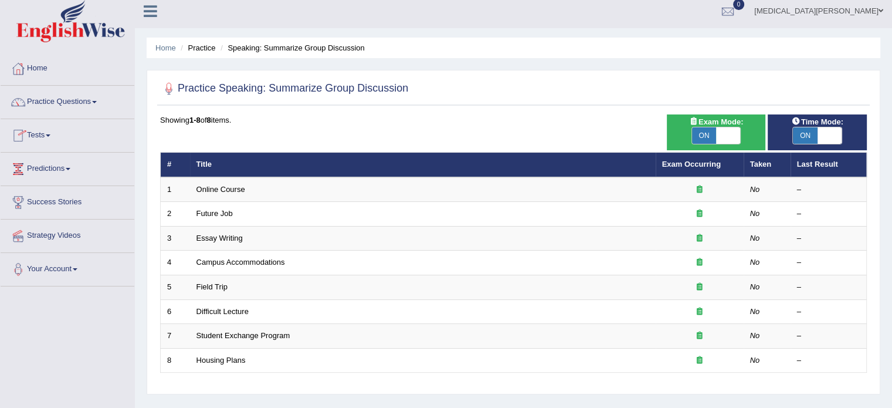
click at [92, 101] on link "Practice Questions" at bounding box center [68, 100] width 134 height 29
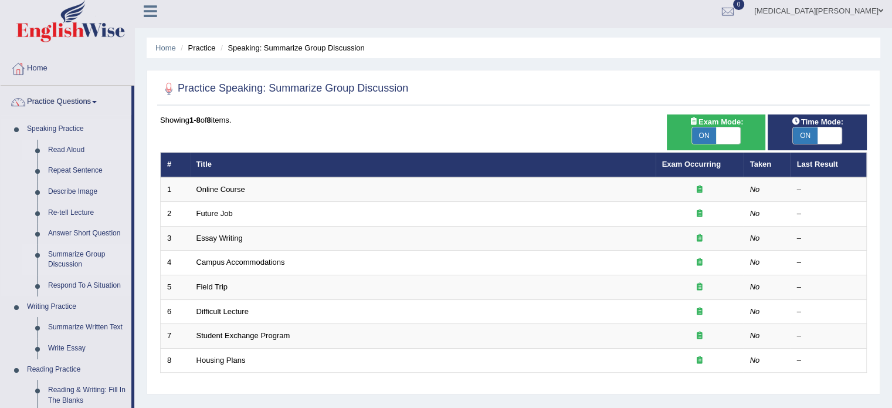
click at [72, 148] on link "Read Aloud" at bounding box center [87, 150] width 89 height 21
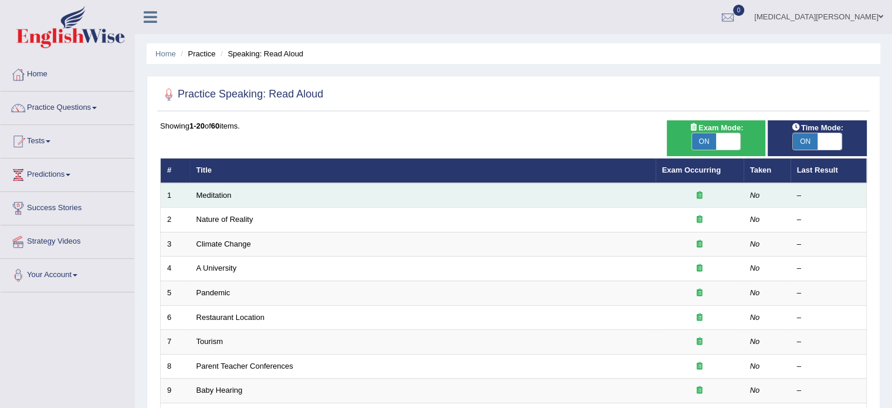
click at [263, 198] on td "Meditation" at bounding box center [423, 195] width 466 height 25
click at [215, 191] on link "Meditation" at bounding box center [214, 195] width 35 height 9
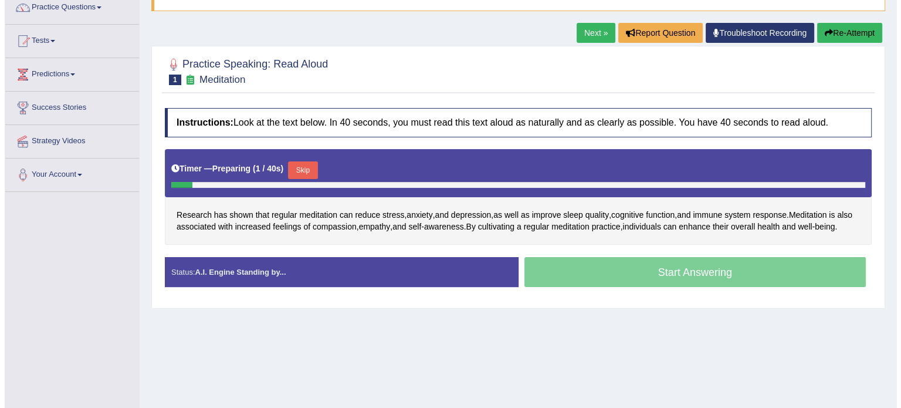
scroll to position [101, 0]
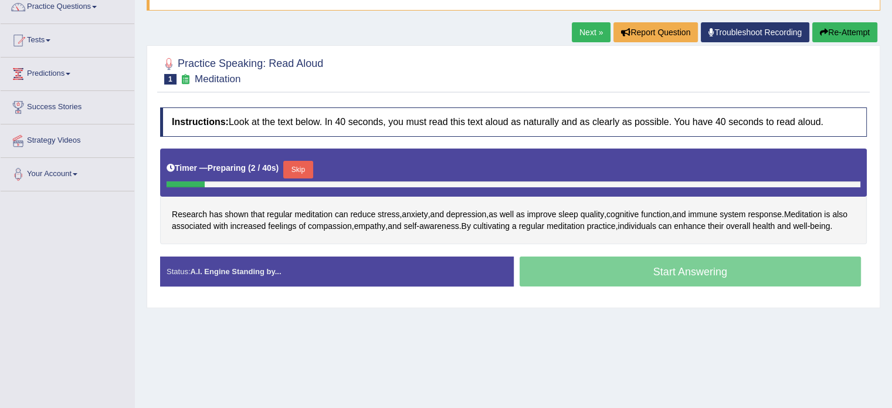
click at [300, 170] on button "Skip" at bounding box center [297, 170] width 29 height 18
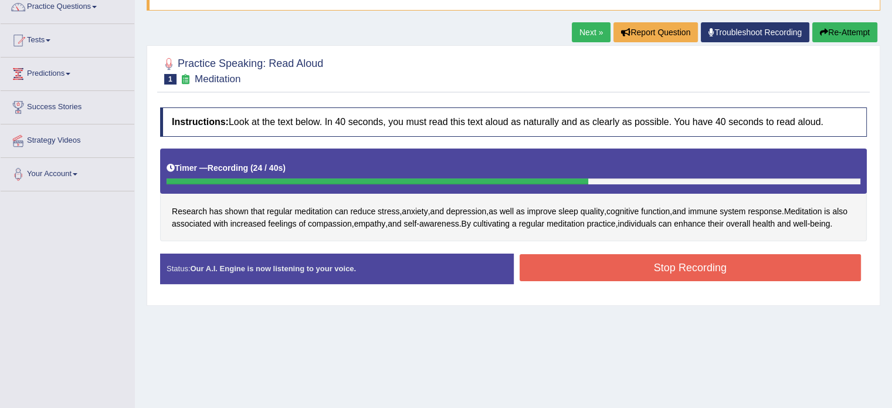
click at [570, 279] on button "Stop Recording" at bounding box center [691, 267] width 342 height 27
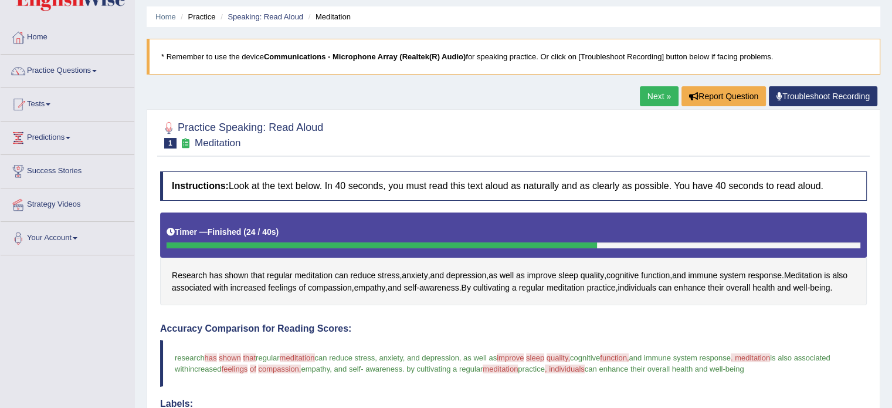
scroll to position [36, 0]
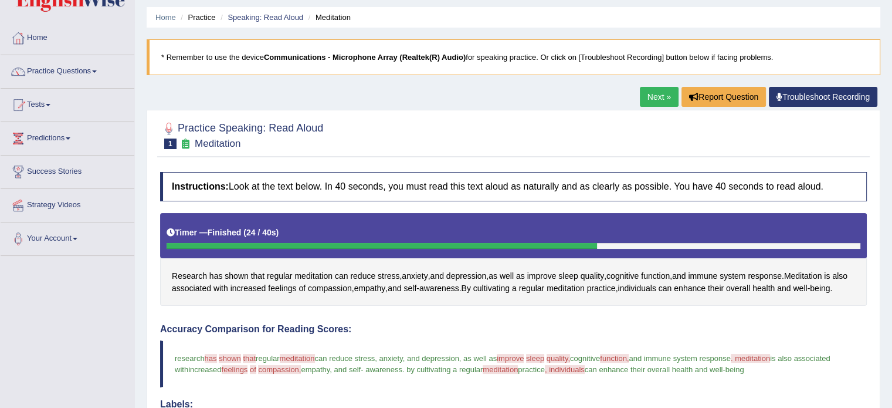
click at [659, 97] on link "Next »" at bounding box center [659, 97] width 39 height 20
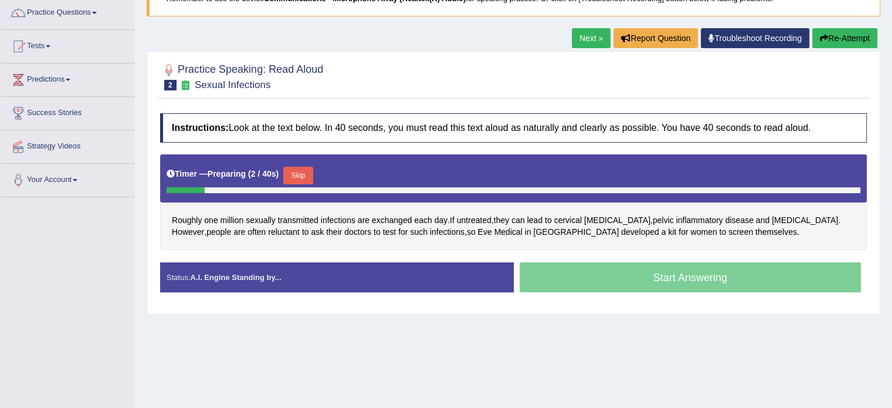
click at [294, 178] on button "Skip" at bounding box center [297, 176] width 29 height 18
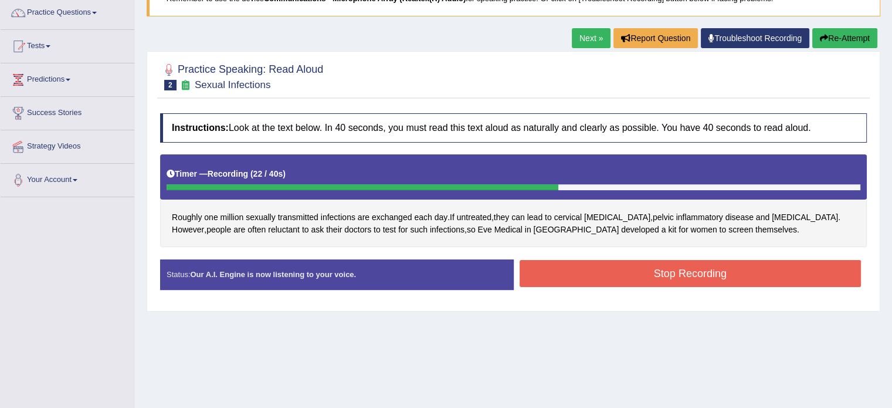
click at [548, 279] on button "Stop Recording" at bounding box center [691, 273] width 342 height 27
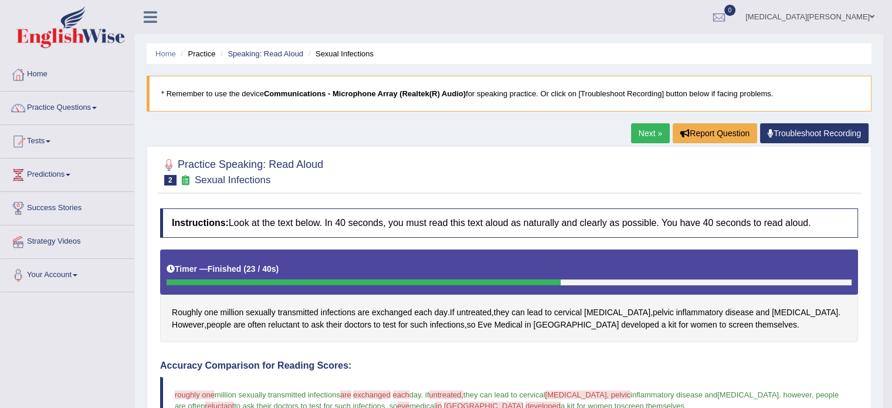
click at [647, 131] on link "Next »" at bounding box center [650, 133] width 39 height 20
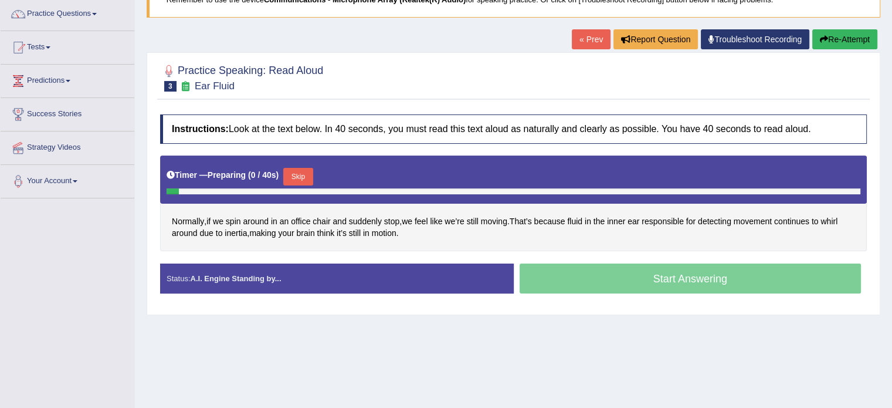
scroll to position [100, 0]
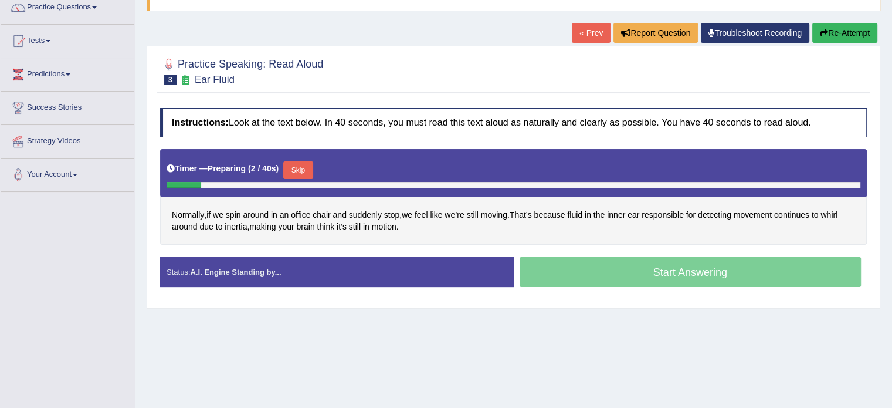
click at [301, 167] on button "Skip" at bounding box center [297, 170] width 29 height 18
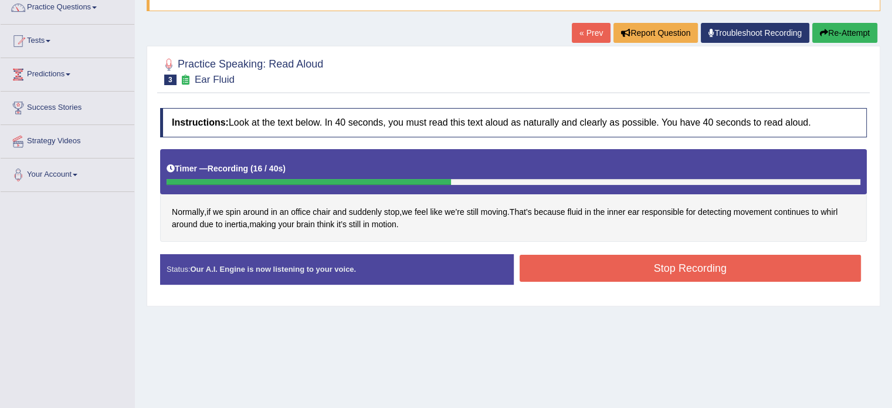
click at [555, 266] on button "Stop Recording" at bounding box center [691, 268] width 342 height 27
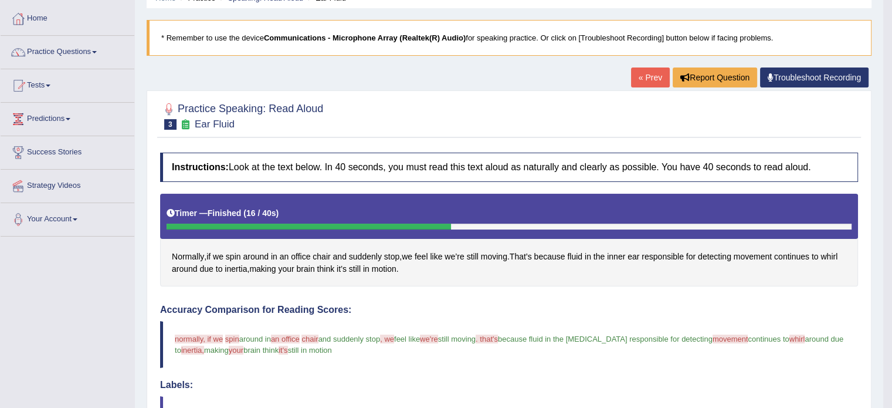
scroll to position [0, 0]
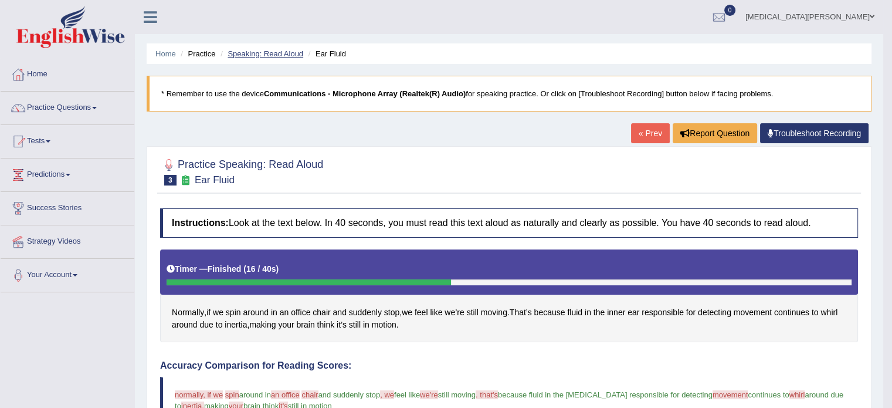
click at [280, 53] on link "Speaking: Read Aloud" at bounding box center [266, 53] width 76 height 9
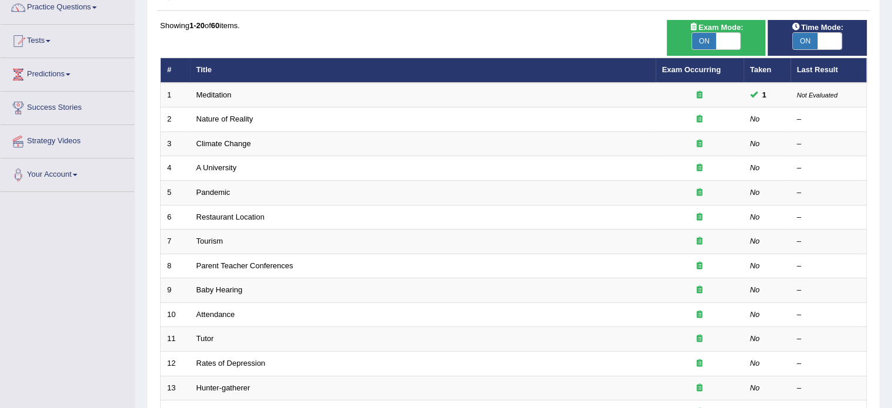
scroll to position [107, 0]
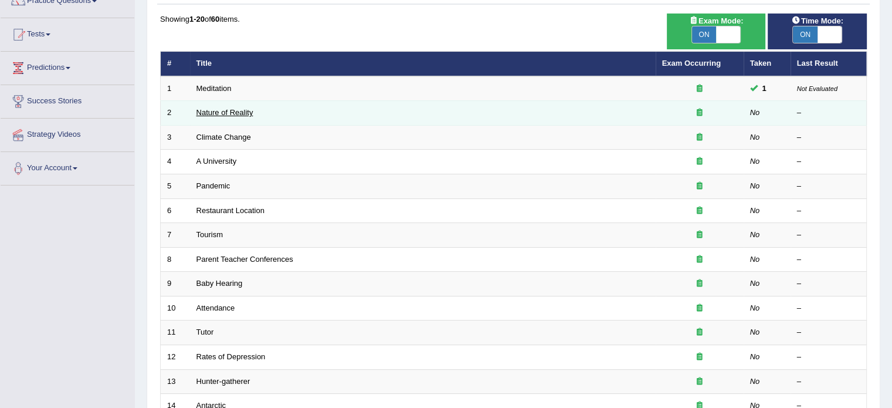
click at [239, 115] on link "Nature of Reality" at bounding box center [225, 112] width 57 height 9
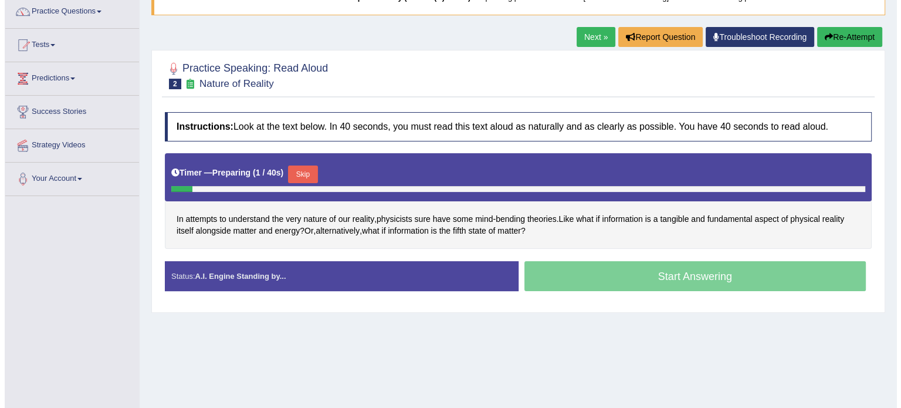
scroll to position [96, 0]
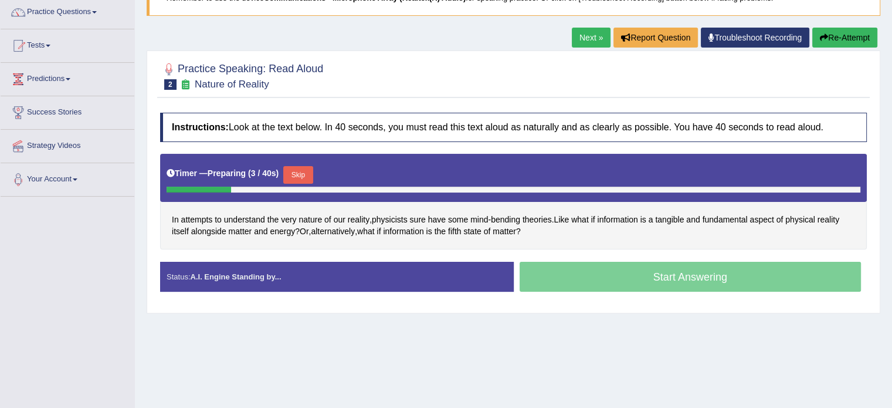
click at [293, 172] on button "Skip" at bounding box center [297, 175] width 29 height 18
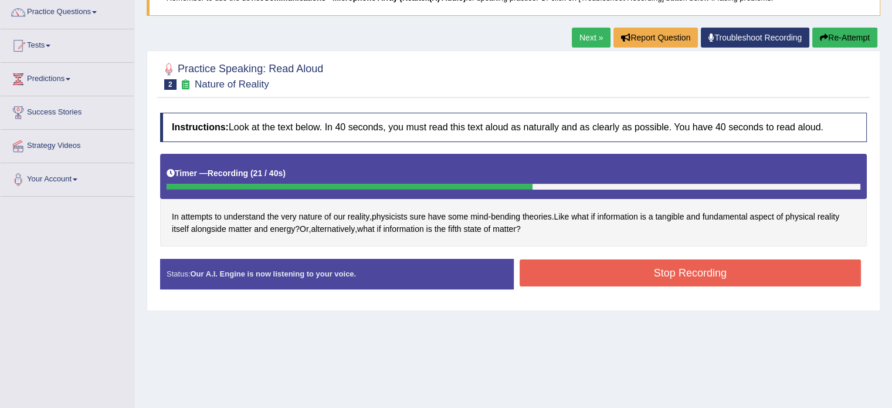
click at [607, 263] on button "Stop Recording" at bounding box center [691, 272] width 342 height 27
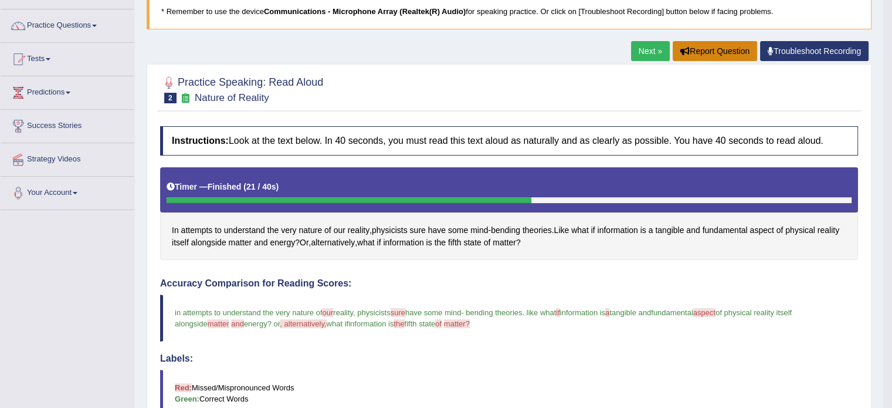
scroll to position [82, 0]
click at [652, 45] on link "Next »" at bounding box center [650, 51] width 39 height 20
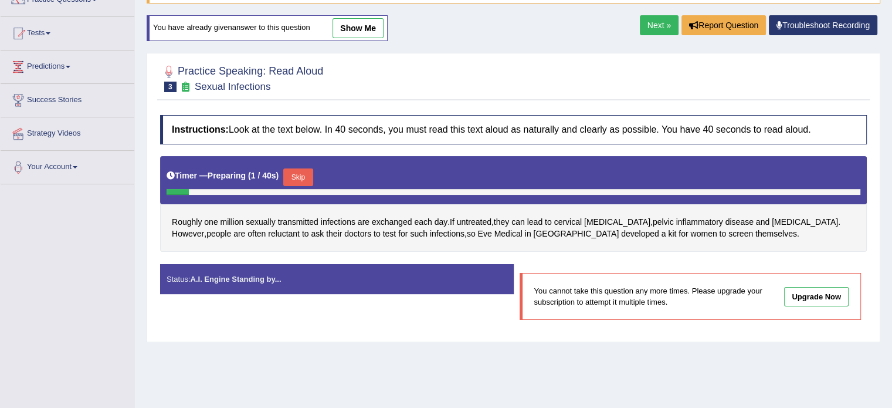
scroll to position [109, 0]
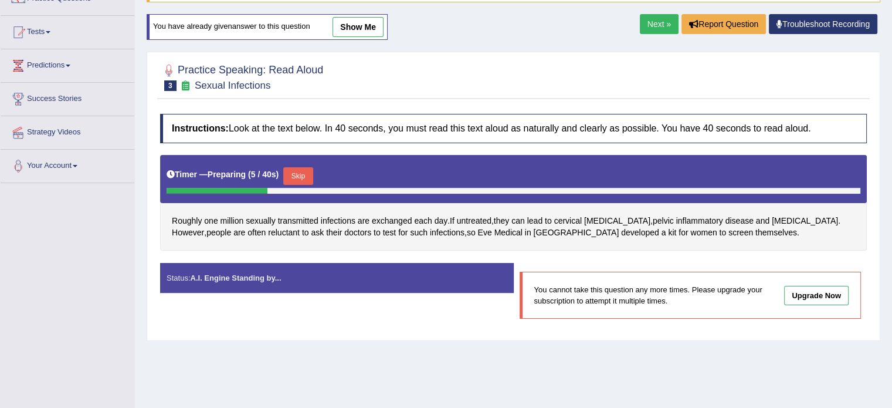
click at [301, 177] on button "Skip" at bounding box center [297, 176] width 29 height 18
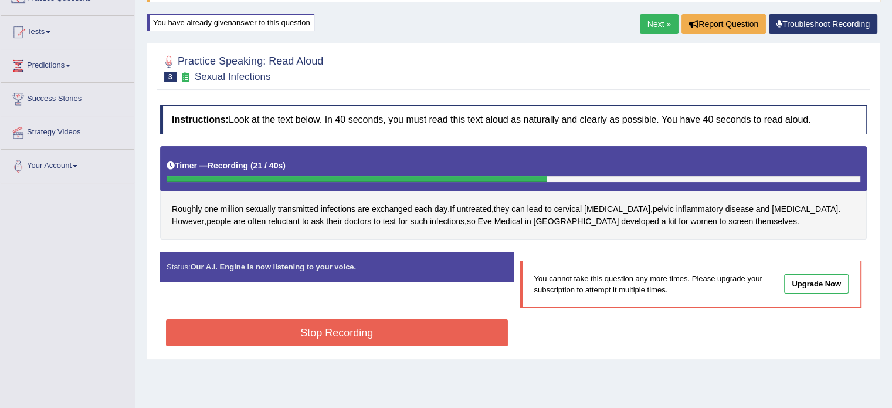
click at [331, 333] on button "Stop Recording" at bounding box center [337, 332] width 342 height 27
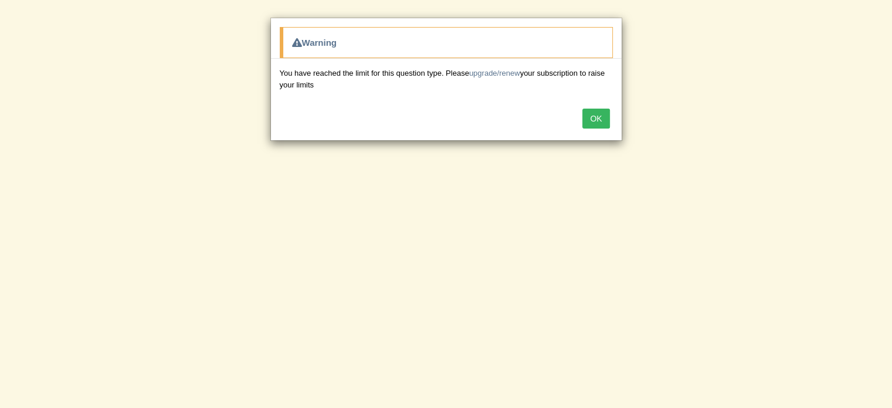
scroll to position [148, 0]
click at [604, 117] on button "OK" at bounding box center [595, 119] width 27 height 20
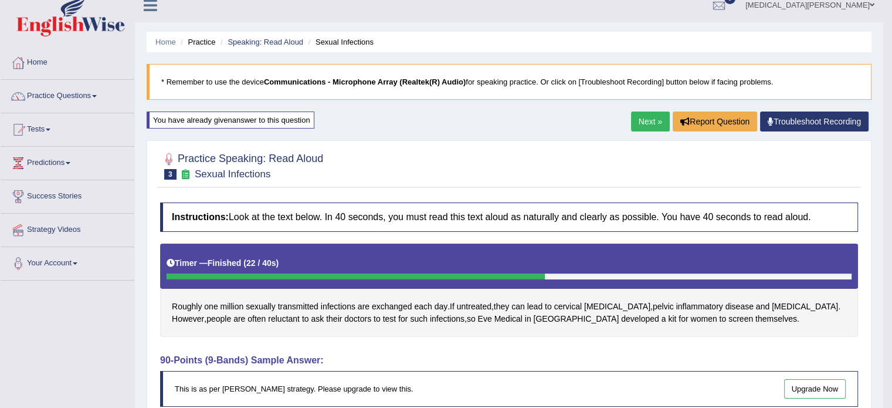
scroll to position [0, 0]
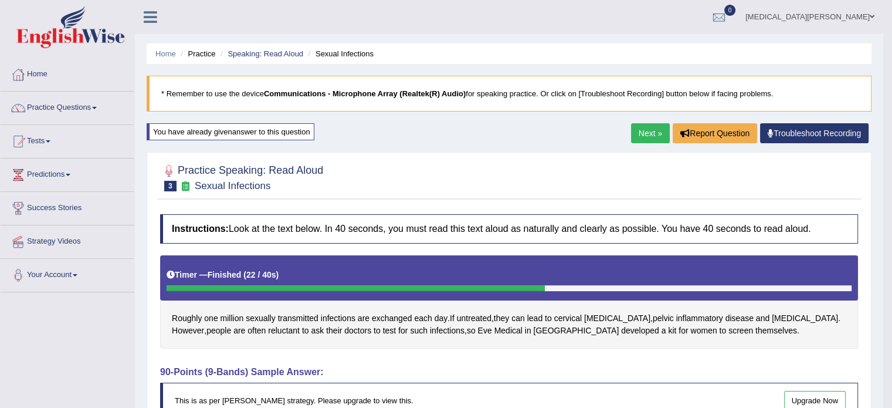
click at [640, 133] on link "Next »" at bounding box center [650, 133] width 39 height 20
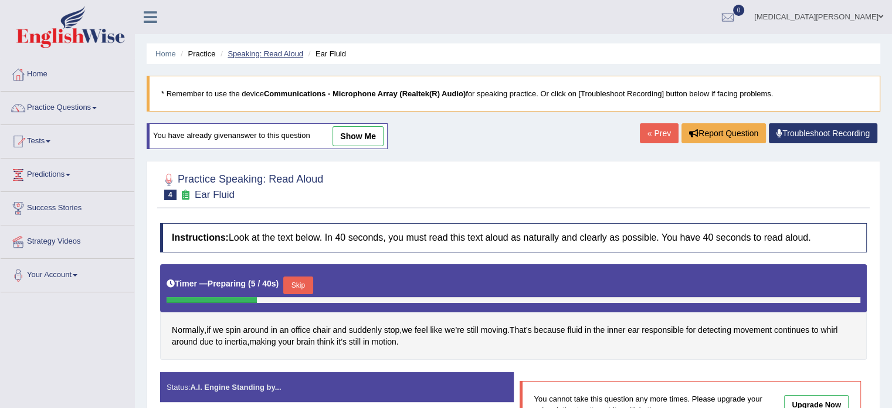
click at [273, 54] on link "Speaking: Read Aloud" at bounding box center [266, 53] width 76 height 9
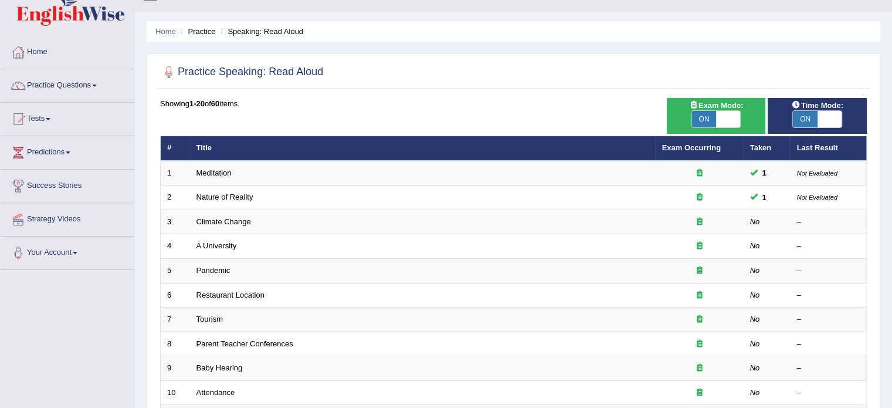
scroll to position [16, 0]
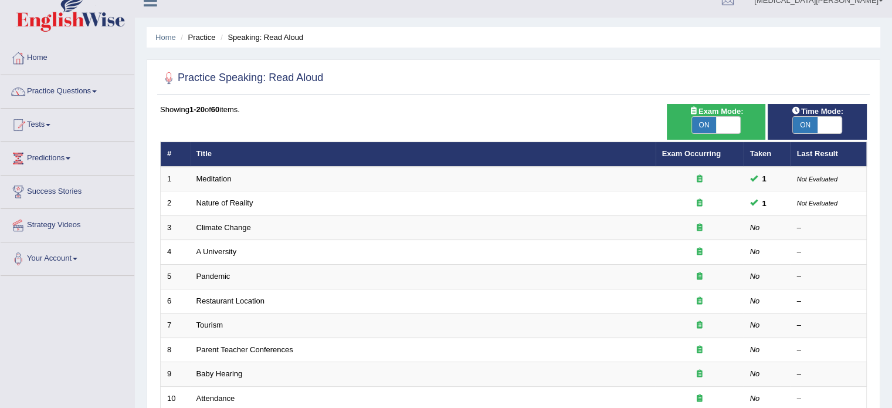
click at [807, 130] on span "ON" at bounding box center [805, 125] width 25 height 16
checkbox input "false"
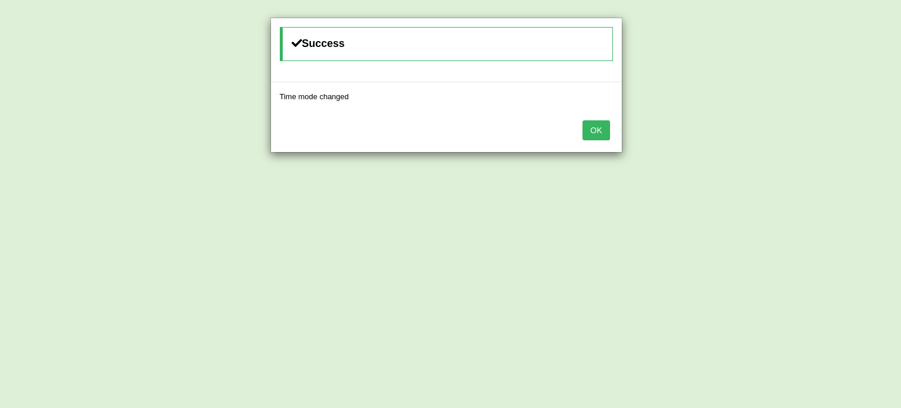
click at [597, 127] on button "OK" at bounding box center [595, 130] width 27 height 20
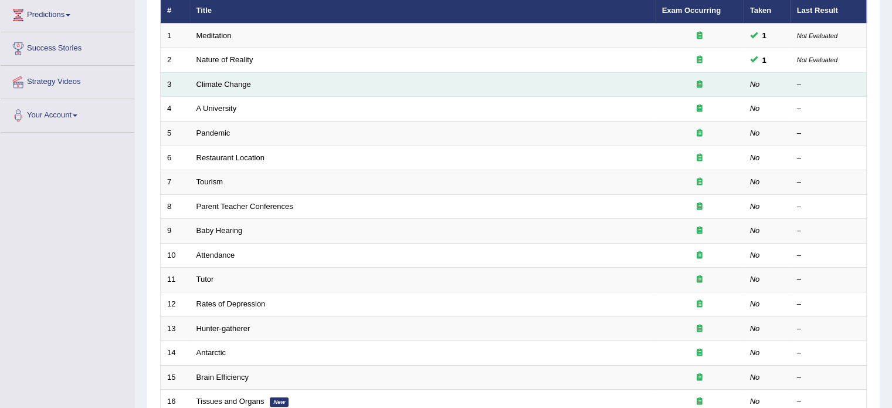
scroll to position [160, 0]
click at [218, 80] on link "Climate Change" at bounding box center [224, 84] width 55 height 9
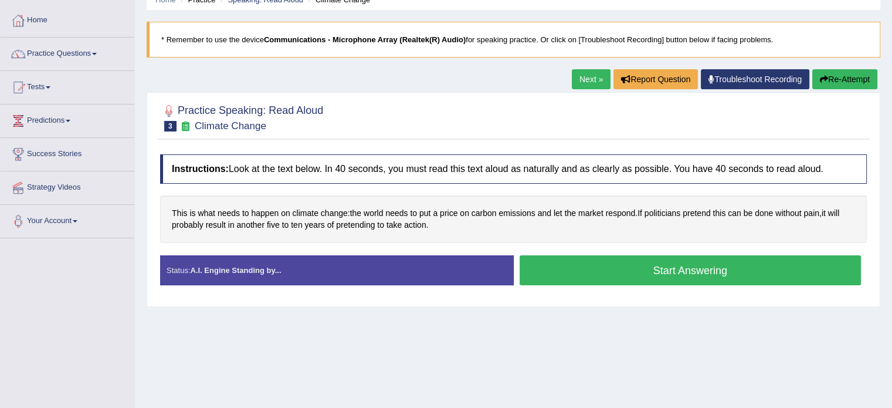
scroll to position [53, 0]
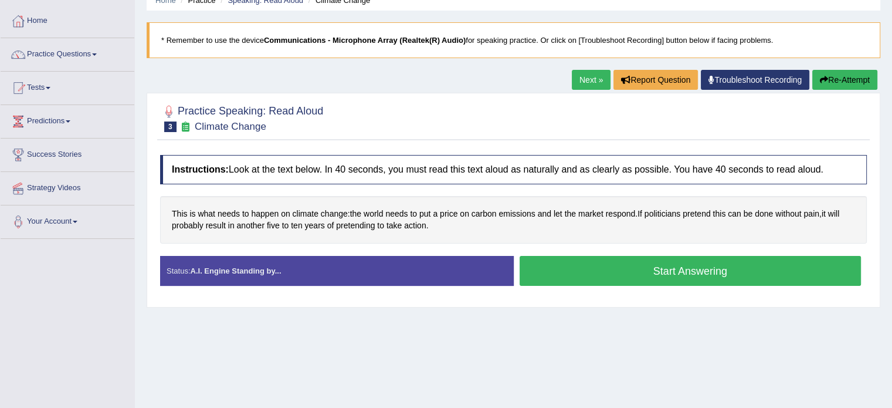
click at [613, 276] on button "Start Answering" at bounding box center [691, 271] width 342 height 30
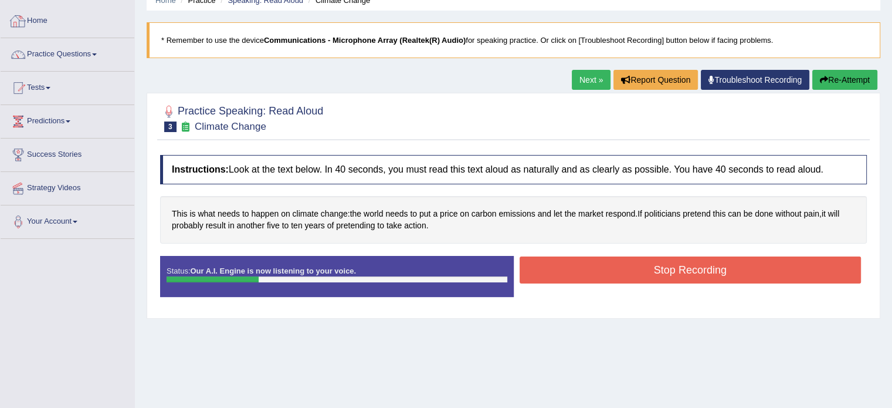
scroll to position [0, 0]
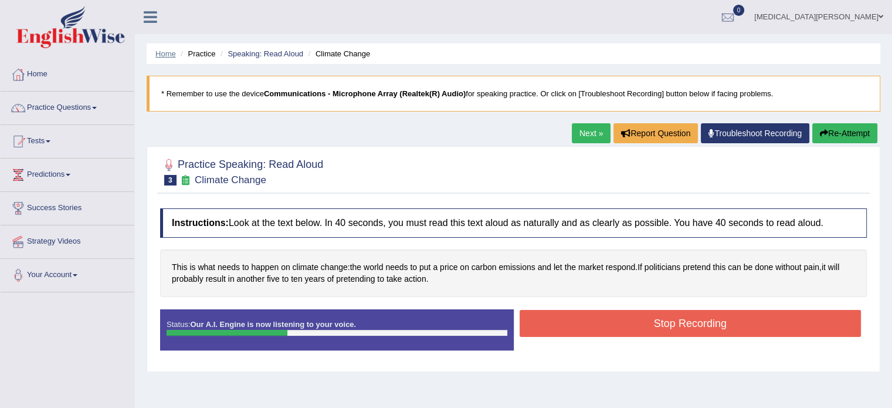
click at [167, 53] on link "Home" at bounding box center [165, 53] width 21 height 9
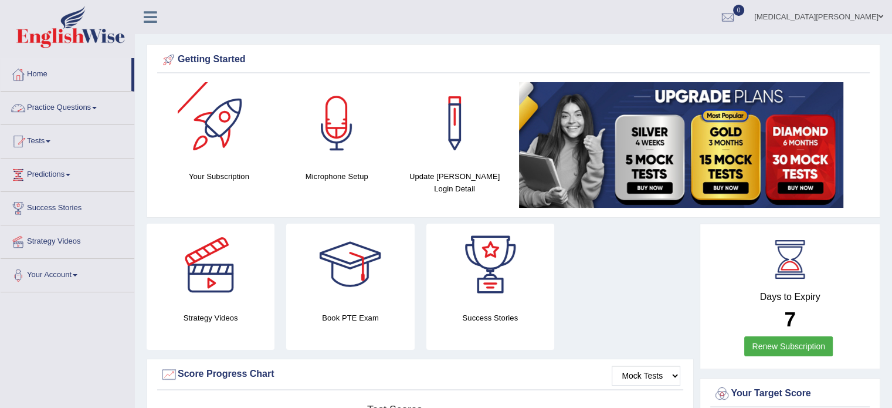
click at [84, 107] on link "Practice Questions" at bounding box center [68, 106] width 134 height 29
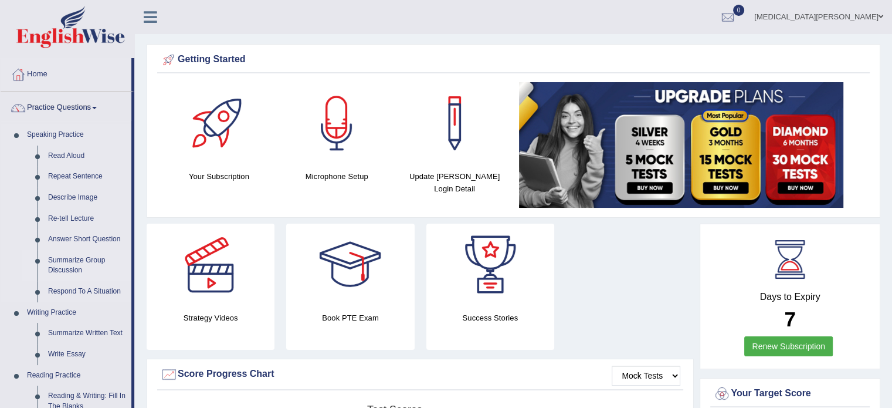
click at [85, 259] on link "Summarize Group Discussion" at bounding box center [87, 265] width 89 height 31
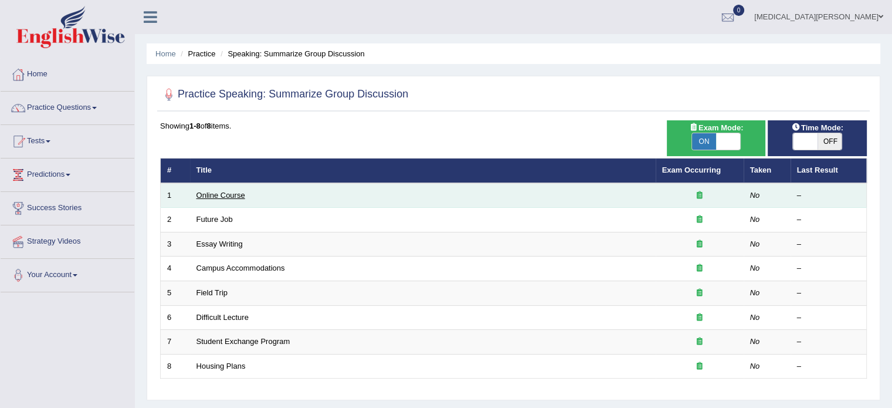
click at [225, 194] on link "Online Course" at bounding box center [221, 195] width 49 height 9
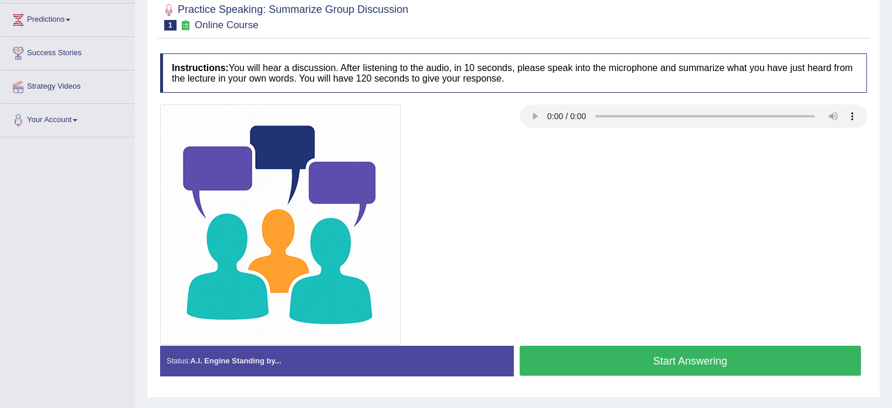
scroll to position [156, 0]
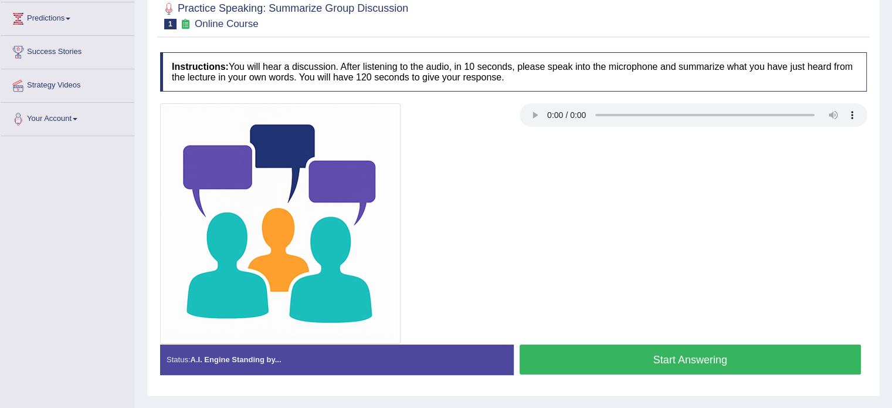
click at [721, 351] on button "Start Answering" at bounding box center [691, 359] width 342 height 30
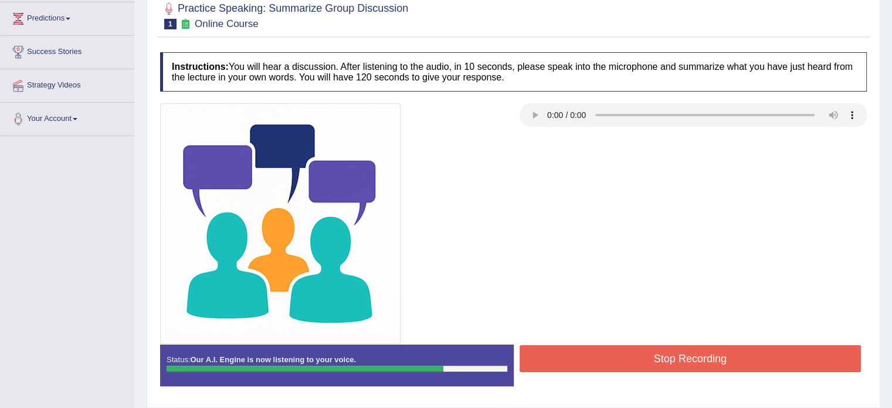
click at [721, 351] on button "Stop Recording" at bounding box center [691, 358] width 342 height 27
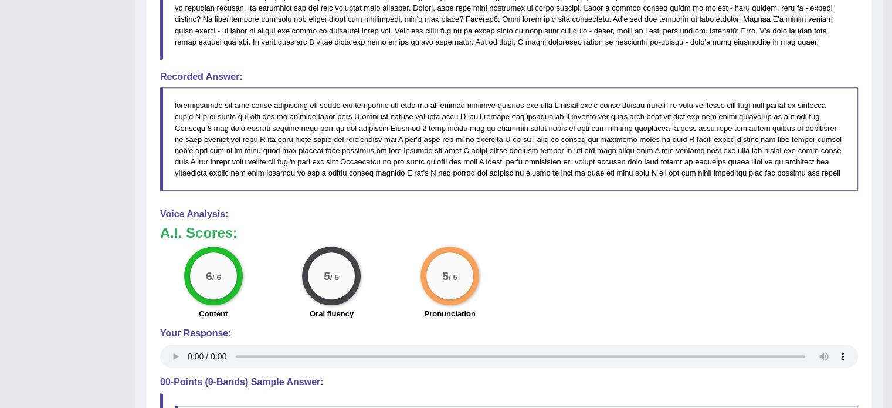
scroll to position [694, 0]
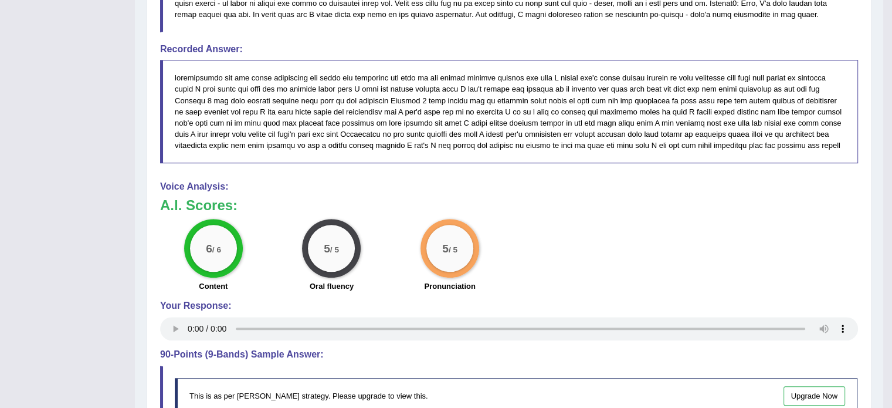
click at [629, 300] on h4 "Your Response:" at bounding box center [509, 305] width 698 height 11
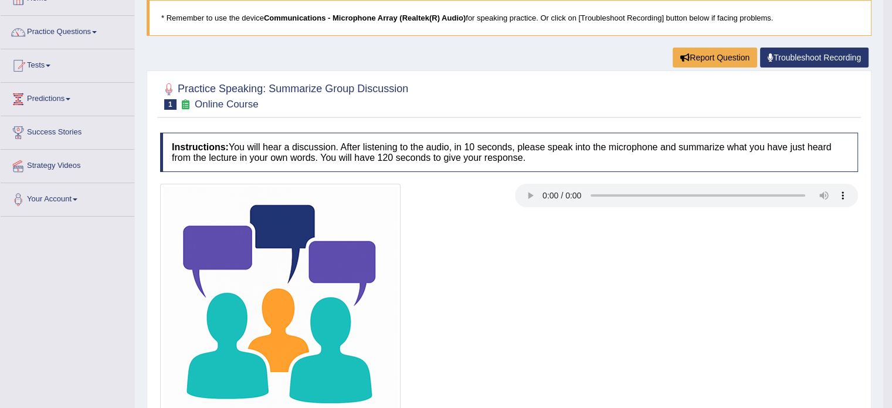
scroll to position [0, 0]
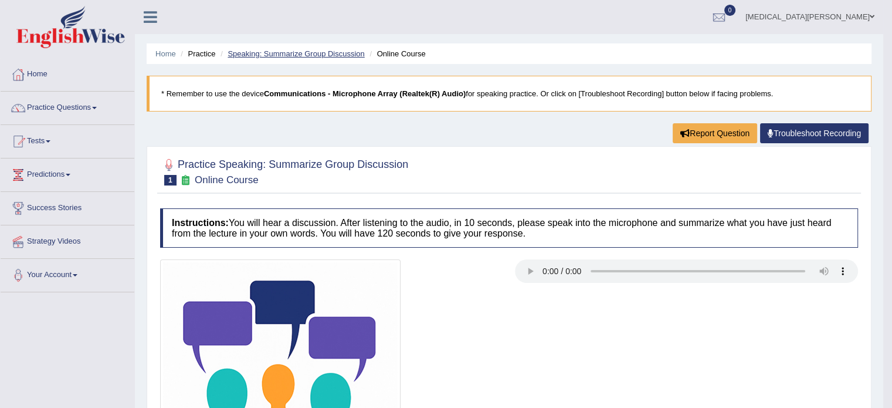
click at [307, 49] on link "Speaking: Summarize Group Discussion" at bounding box center [296, 53] width 137 height 9
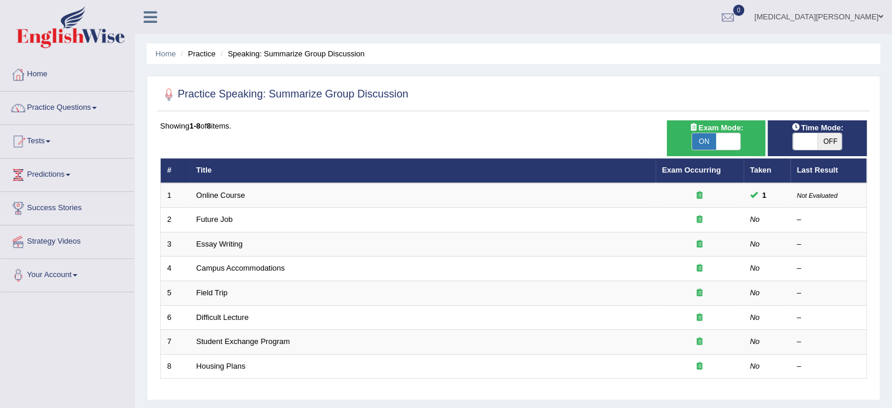
click at [829, 147] on span "OFF" at bounding box center [830, 141] width 25 height 16
checkbox input "true"
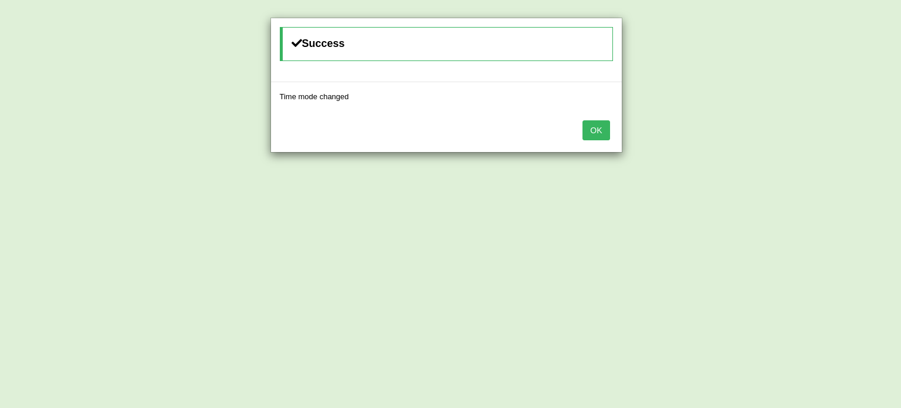
click at [598, 128] on button "OK" at bounding box center [595, 130] width 27 height 20
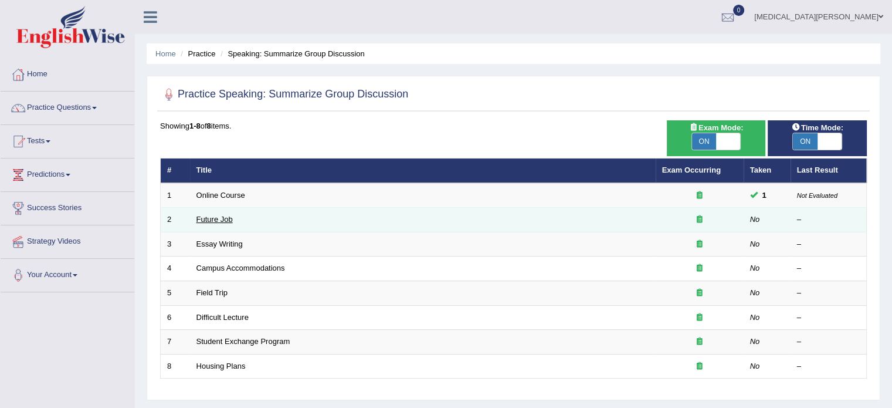
click at [212, 218] on link "Future Job" at bounding box center [215, 219] width 36 height 9
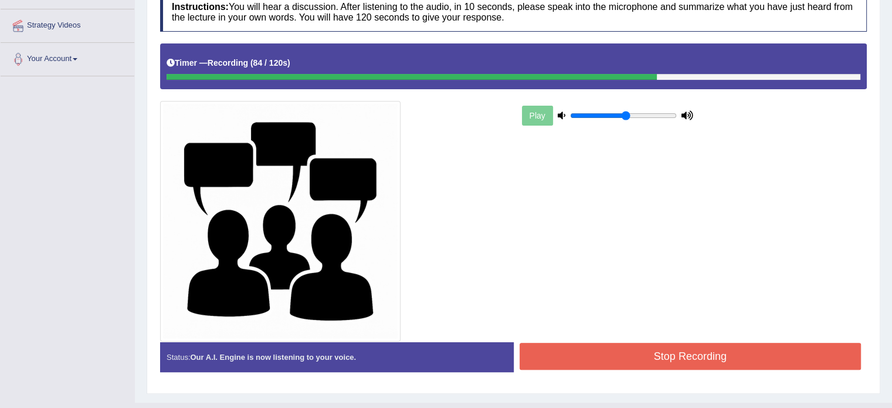
scroll to position [218, 0]
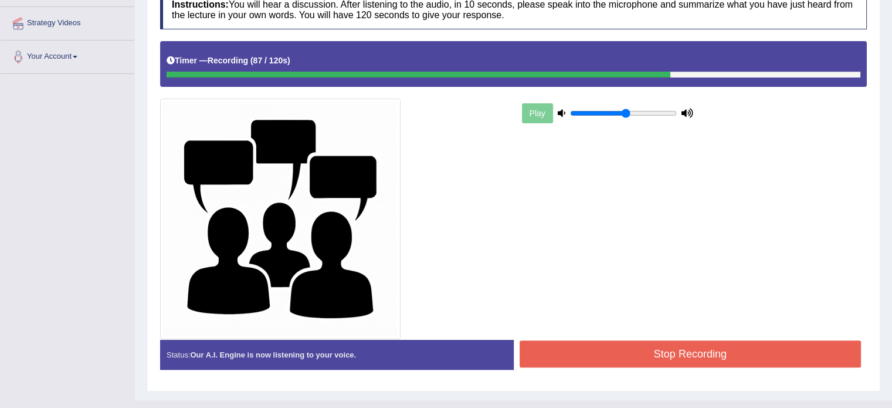
click at [565, 354] on button "Stop Recording" at bounding box center [691, 353] width 342 height 27
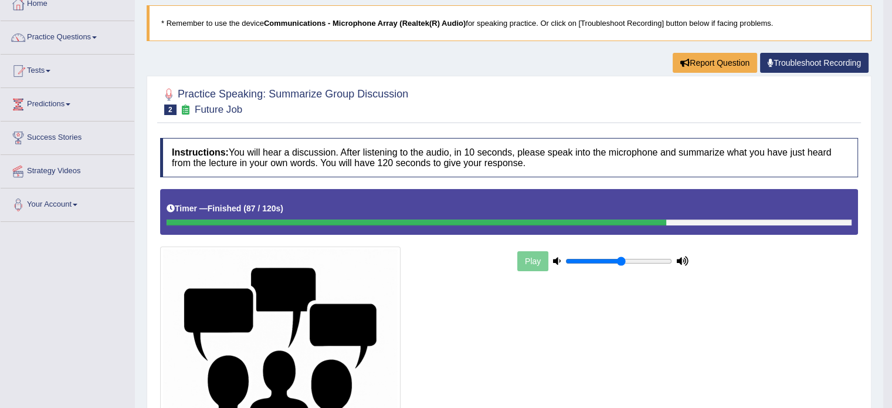
scroll to position [0, 0]
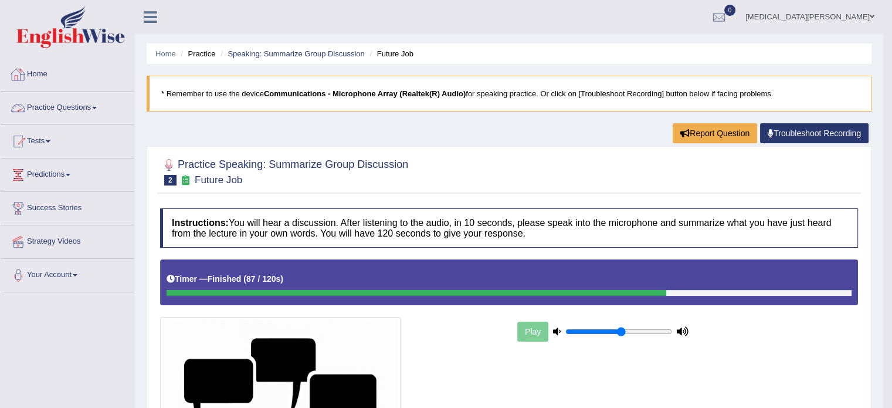
click at [99, 105] on link "Practice Questions" at bounding box center [68, 106] width 134 height 29
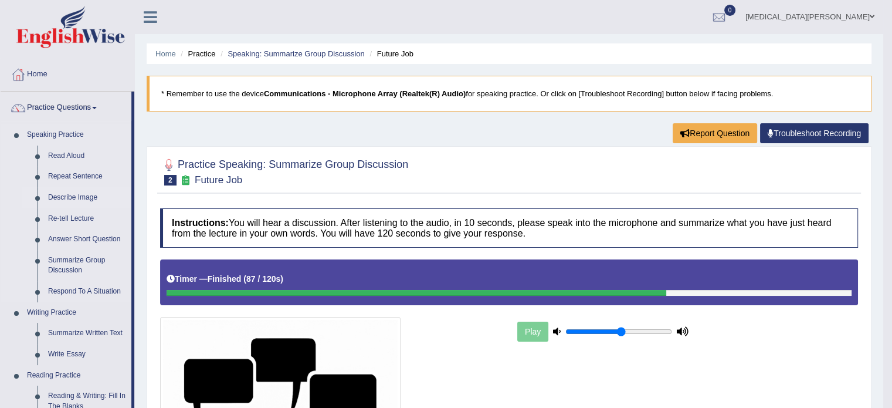
click at [73, 195] on link "Describe Image" at bounding box center [87, 197] width 89 height 21
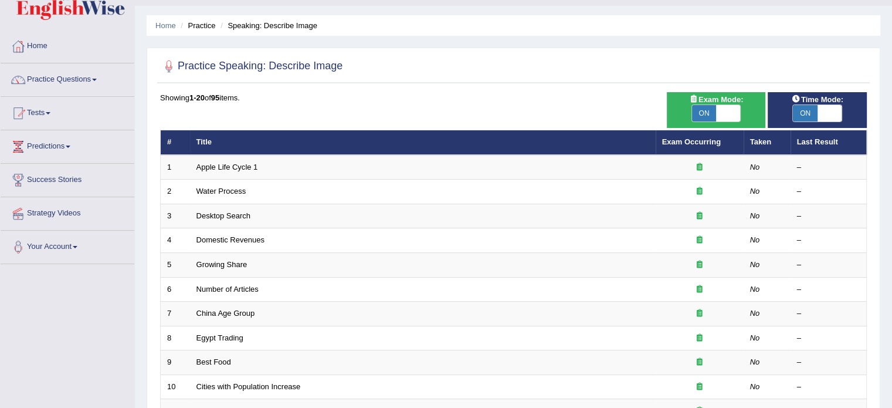
scroll to position [30, 0]
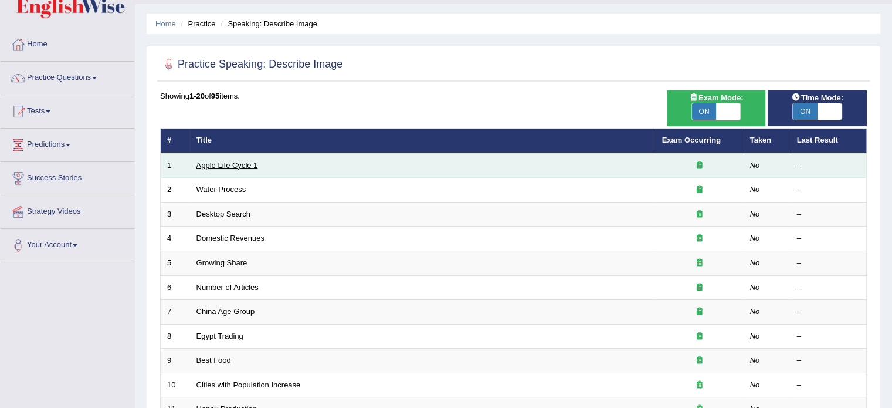
click at [221, 164] on link "Apple Life Cycle 1" at bounding box center [228, 165] width 62 height 9
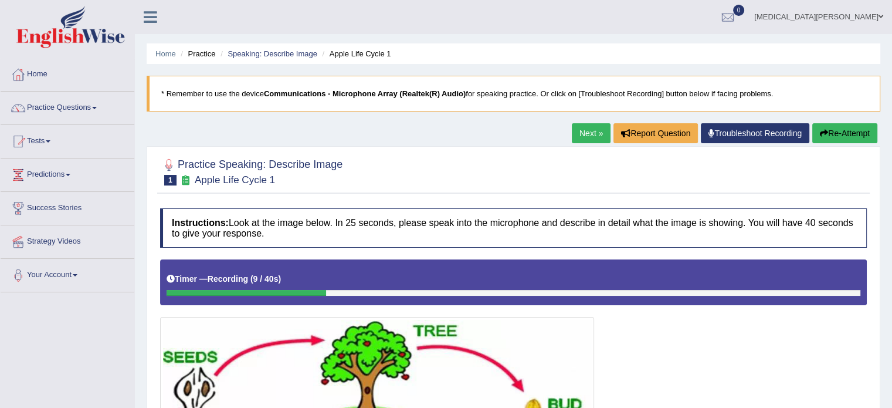
click at [847, 129] on button "Re-Attempt" at bounding box center [844, 133] width 65 height 20
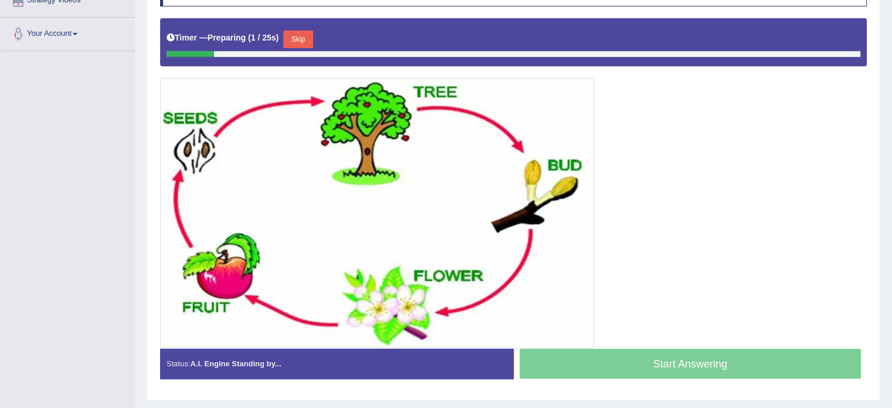
scroll to position [240, 0]
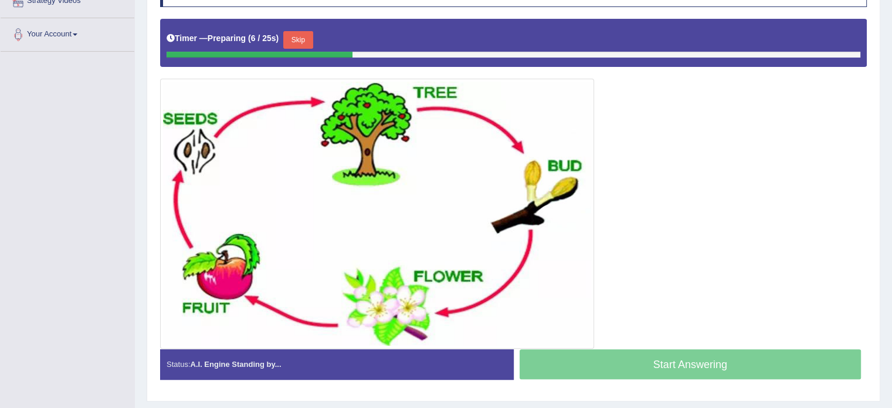
click at [294, 42] on button "Skip" at bounding box center [297, 40] width 29 height 18
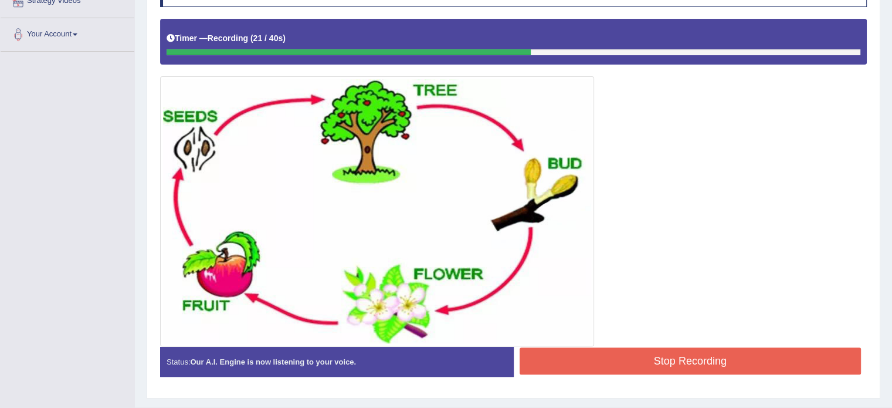
click at [613, 351] on button "Stop Recording" at bounding box center [691, 360] width 342 height 27
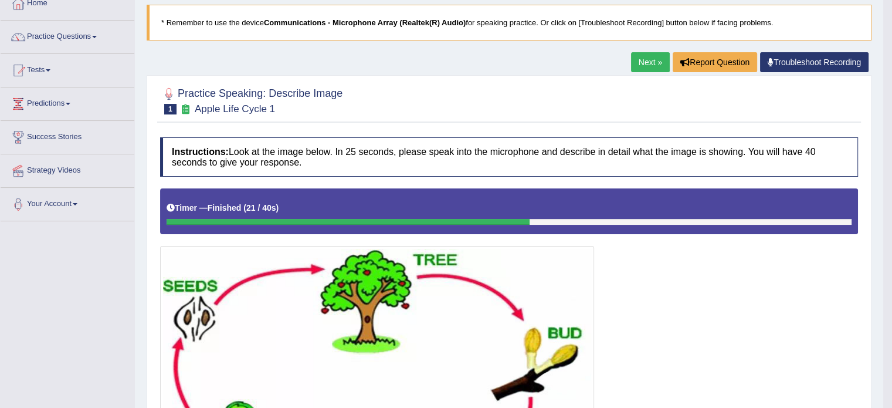
scroll to position [69, 0]
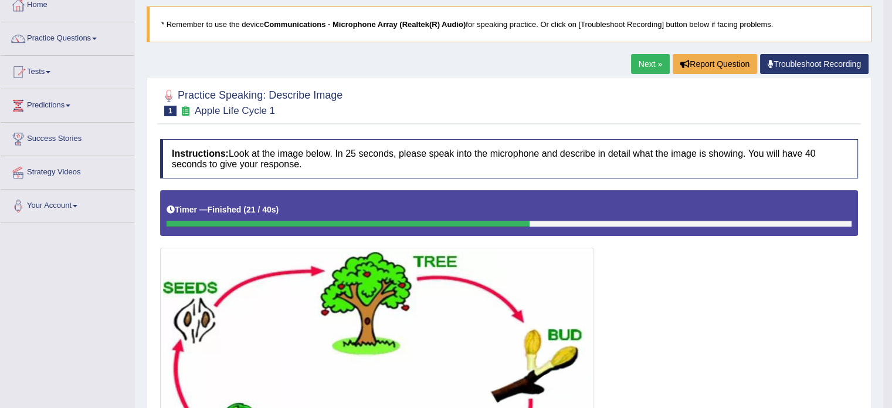
click at [645, 59] on link "Next »" at bounding box center [650, 64] width 39 height 20
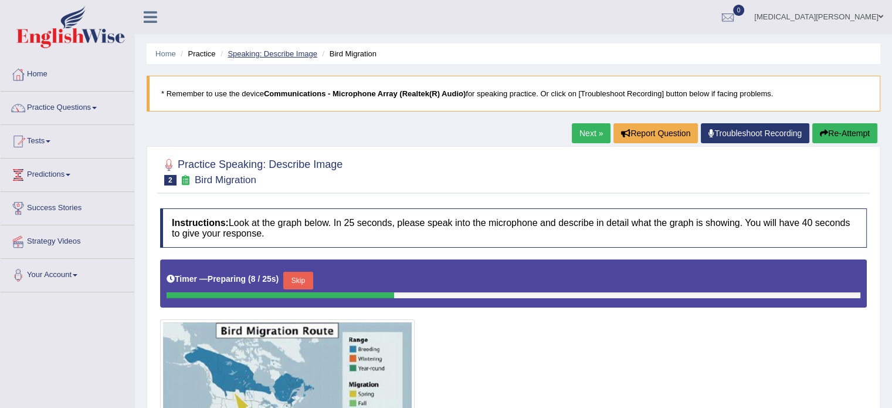
click at [253, 55] on link "Speaking: Describe Image" at bounding box center [272, 53] width 89 height 9
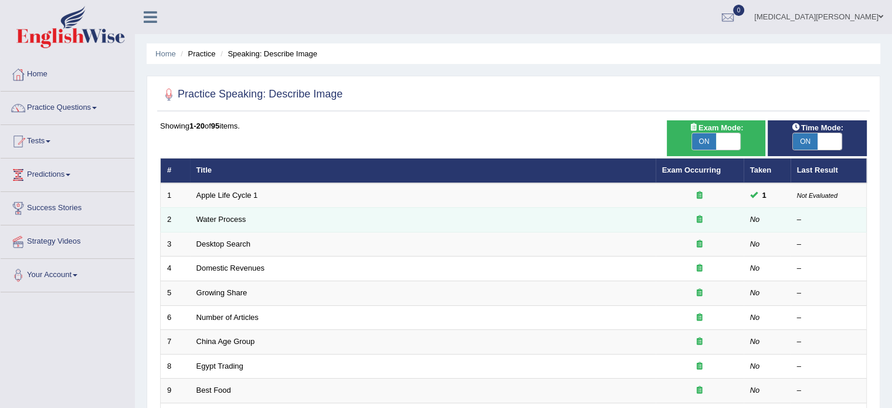
click at [218, 212] on td "Water Process" at bounding box center [423, 220] width 466 height 25
click at [215, 218] on link "Water Process" at bounding box center [222, 219] width 50 height 9
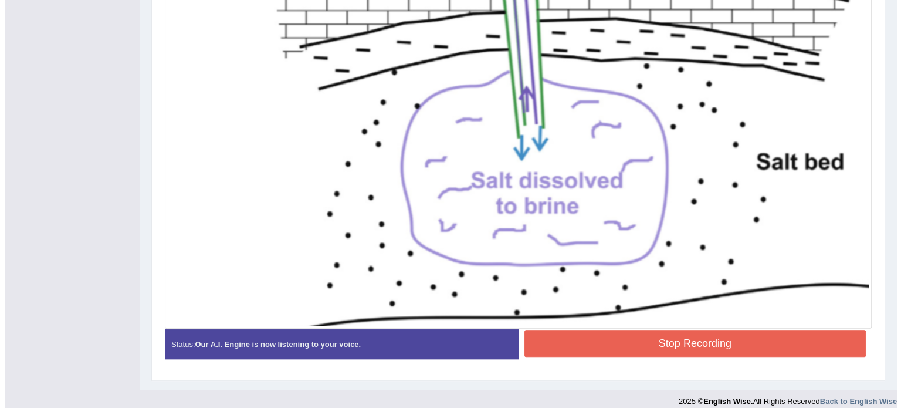
scroll to position [467, 0]
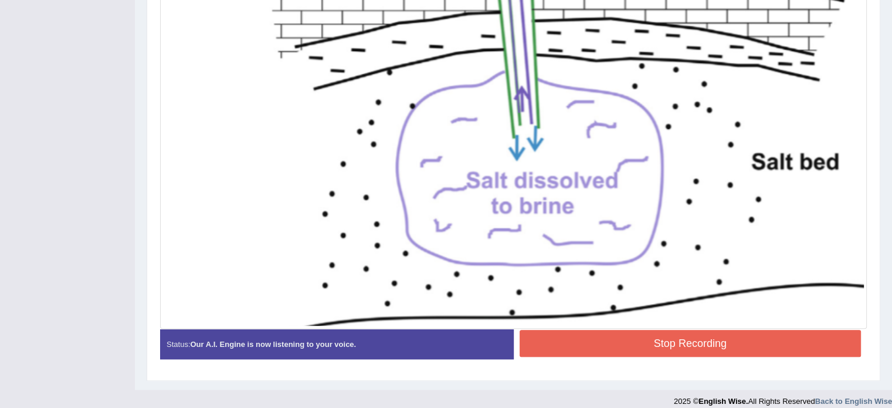
click at [614, 358] on div "Status: Our A.I. Engine is now listening to your voice. Start Answering Stop Re…" at bounding box center [513, 350] width 707 height 42
click at [622, 348] on button "Stop Recording" at bounding box center [691, 343] width 342 height 27
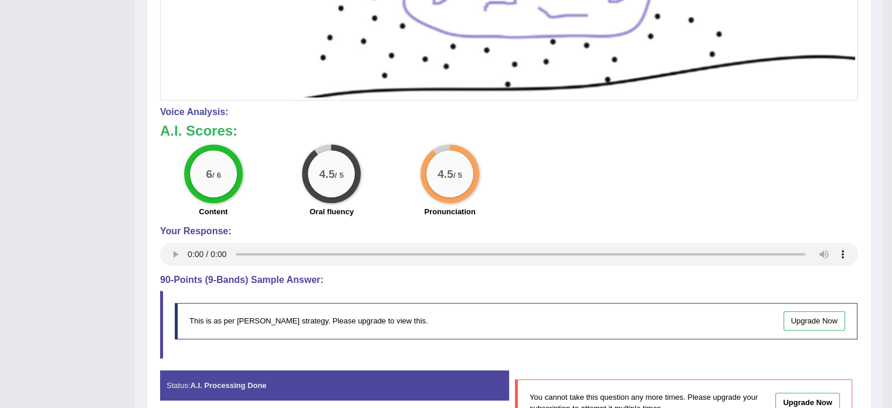
scroll to position [690, 0]
drag, startPoint x: 297, startPoint y: 103, endPoint x: 179, endPoint y: 24, distance: 142.0
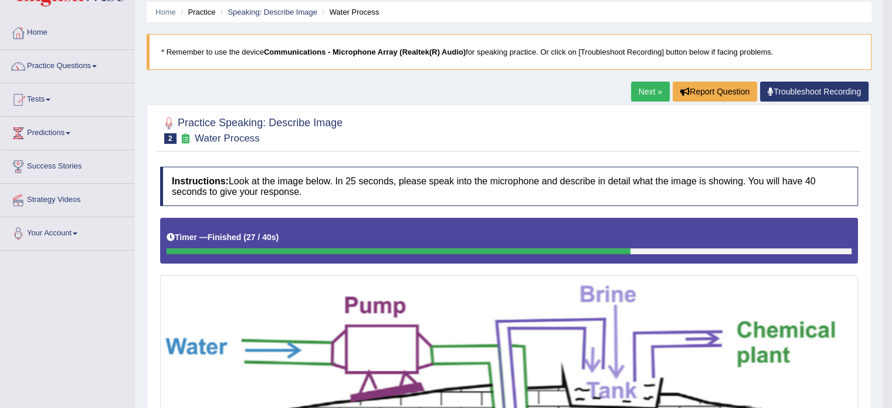
scroll to position [0, 0]
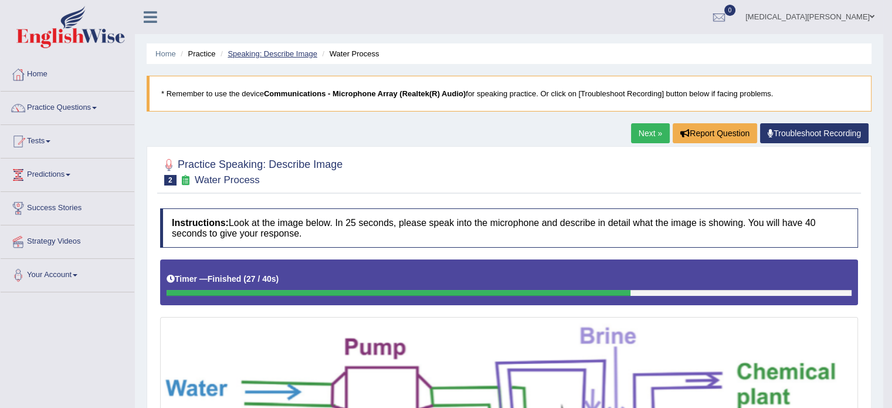
click at [278, 52] on link "Speaking: Describe Image" at bounding box center [272, 53] width 89 height 9
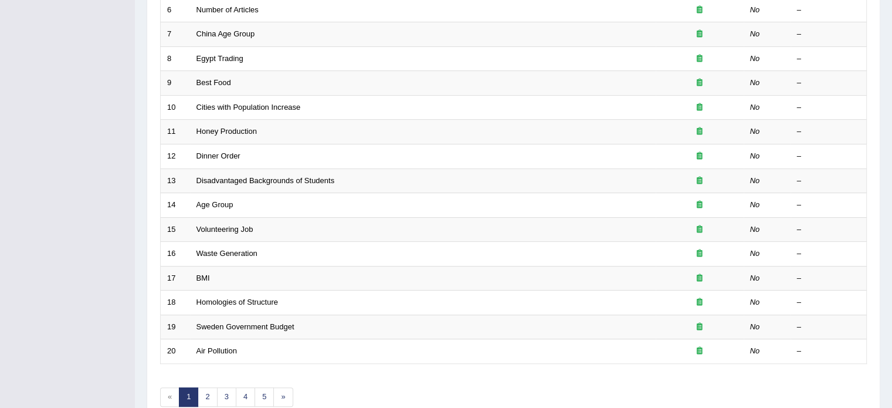
scroll to position [309, 0]
click at [206, 392] on link "2" at bounding box center [207, 394] width 19 height 19
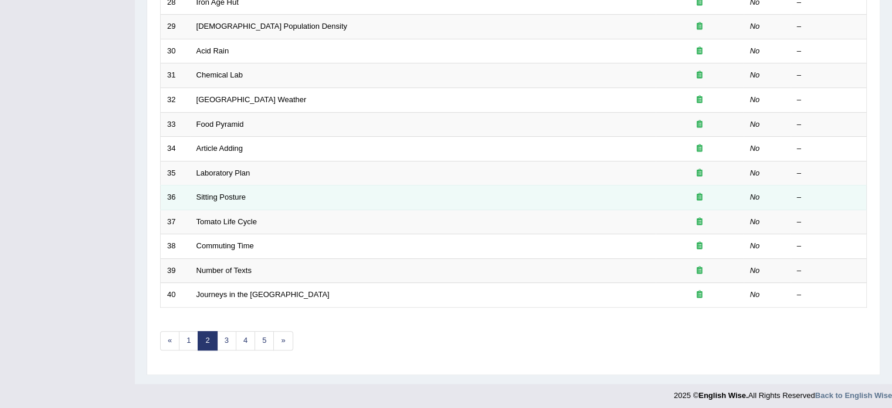
scroll to position [364, 0]
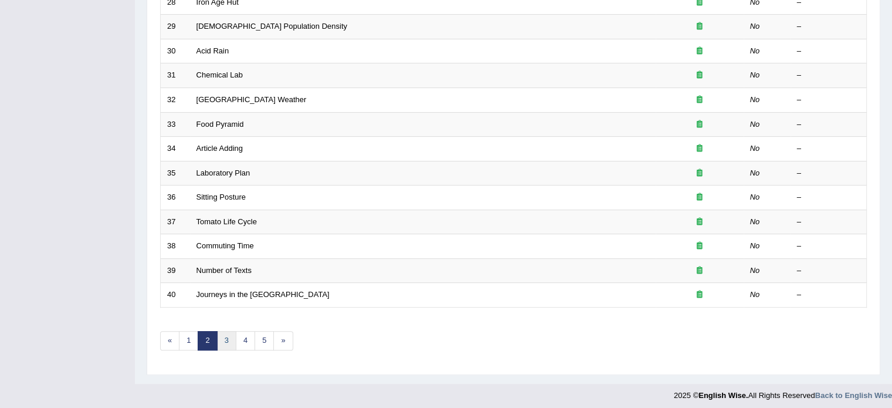
click at [225, 334] on link "3" at bounding box center [226, 340] width 19 height 19
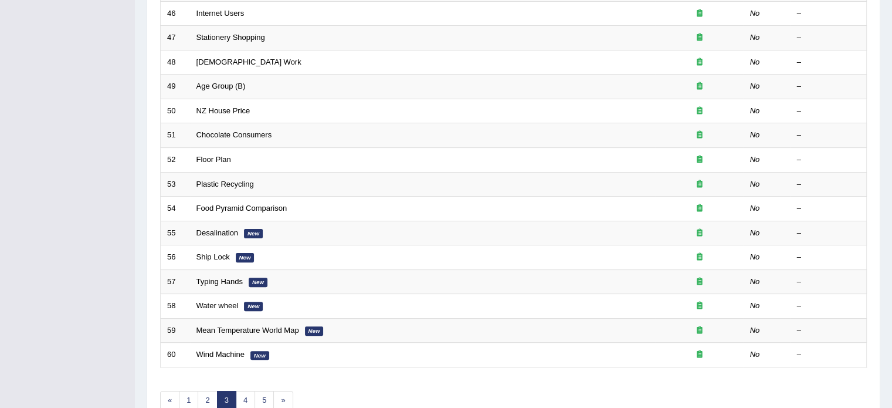
scroll to position [309, 0]
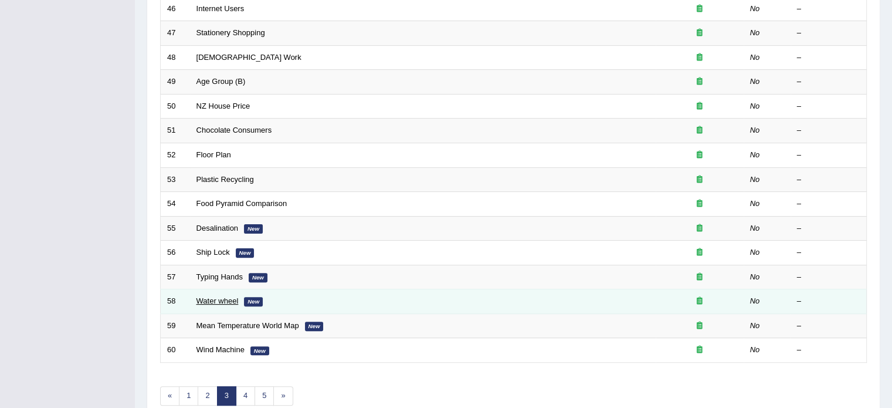
click at [225, 296] on link "Water wheel" at bounding box center [218, 300] width 42 height 9
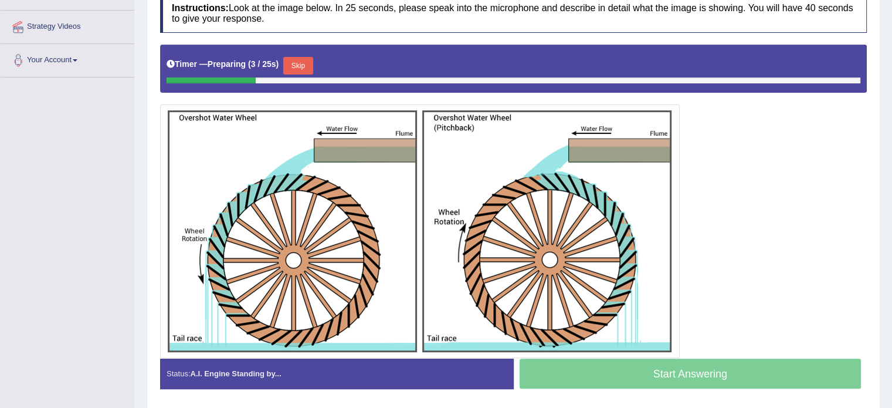
scroll to position [221, 0]
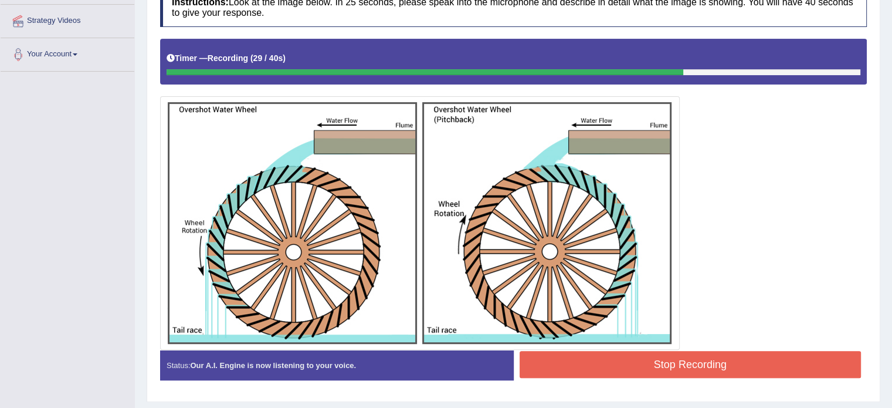
click at [645, 367] on button "Stop Recording" at bounding box center [691, 364] width 342 height 27
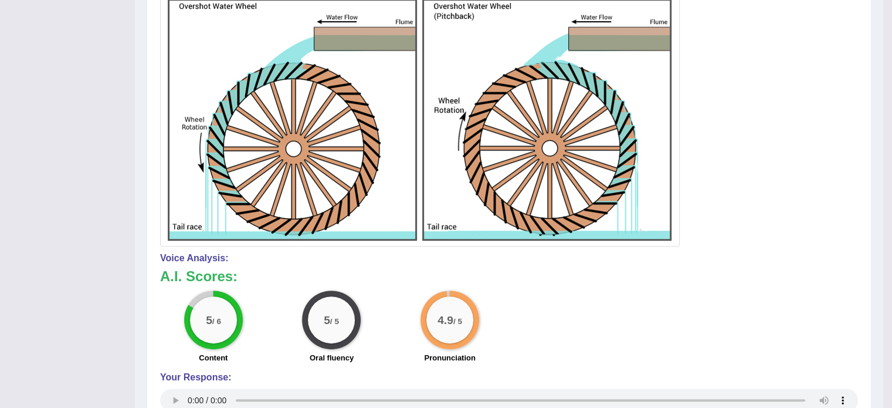
scroll to position [326, 0]
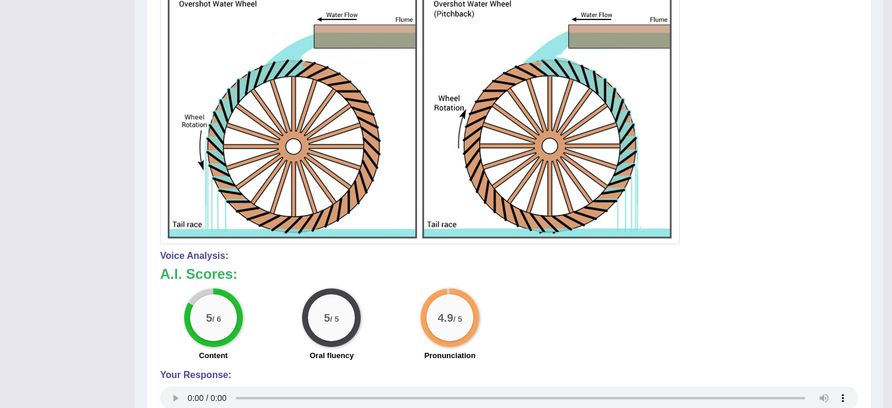
click at [494, 341] on div "4.9 / 5 Pronunciation" at bounding box center [450, 326] width 118 height 76
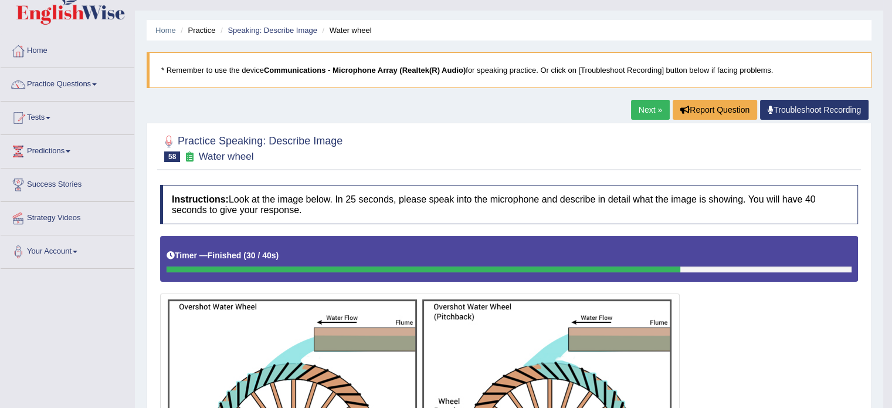
scroll to position [6, 0]
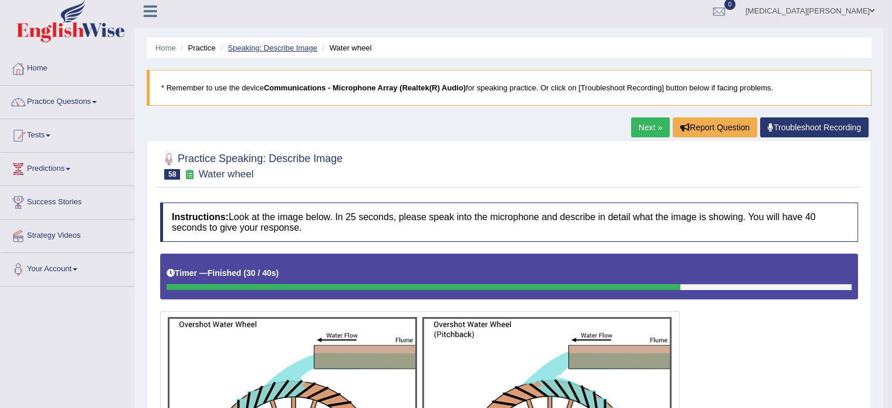
click at [256, 43] on link "Speaking: Describe Image" at bounding box center [272, 47] width 89 height 9
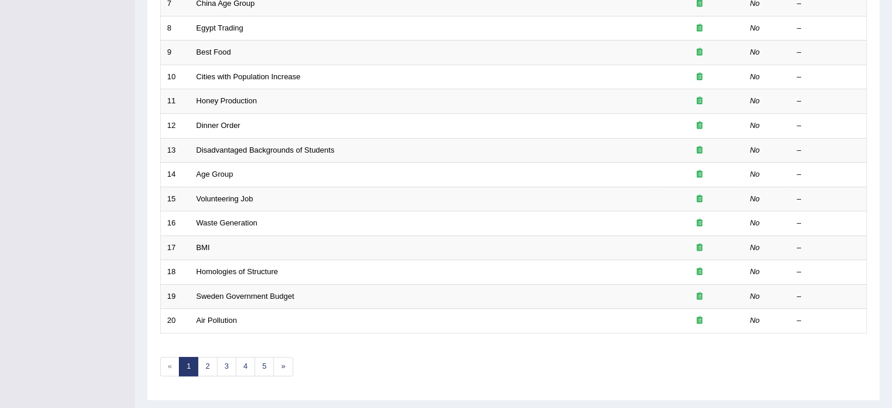
scroll to position [339, 0]
click at [205, 361] on link "2" at bounding box center [207, 364] width 19 height 19
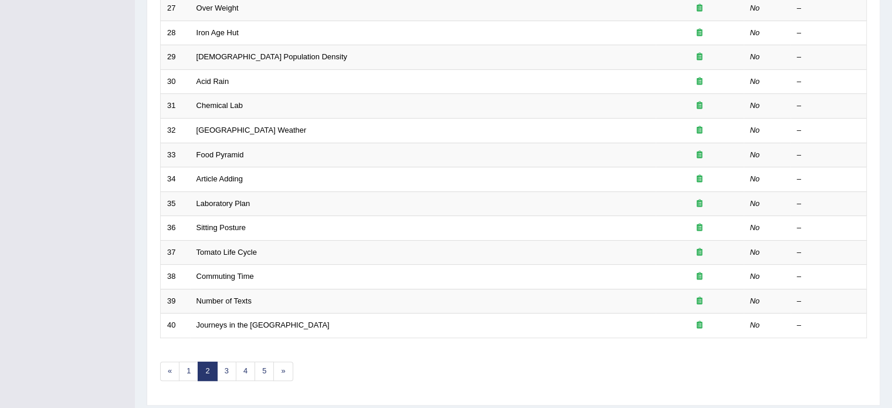
scroll to position [338, 0]
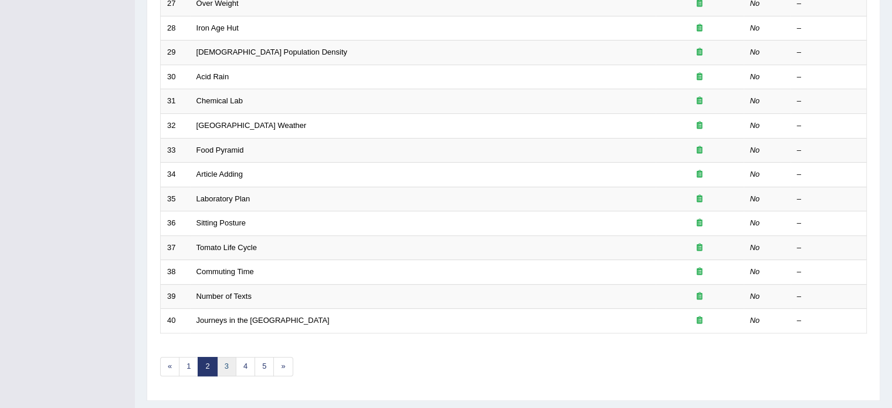
click at [222, 361] on link "3" at bounding box center [226, 366] width 19 height 19
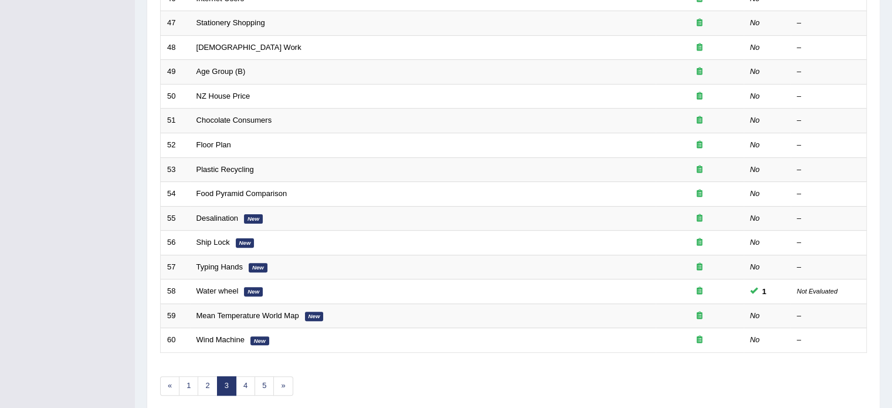
scroll to position [318, 0]
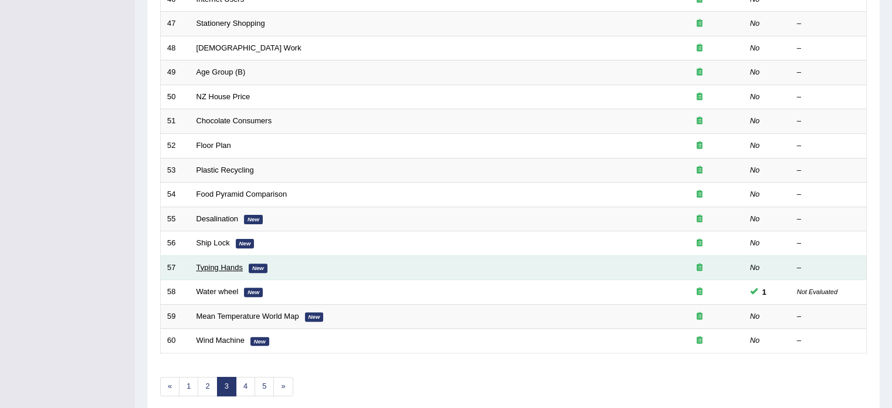
click at [221, 265] on link "Typing Hands" at bounding box center [220, 267] width 47 height 9
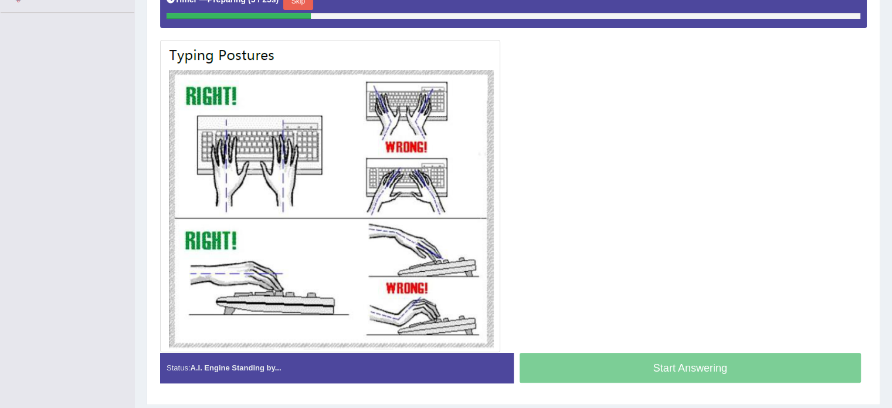
scroll to position [279, 0]
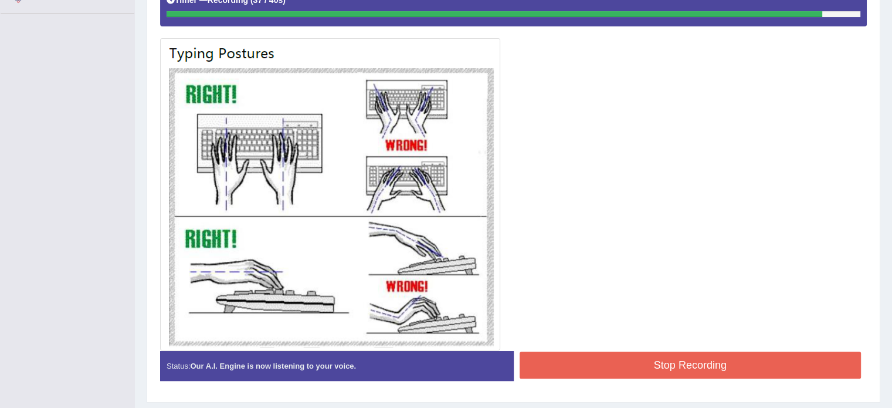
click at [584, 364] on button "Stop Recording" at bounding box center [691, 364] width 342 height 27
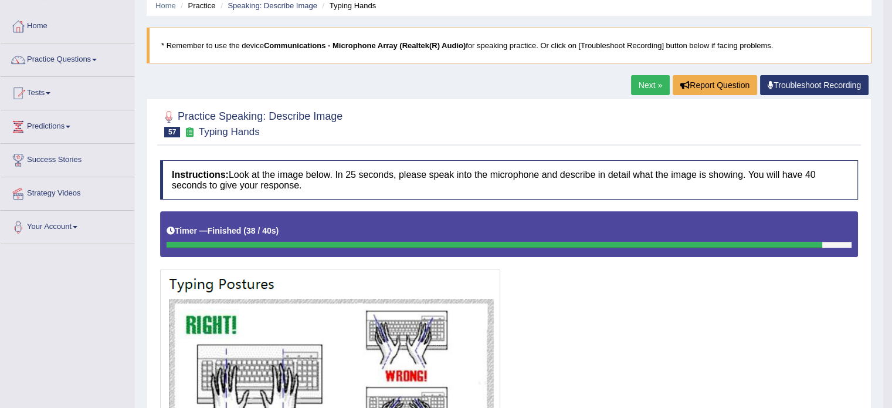
scroll to position [0, 0]
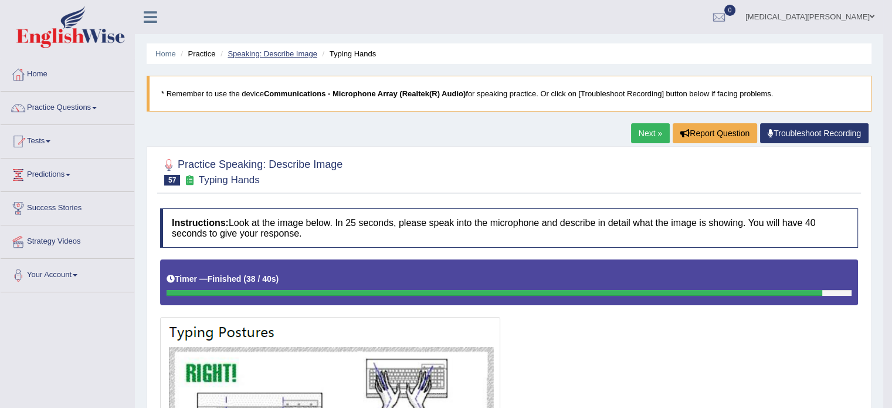
click at [280, 52] on link "Speaking: Describe Image" at bounding box center [272, 53] width 89 height 9
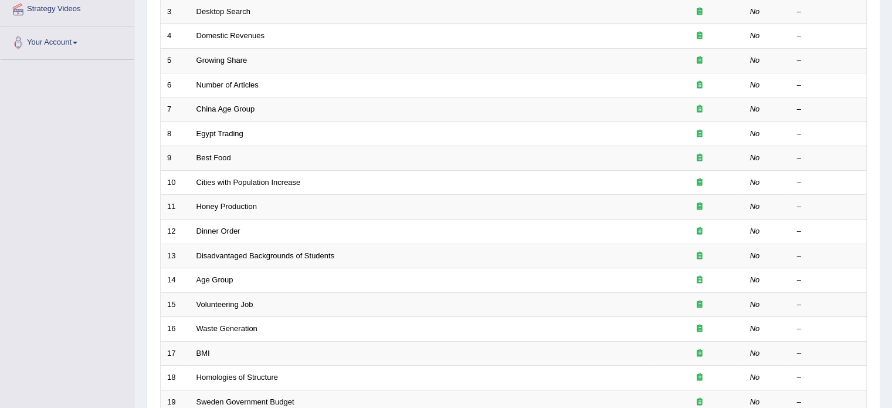
scroll to position [365, 0]
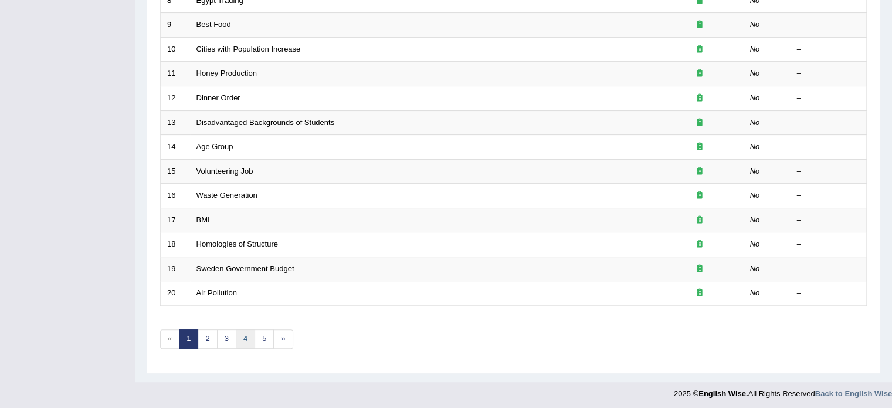
click at [243, 332] on link "4" at bounding box center [245, 338] width 19 height 19
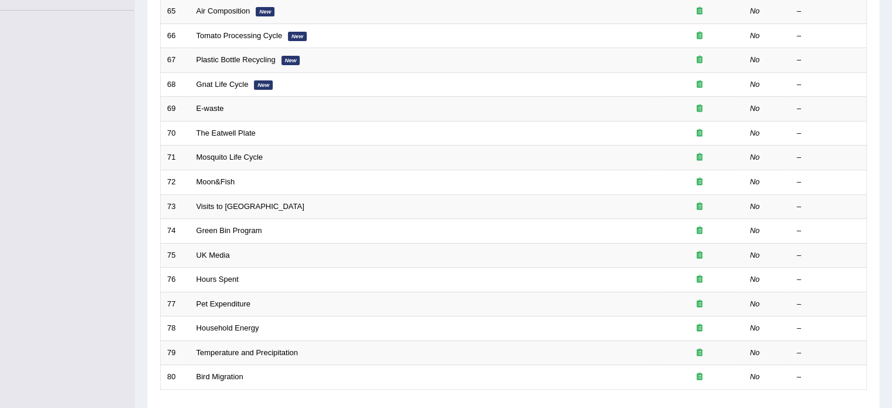
scroll to position [365, 0]
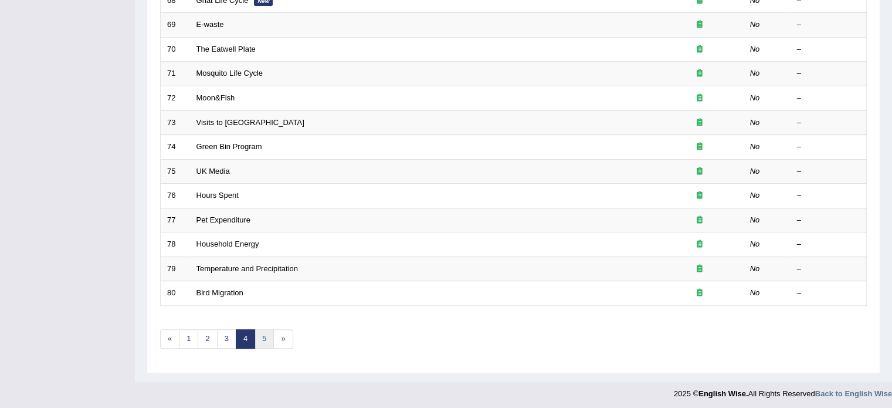
click at [263, 333] on link "5" at bounding box center [264, 338] width 19 height 19
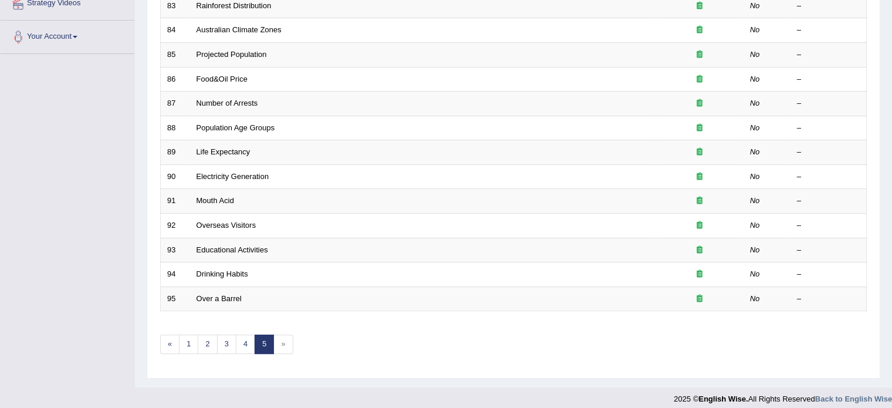
scroll to position [239, 0]
click at [192, 340] on link "1" at bounding box center [188, 343] width 19 height 19
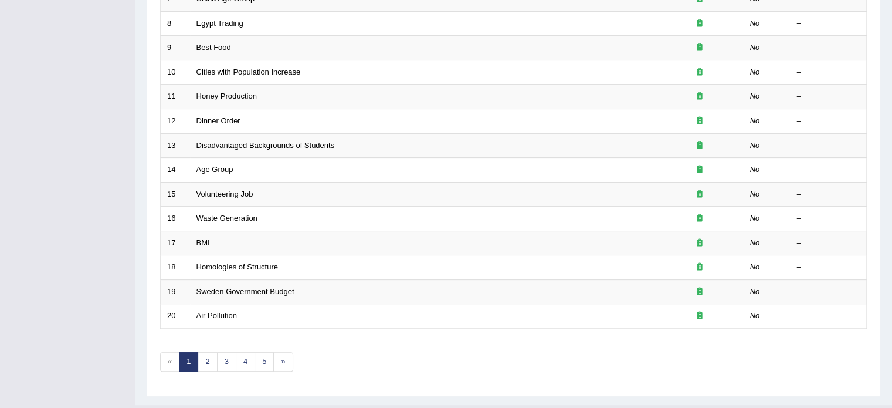
scroll to position [347, 0]
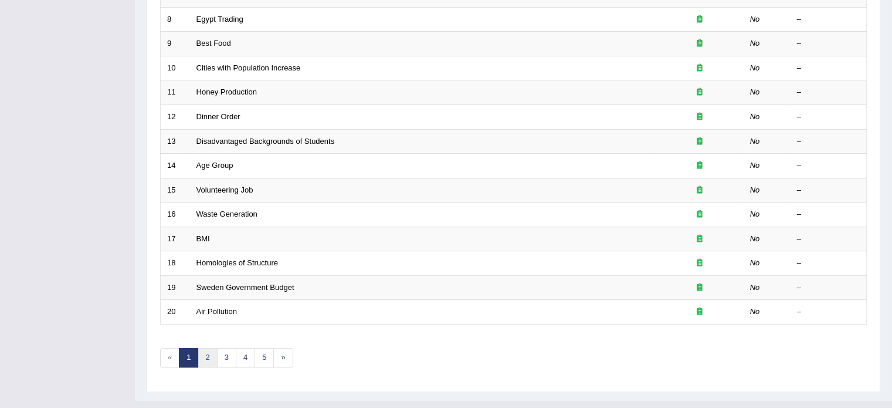
click at [204, 357] on link "2" at bounding box center [207, 357] width 19 height 19
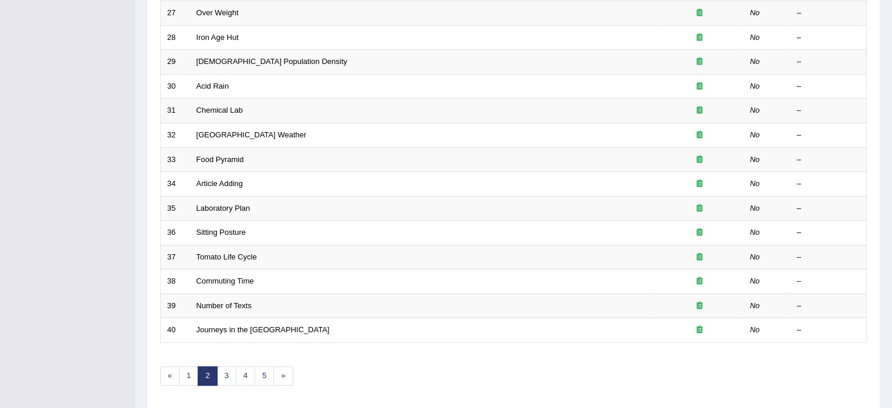
scroll to position [336, 0]
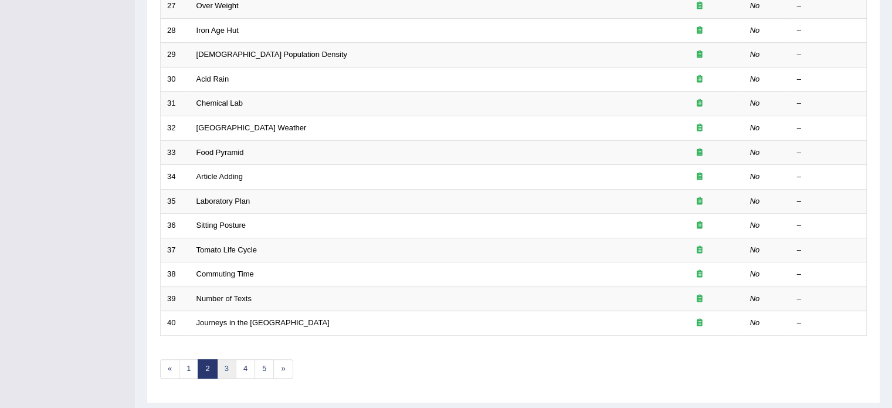
click at [227, 363] on link "3" at bounding box center [226, 368] width 19 height 19
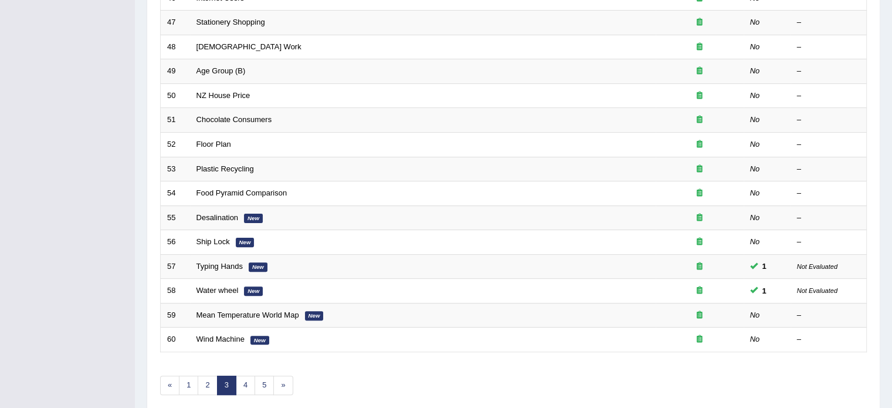
scroll to position [324, 0]
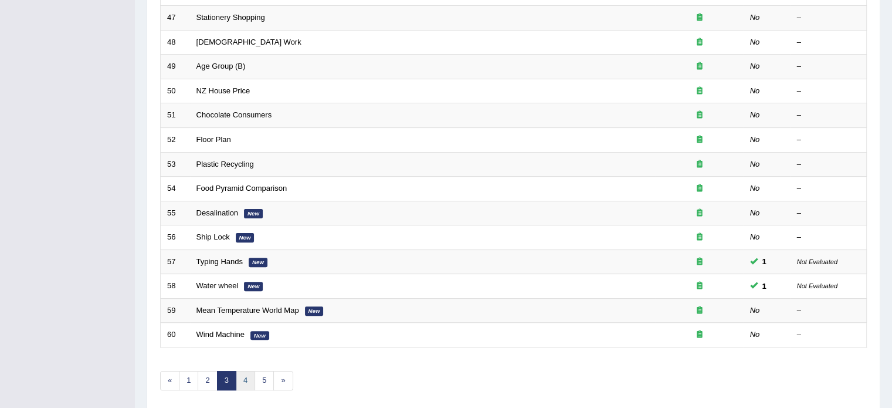
click at [241, 378] on link "4" at bounding box center [245, 380] width 19 height 19
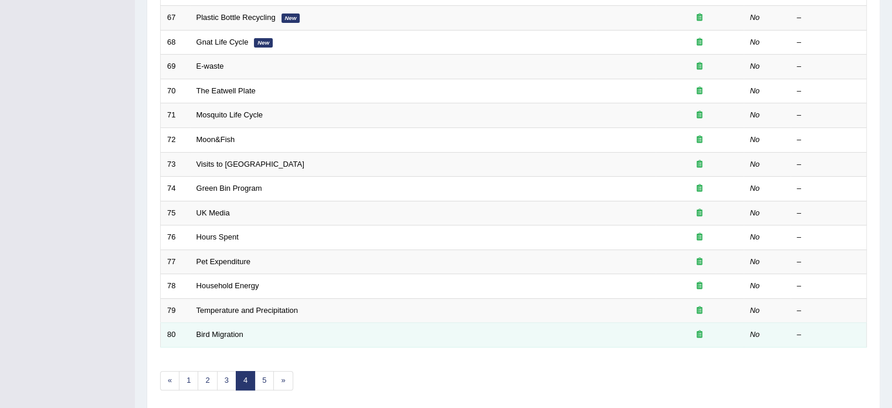
scroll to position [330, 0]
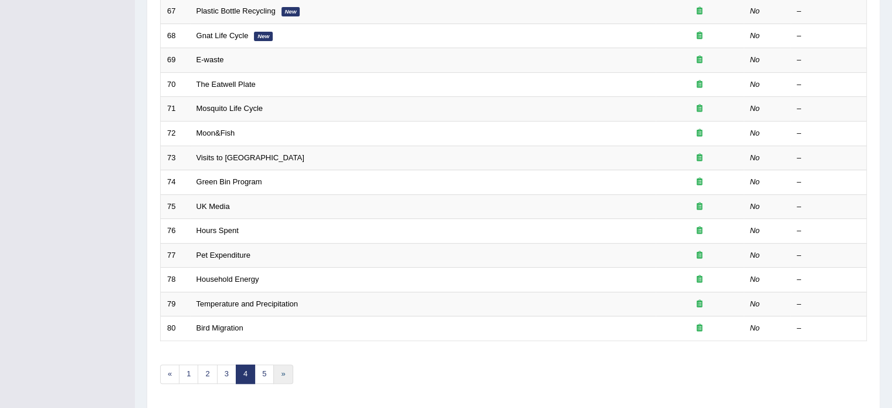
click at [282, 369] on link "»" at bounding box center [282, 373] width 19 height 19
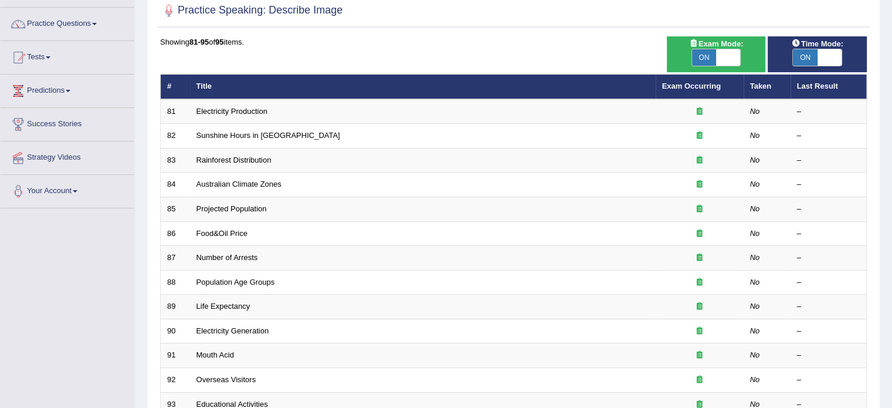
scroll to position [82, 0]
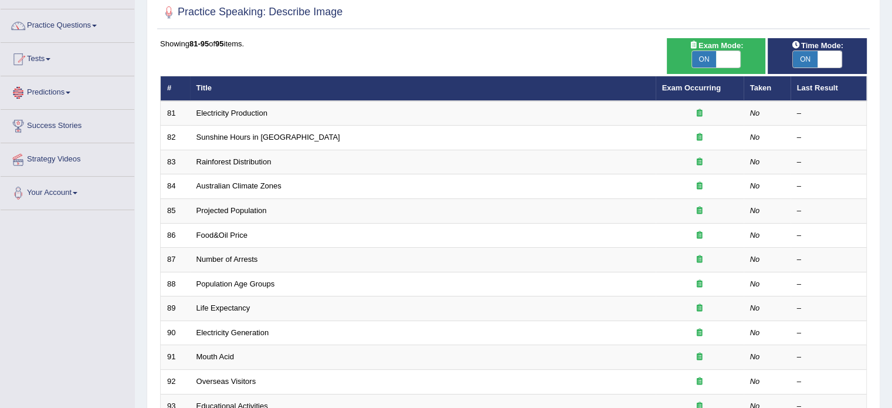
click at [70, 84] on link "Predictions" at bounding box center [68, 90] width 134 height 29
click at [40, 53] on link "Tests" at bounding box center [68, 57] width 134 height 29
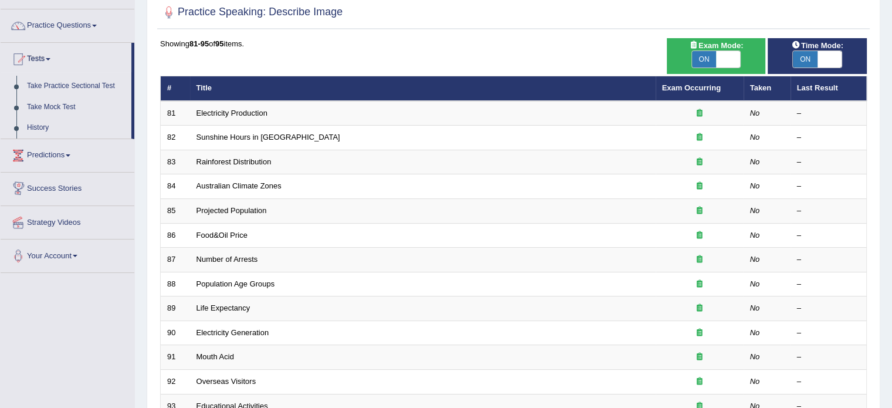
click at [57, 153] on link "Predictions" at bounding box center [68, 153] width 134 height 29
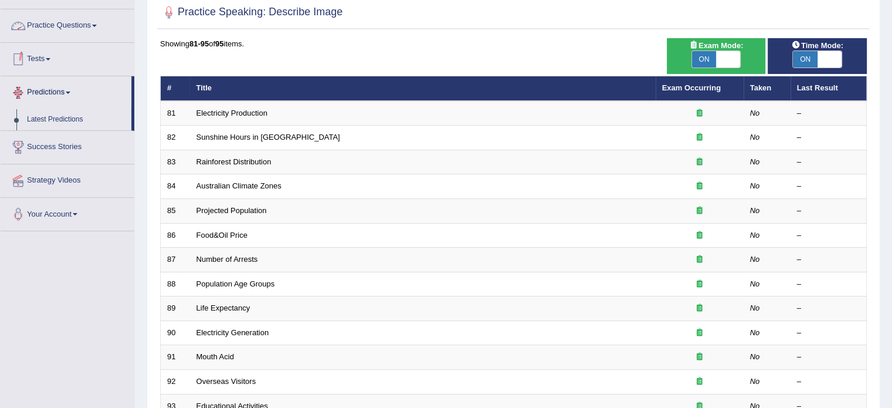
click at [63, 30] on link "Practice Questions" at bounding box center [68, 23] width 134 height 29
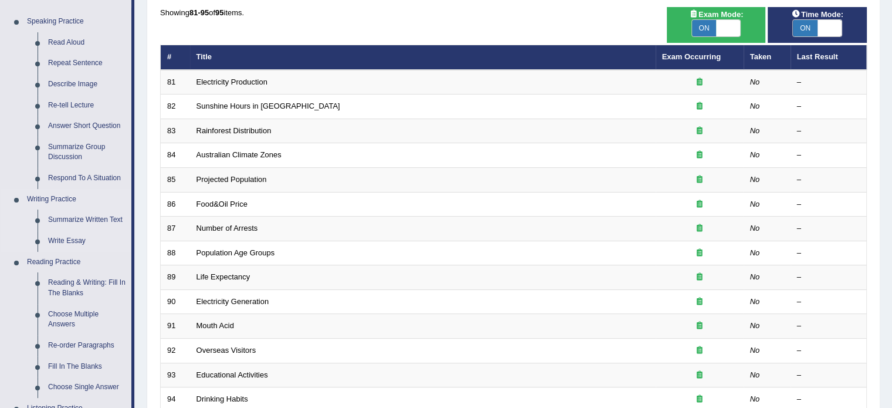
scroll to position [114, 0]
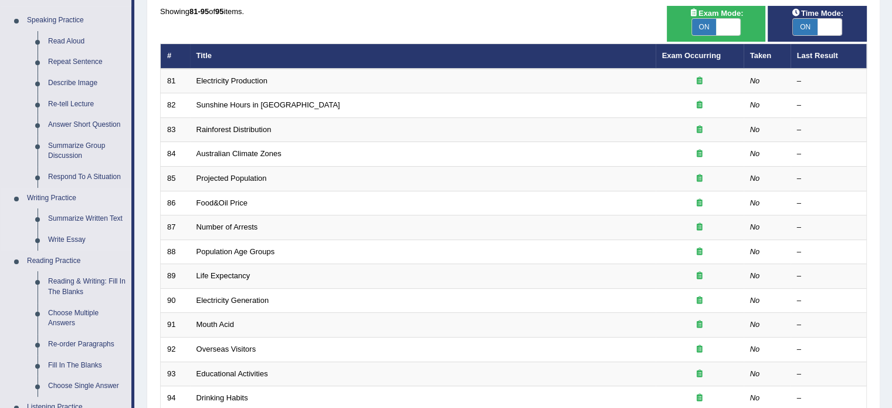
click at [83, 121] on link "Answer Short Question" at bounding box center [87, 124] width 89 height 21
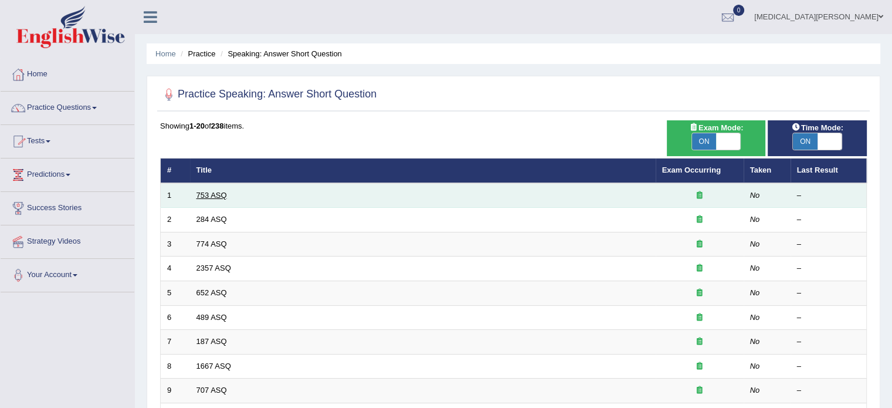
click at [215, 191] on link "753 ASQ" at bounding box center [212, 195] width 31 height 9
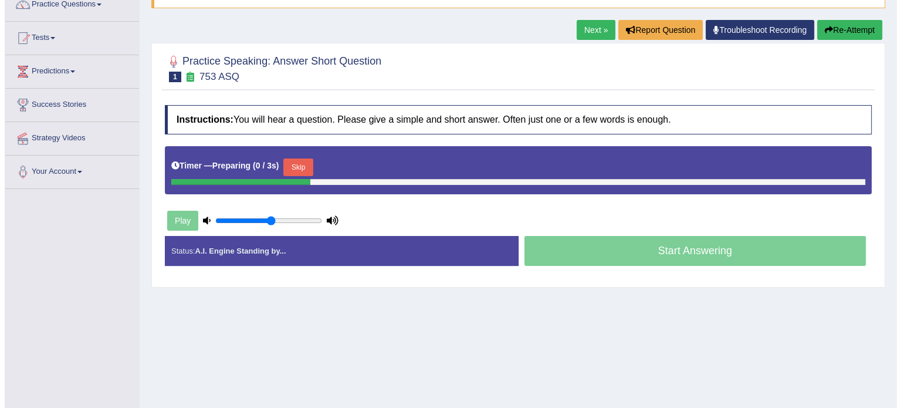
scroll to position [141, 0]
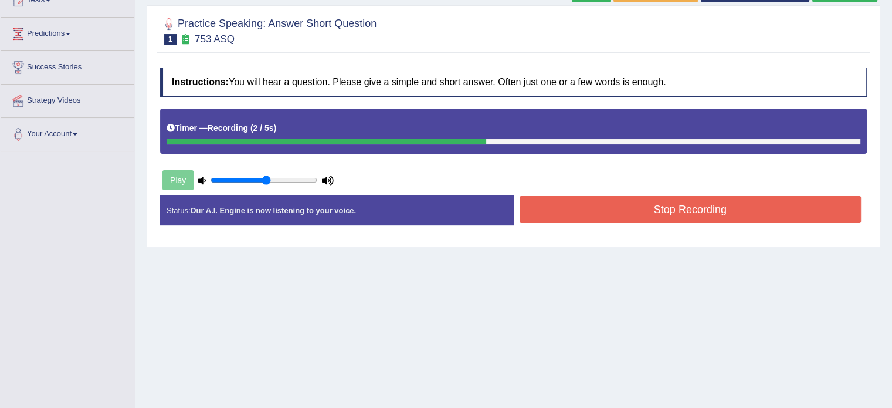
click at [581, 197] on button "Stop Recording" at bounding box center [691, 209] width 342 height 27
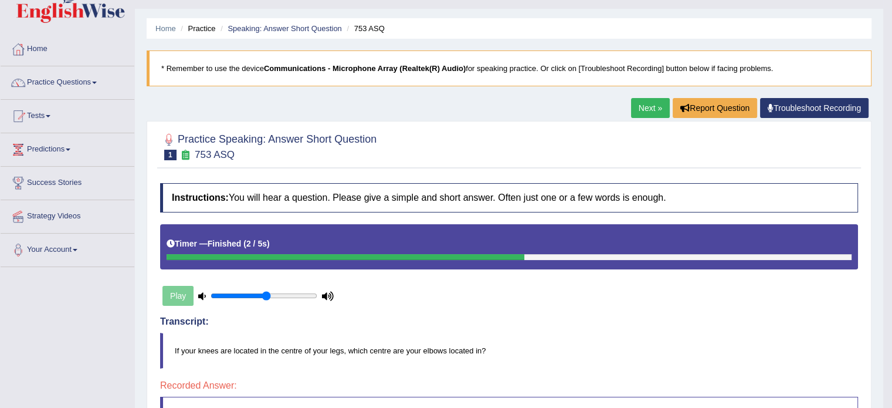
scroll to position [11, 0]
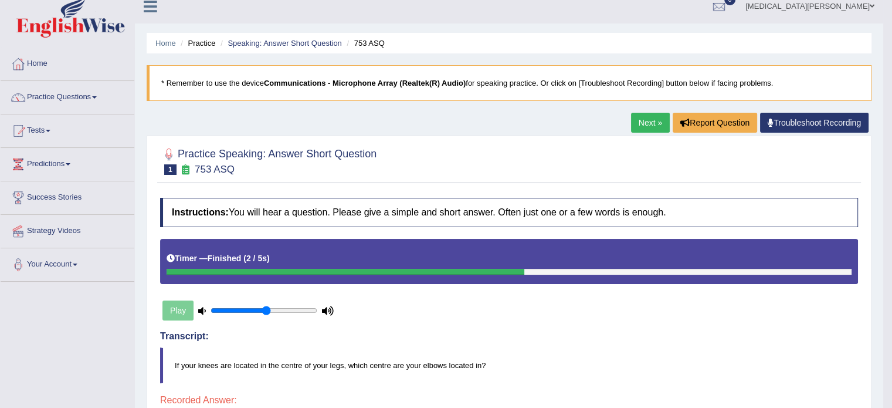
click at [643, 117] on link "Next »" at bounding box center [650, 123] width 39 height 20
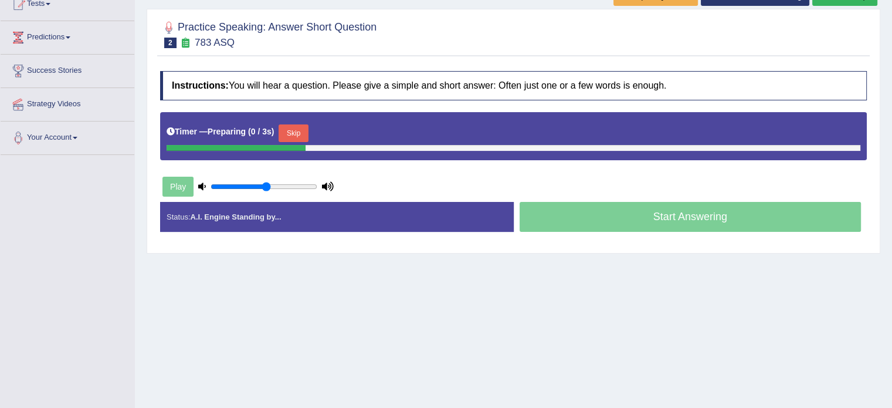
scroll to position [141, 0]
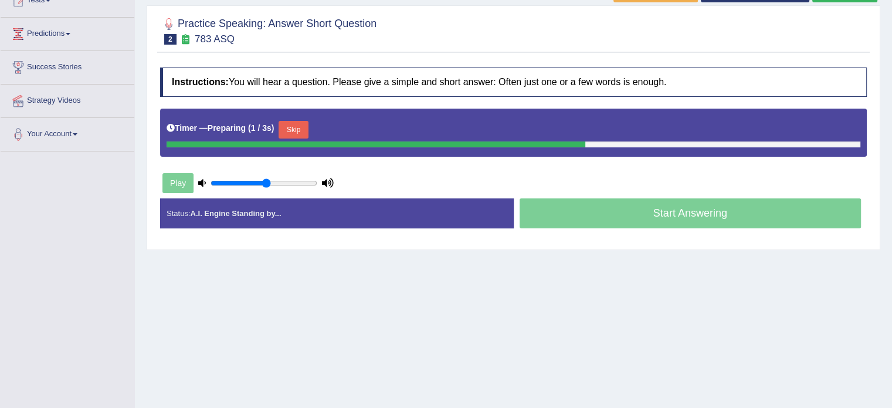
click at [284, 124] on button "Skip" at bounding box center [293, 130] width 29 height 18
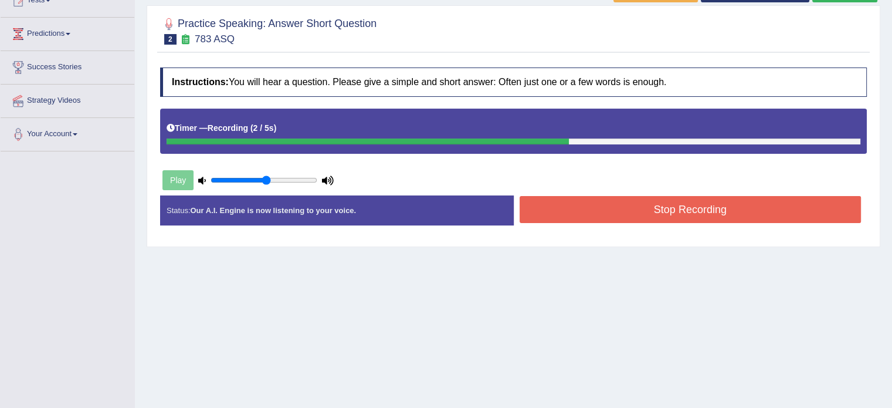
click at [630, 210] on button "Stop Recording" at bounding box center [691, 209] width 342 height 27
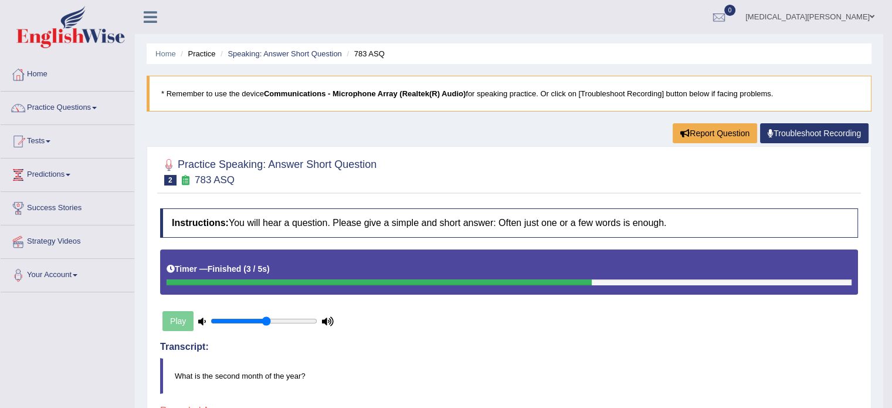
scroll to position [0, 0]
click at [309, 50] on link "Speaking: Answer Short Question" at bounding box center [285, 53] width 114 height 9
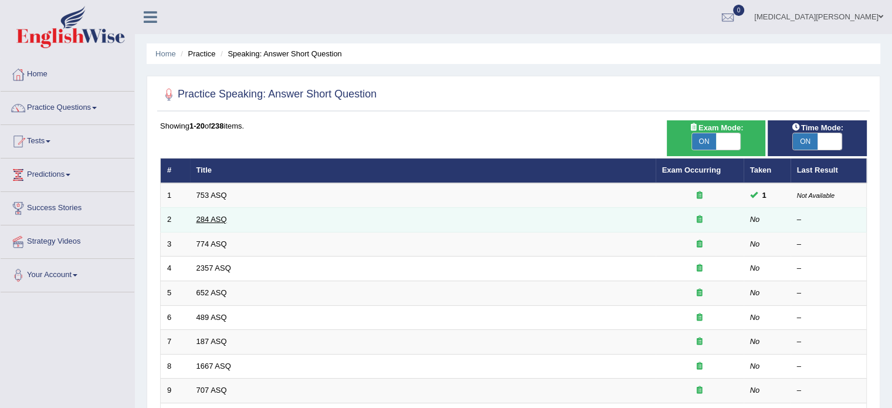
click at [205, 216] on link "284 ASQ" at bounding box center [212, 219] width 31 height 9
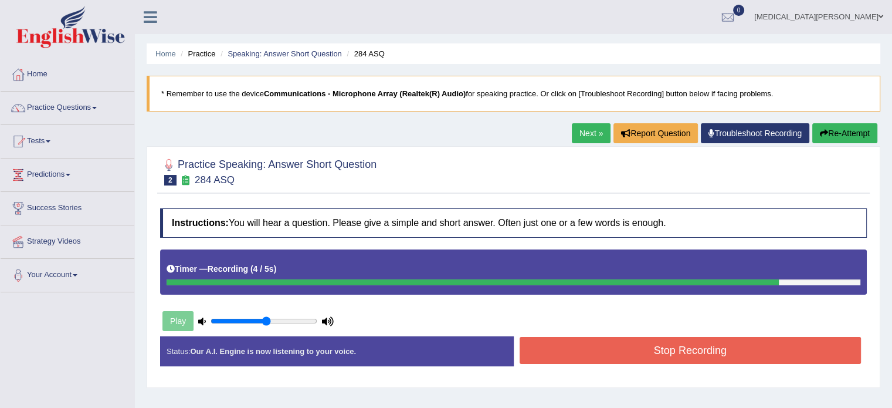
click at [552, 343] on button "Stop Recording" at bounding box center [691, 350] width 342 height 27
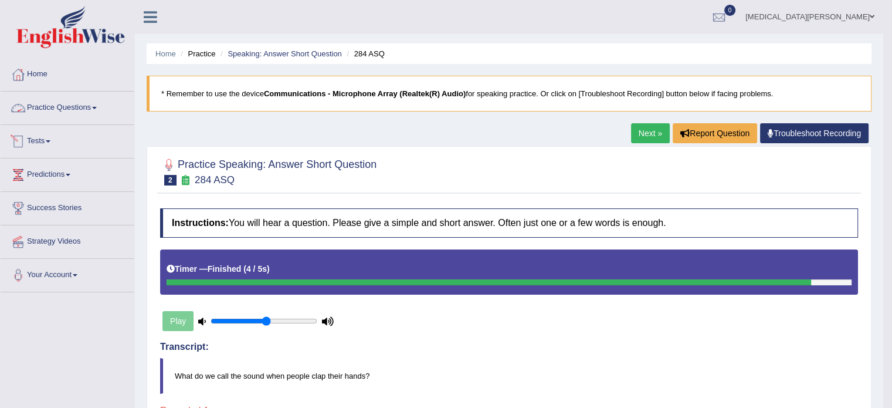
click at [66, 107] on link "Practice Questions" at bounding box center [68, 106] width 134 height 29
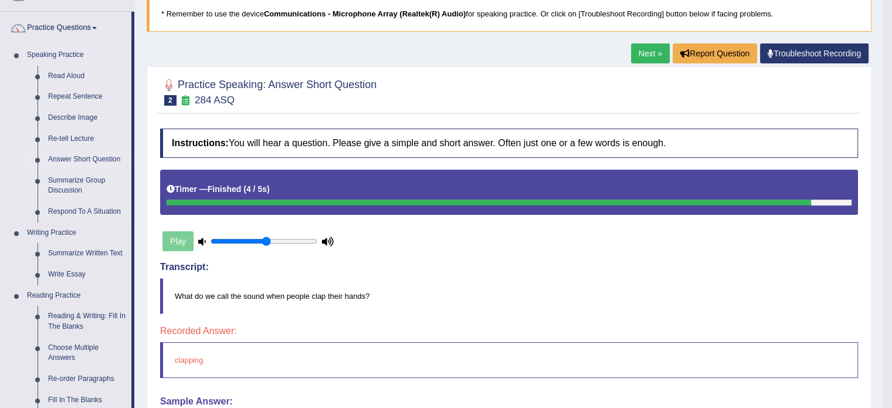
scroll to position [81, 0]
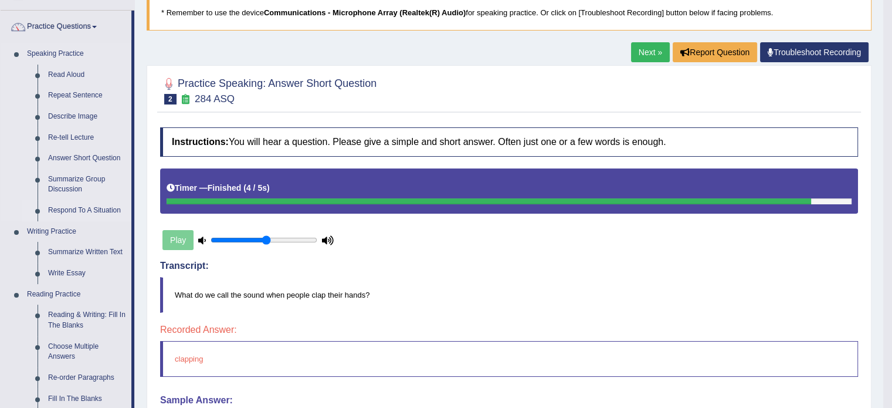
click at [92, 206] on link "Respond To A Situation" at bounding box center [87, 210] width 89 height 21
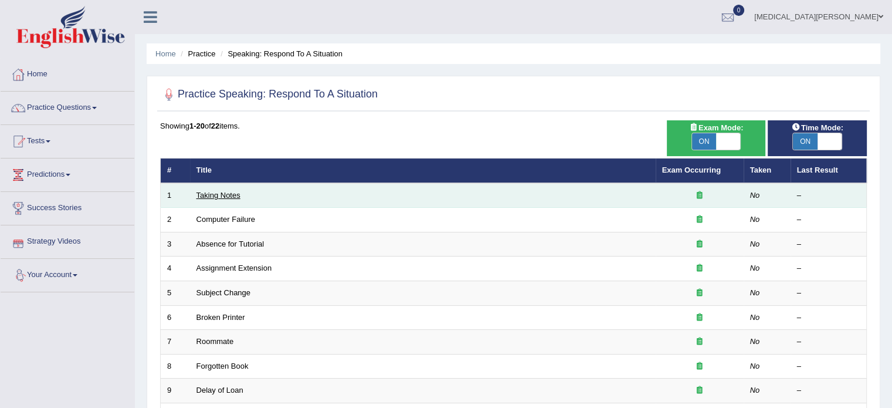
click at [208, 192] on link "Taking Notes" at bounding box center [219, 195] width 44 height 9
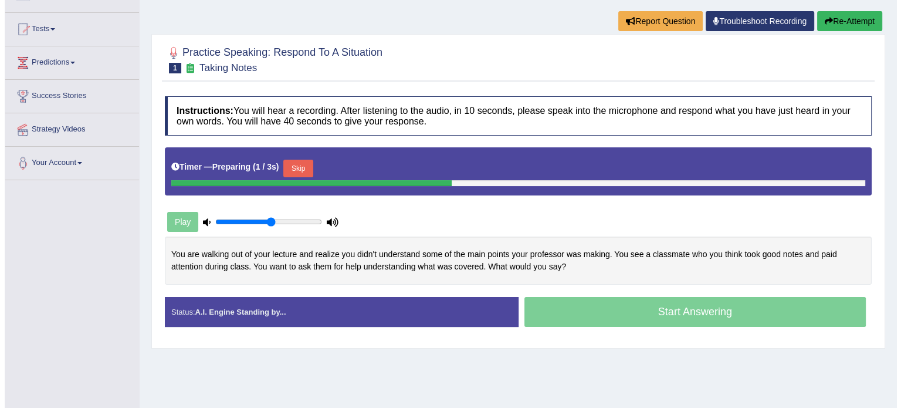
scroll to position [114, 0]
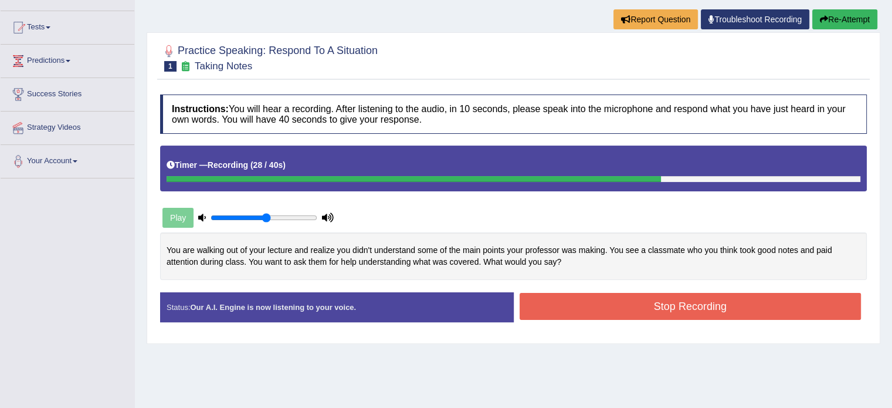
click at [609, 306] on button "Stop Recording" at bounding box center [691, 306] width 342 height 27
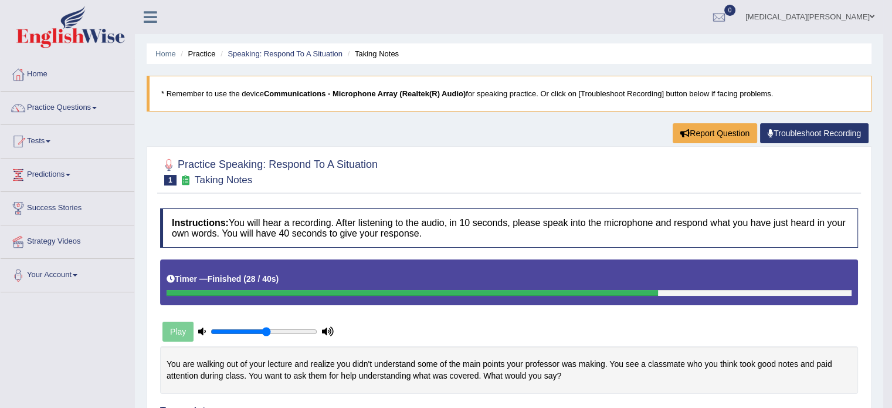
scroll to position [0, 0]
click at [307, 55] on link "Speaking: Respond To A Situation" at bounding box center [285, 53] width 115 height 9
